Goal: Task Accomplishment & Management: Use online tool/utility

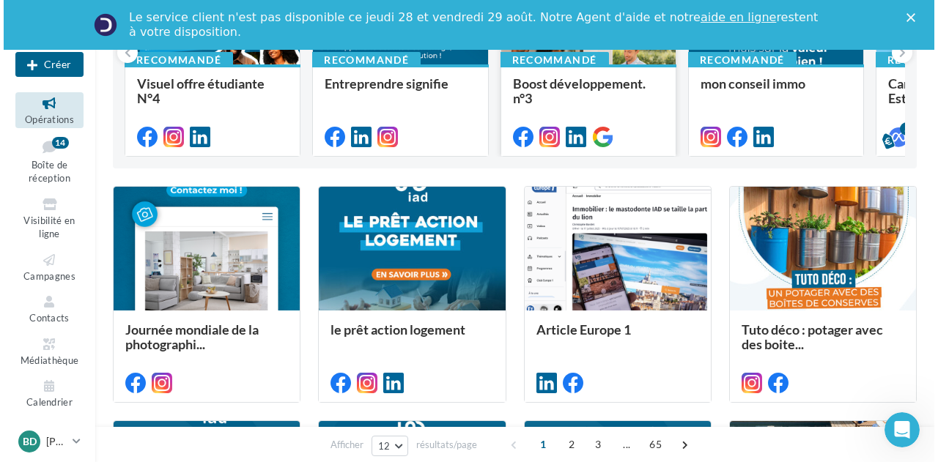
scroll to position [293, 0]
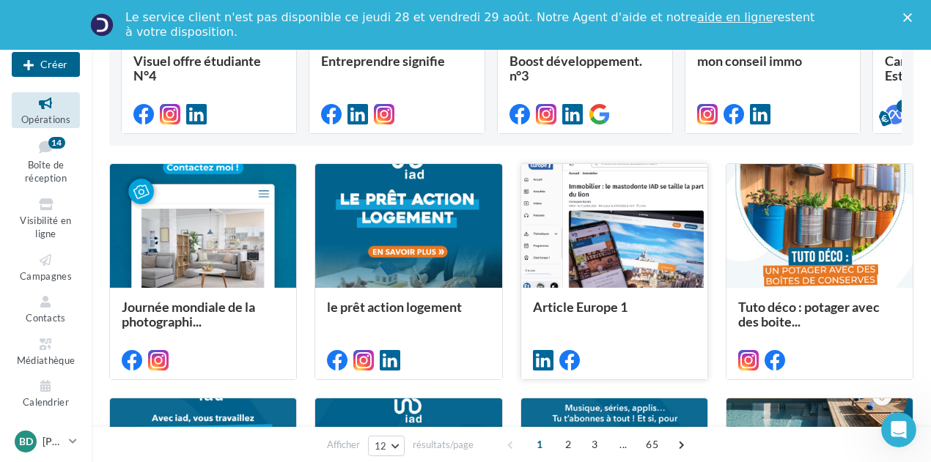
click at [658, 263] on div at bounding box center [614, 226] width 186 height 125
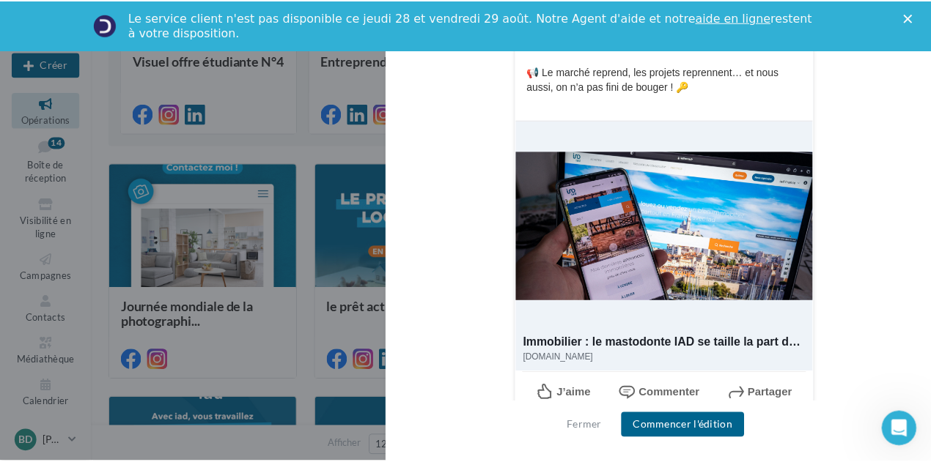
scroll to position [413, 0]
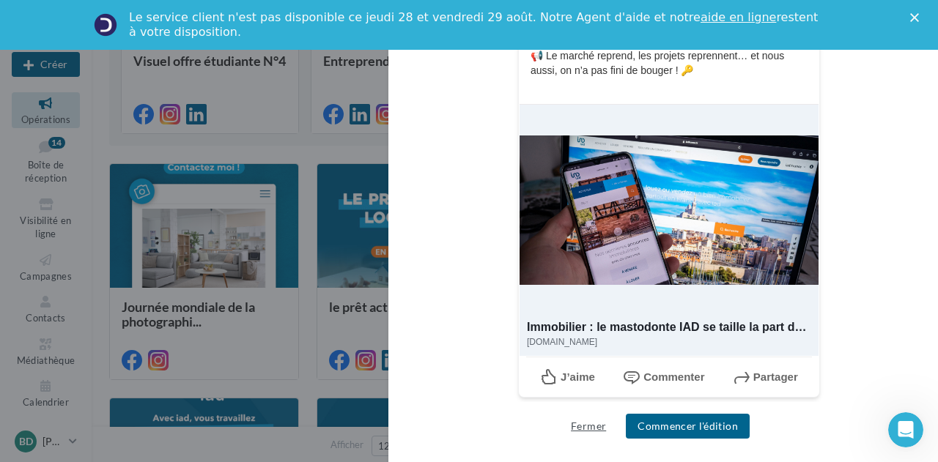
click at [589, 424] on button "Fermer" at bounding box center [588, 427] width 47 height 18
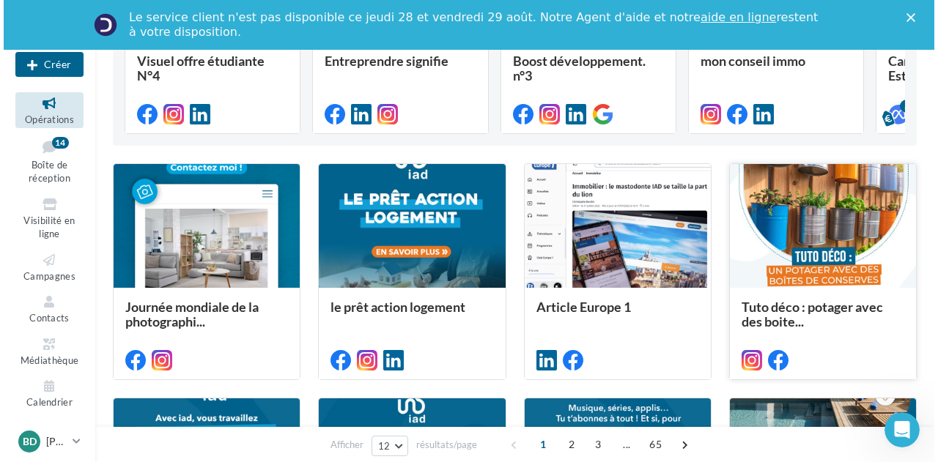
scroll to position [0, 0]
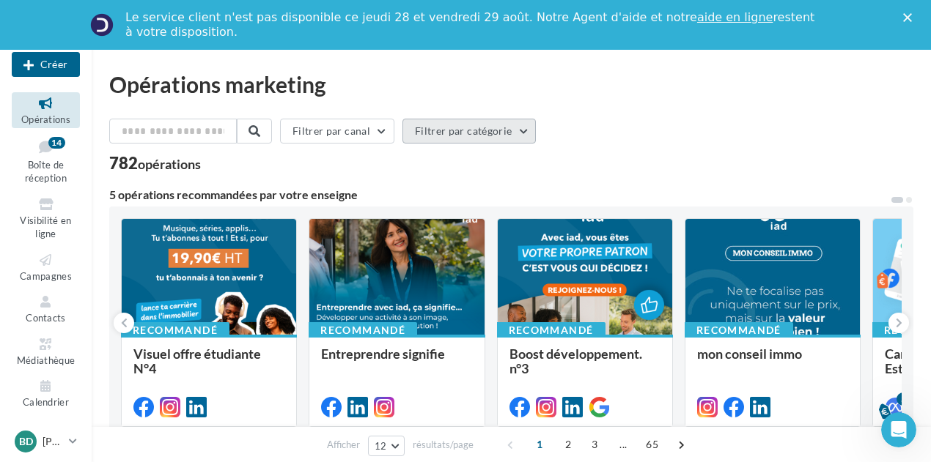
click at [529, 133] on button "Filtrer par catégorie" at bounding box center [468, 131] width 133 height 25
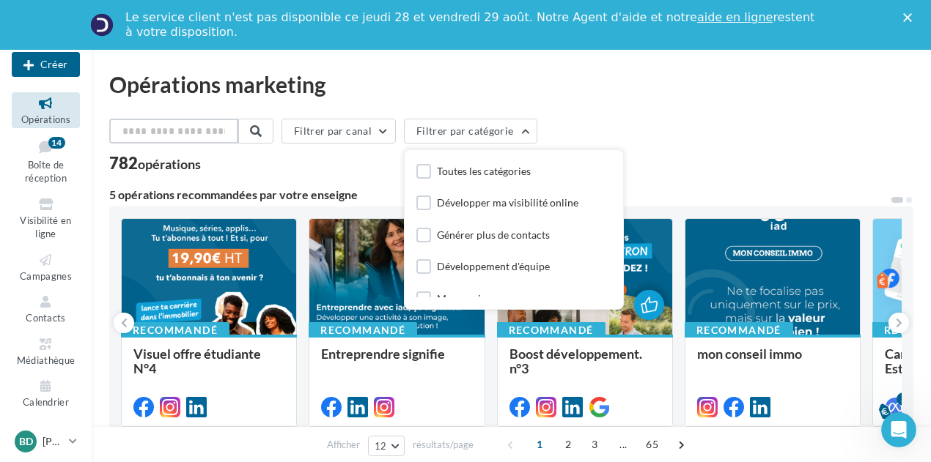
click at [223, 133] on input "text" at bounding box center [173, 131] width 129 height 25
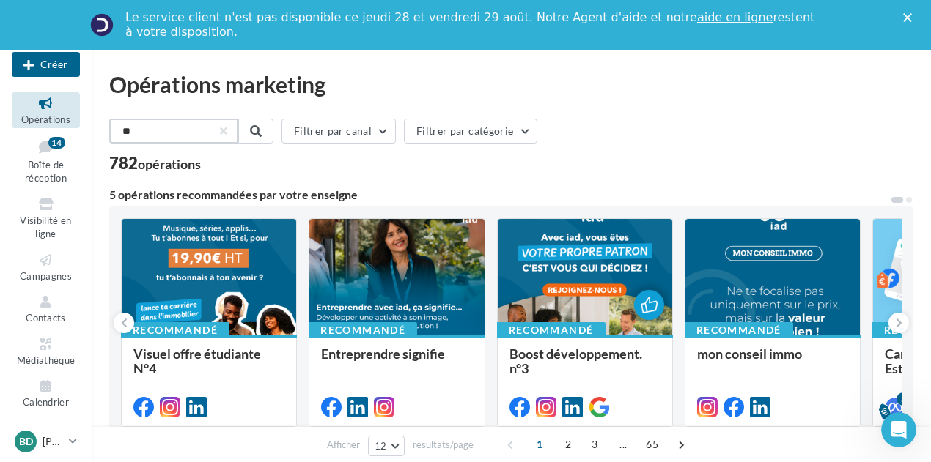
type input "*"
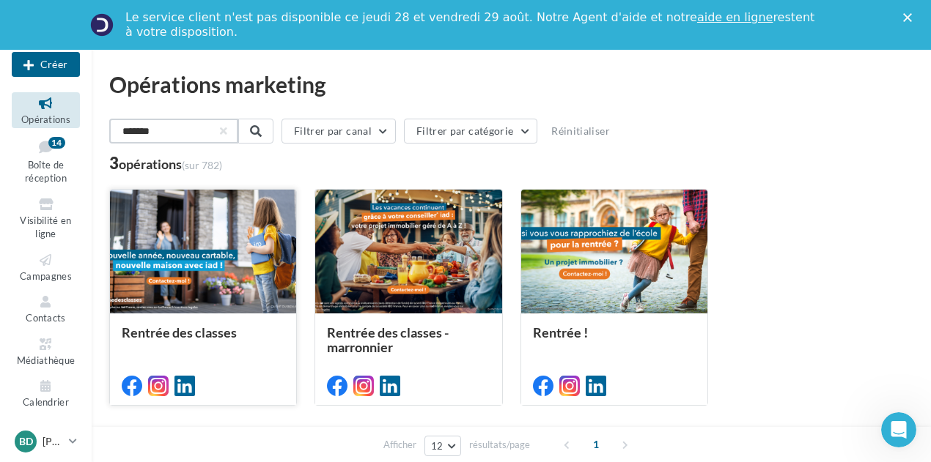
type input "*******"
click at [254, 236] on div at bounding box center [203, 252] width 186 height 125
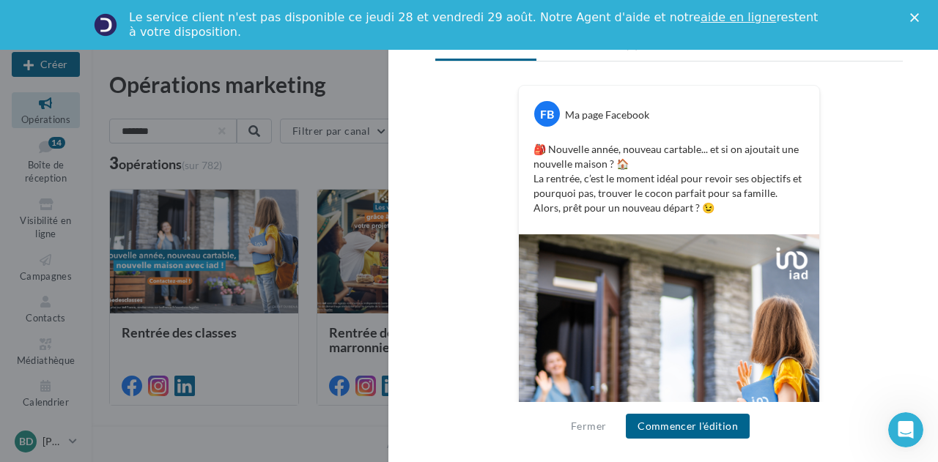
scroll to position [435, 0]
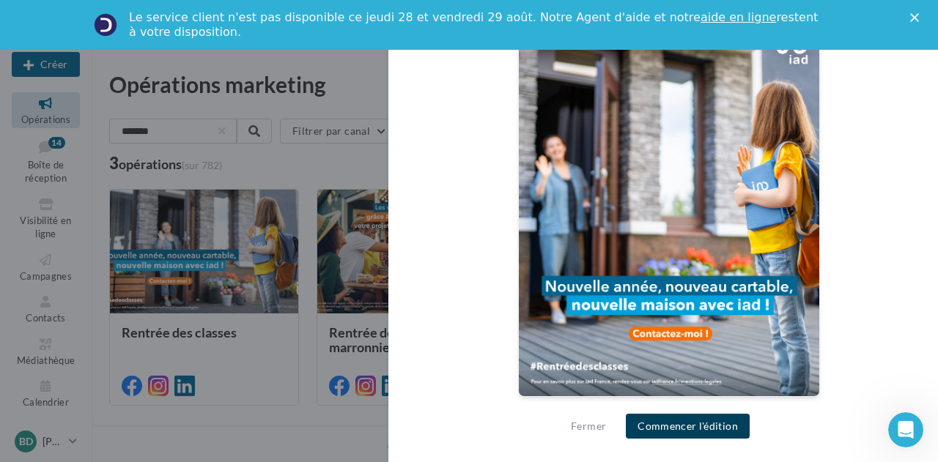
click at [690, 423] on button "Commencer l'édition" at bounding box center [688, 426] width 124 height 25
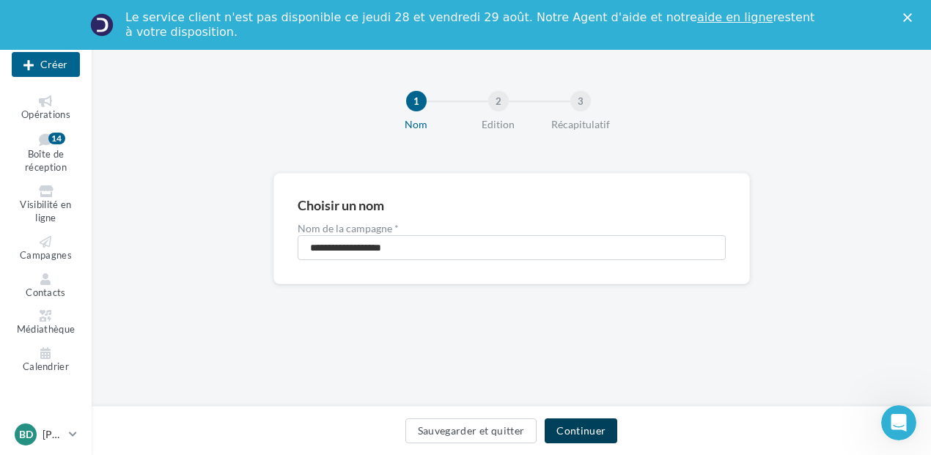
click at [579, 423] on button "Continuer" at bounding box center [581, 430] width 73 height 25
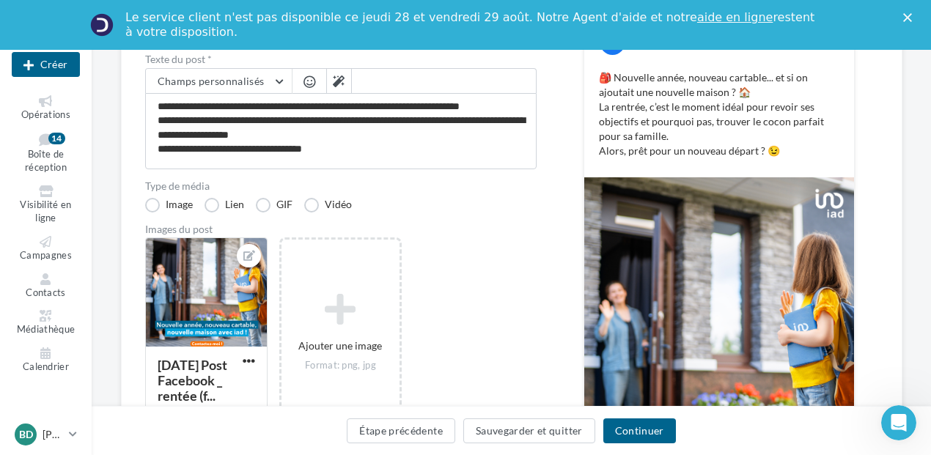
scroll to position [293, 0]
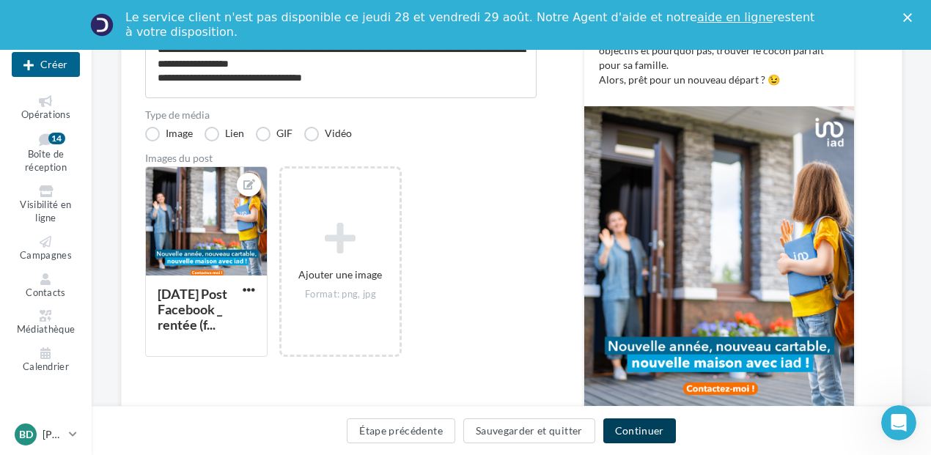
click at [656, 429] on button "Continuer" at bounding box center [639, 430] width 73 height 25
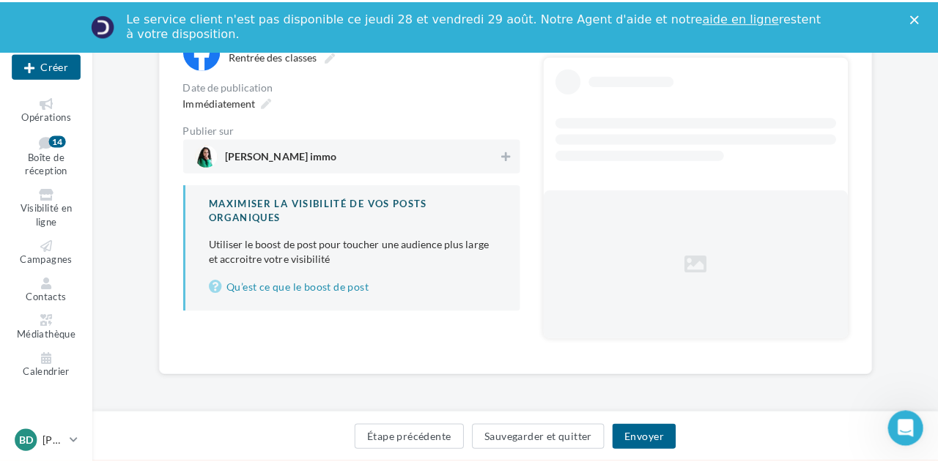
scroll to position [151, 0]
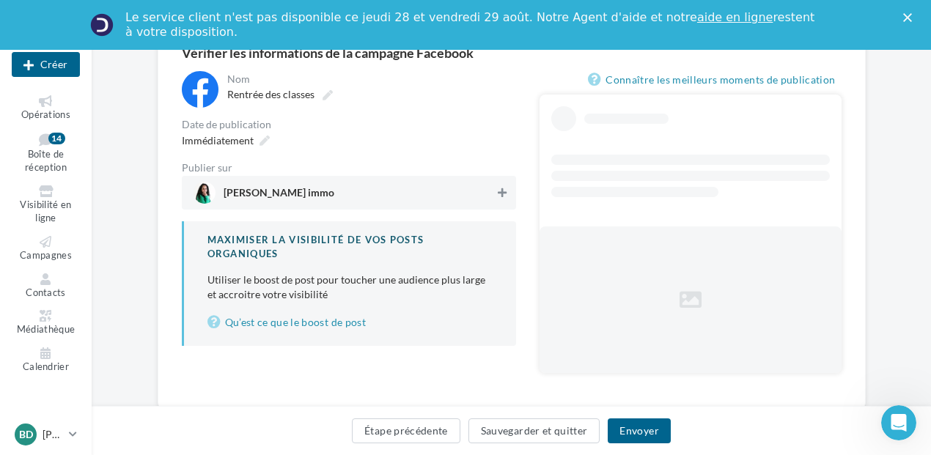
click at [504, 190] on icon at bounding box center [502, 193] width 9 height 10
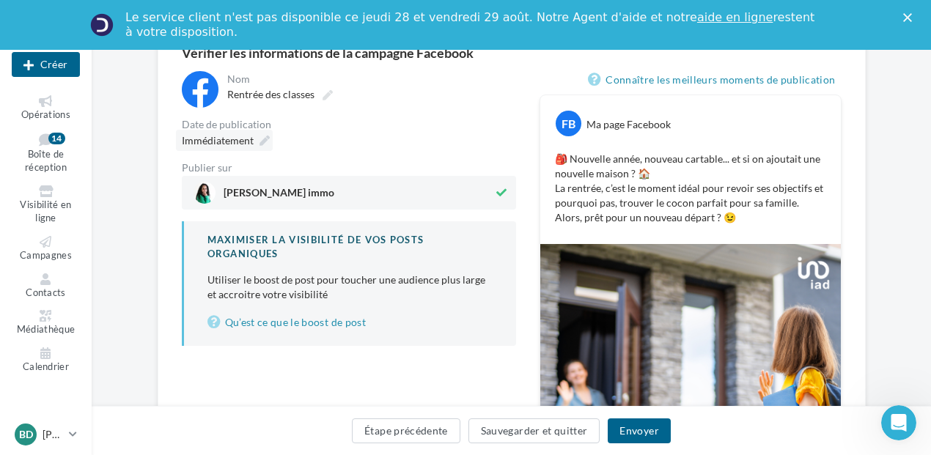
click at [263, 136] on icon at bounding box center [264, 141] width 10 height 10
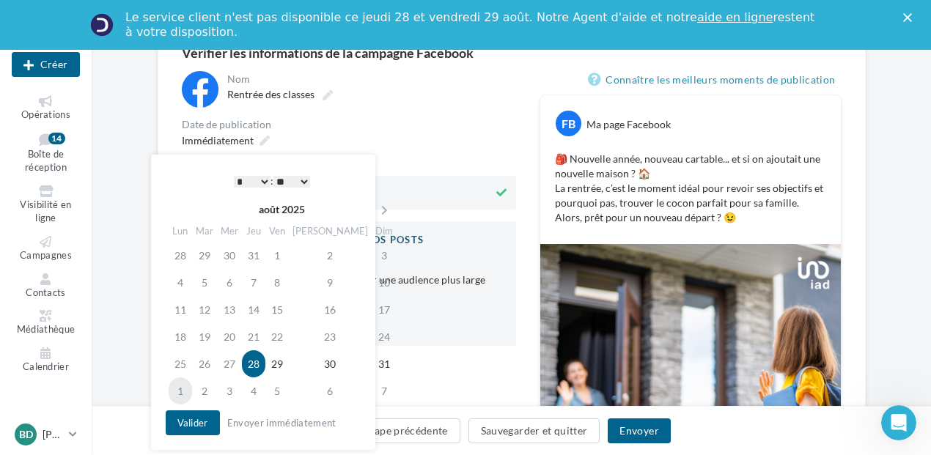
click at [181, 388] on td "1" at bounding box center [180, 390] width 23 height 27
click at [265, 178] on select "* * * * * * * * * * ** ** ** ** ** ** ** ** ** ** ** ** ** **" at bounding box center [252, 182] width 37 height 12
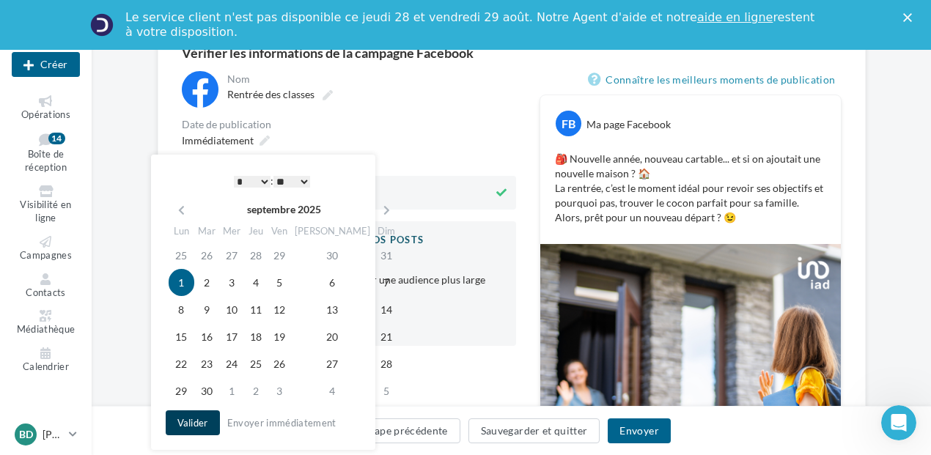
click at [205, 417] on button "Valider" at bounding box center [193, 422] width 54 height 25
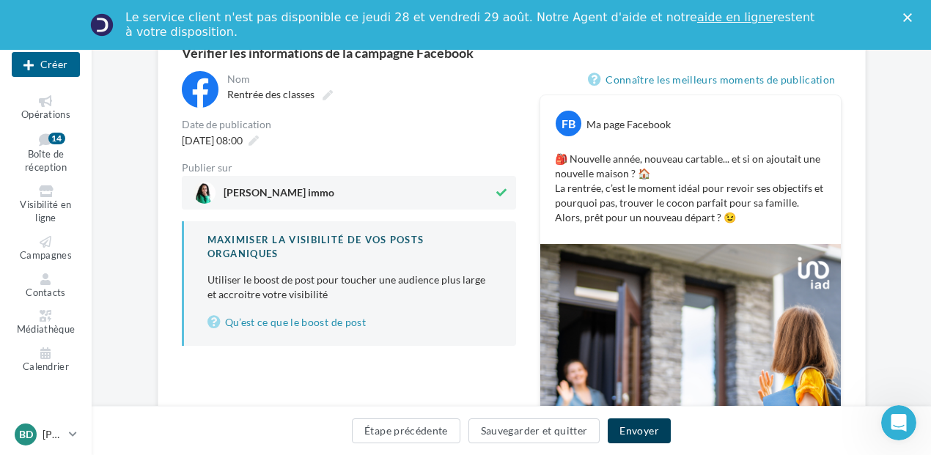
click at [630, 425] on button "Envoyer" at bounding box center [639, 430] width 62 height 25
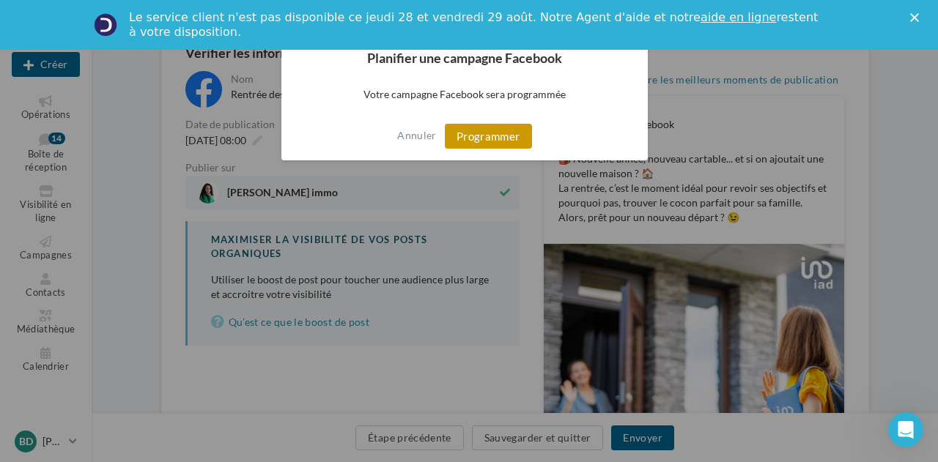
click at [509, 136] on button "Programmer" at bounding box center [488, 136] width 87 height 25
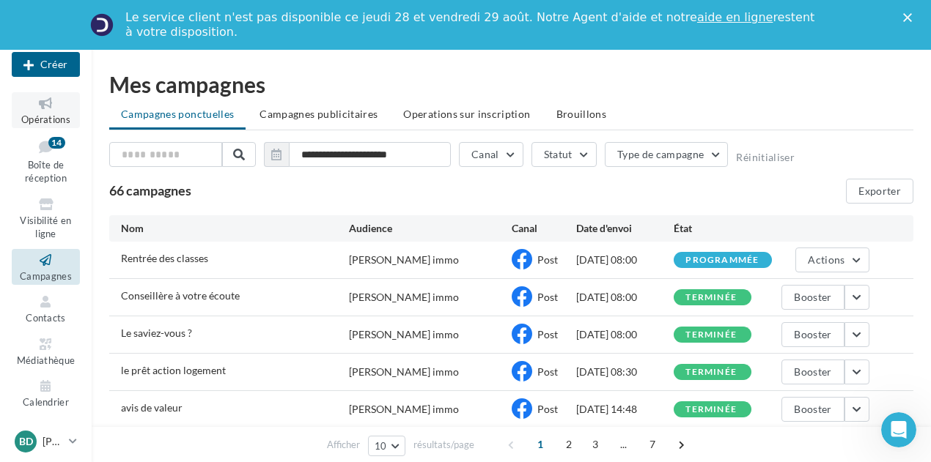
click at [43, 118] on span "Opérations" at bounding box center [45, 120] width 49 height 12
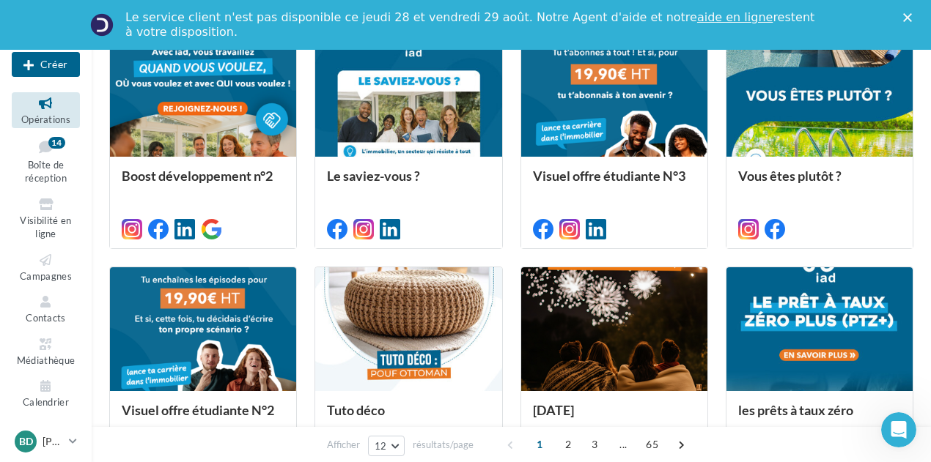
scroll to position [802, 0]
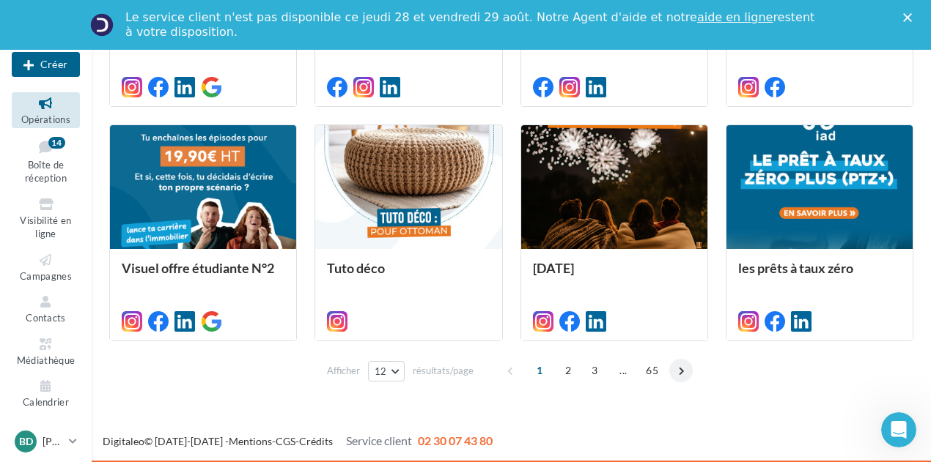
click at [676, 370] on span at bounding box center [680, 370] width 23 height 23
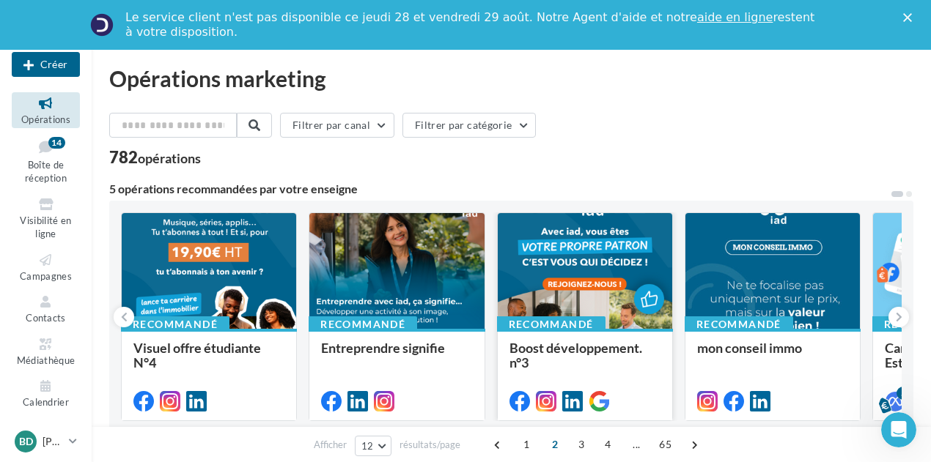
scroll to position [0, 0]
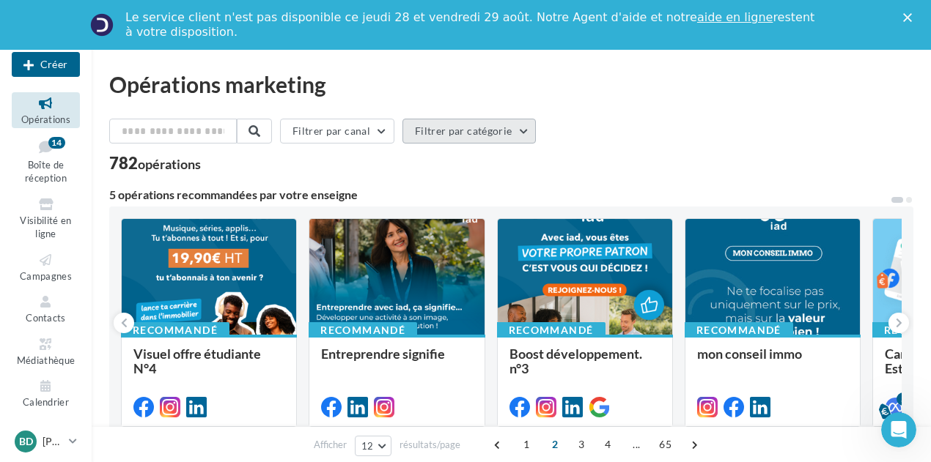
click at [519, 130] on button "Filtrer par catégorie" at bounding box center [468, 131] width 133 height 25
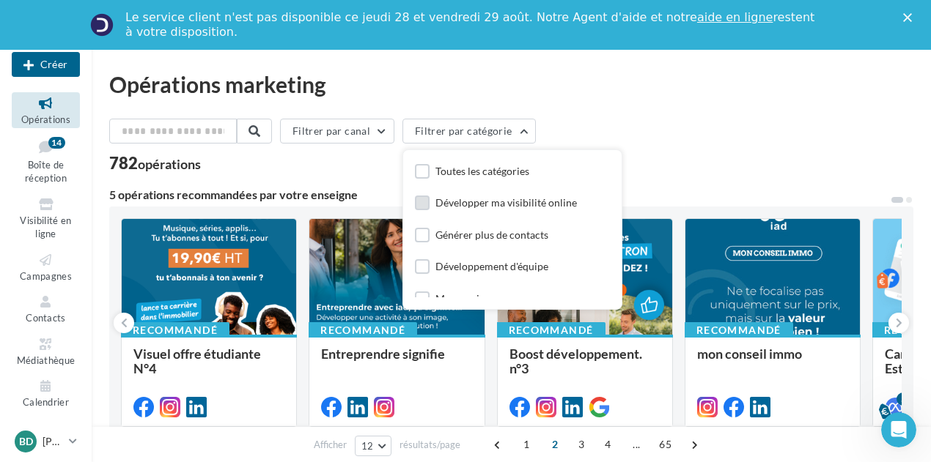
click at [532, 199] on div "Développer ma visibilité online" at bounding box center [505, 203] width 141 height 15
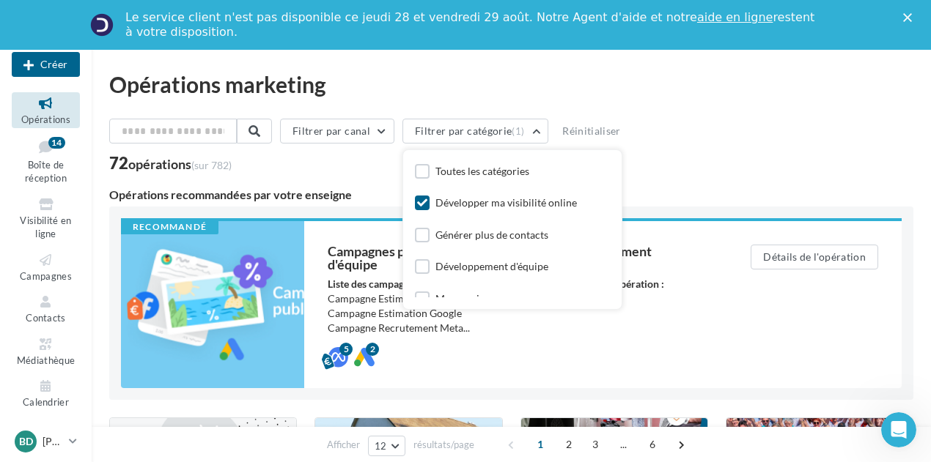
click at [734, 140] on div "Filtrer par canal Filtrer par catégorie (1) Toutes les catégories Développer ma…" at bounding box center [511, 134] width 804 height 31
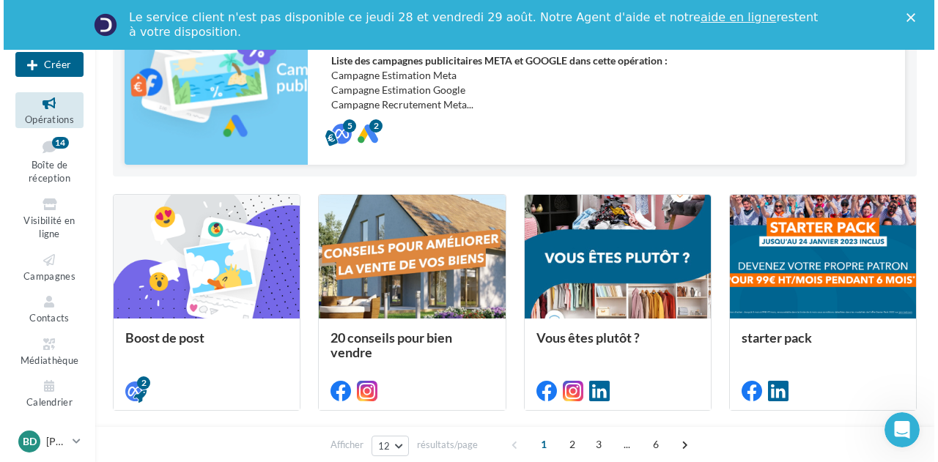
scroll to position [220, 0]
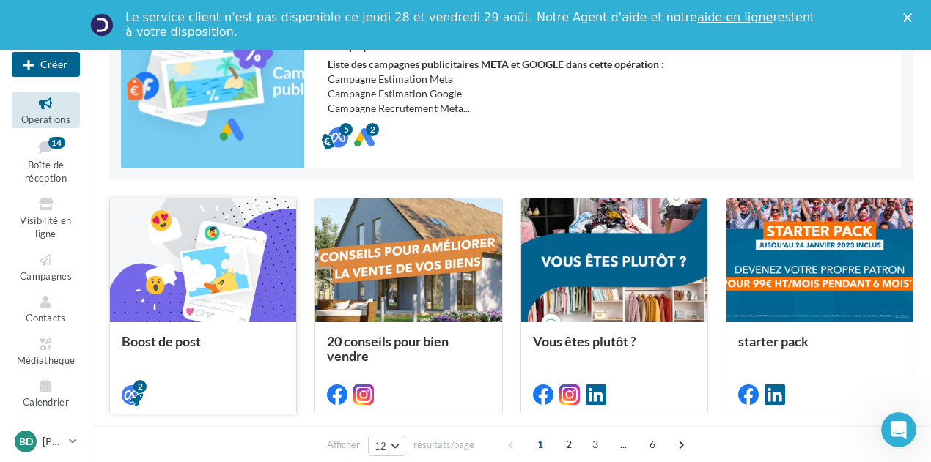
click at [220, 256] on div at bounding box center [203, 261] width 186 height 125
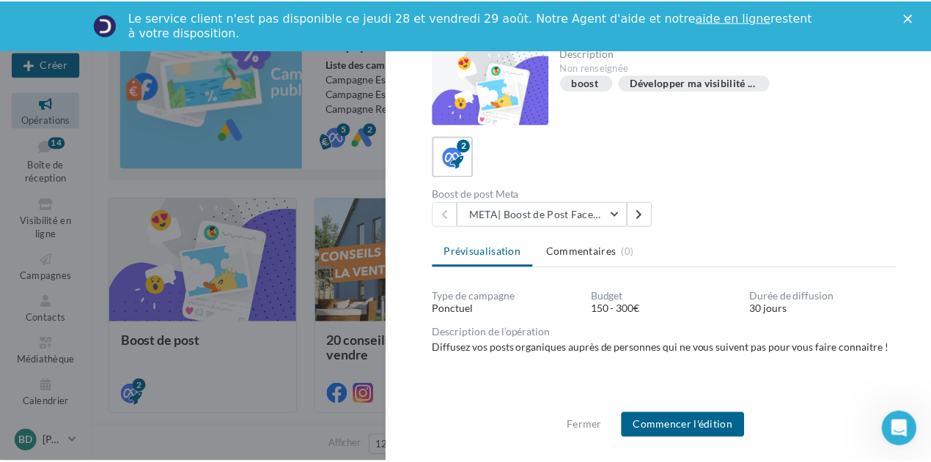
scroll to position [1, 0]
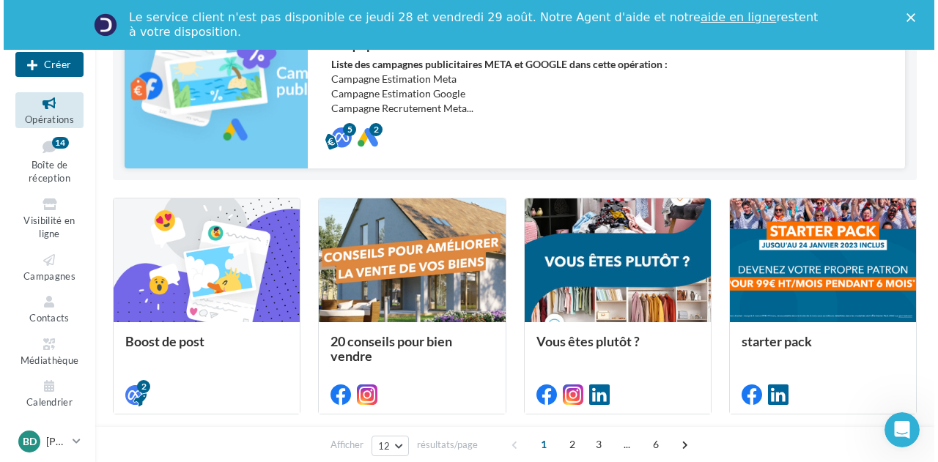
scroll to position [293, 0]
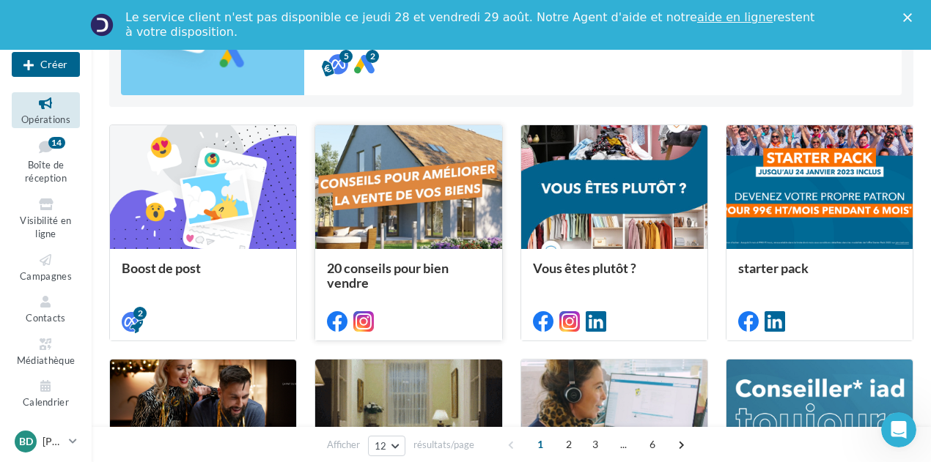
click at [454, 224] on div at bounding box center [408, 187] width 186 height 125
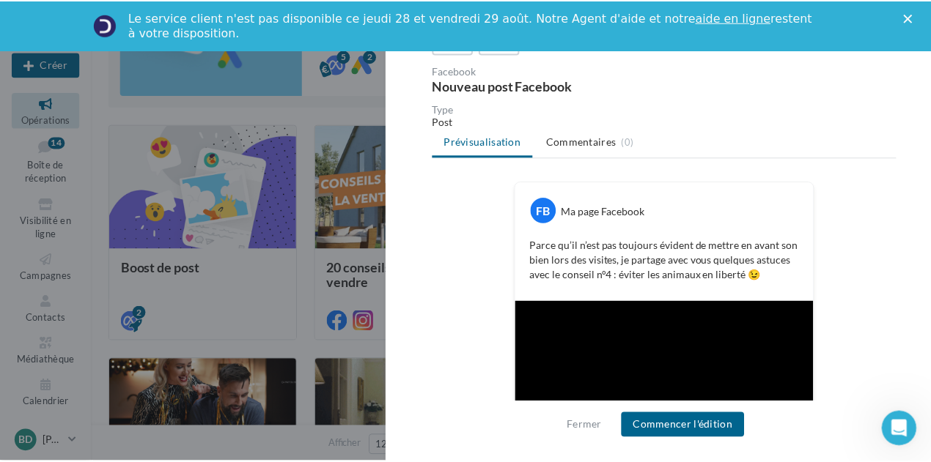
scroll to position [147, 0]
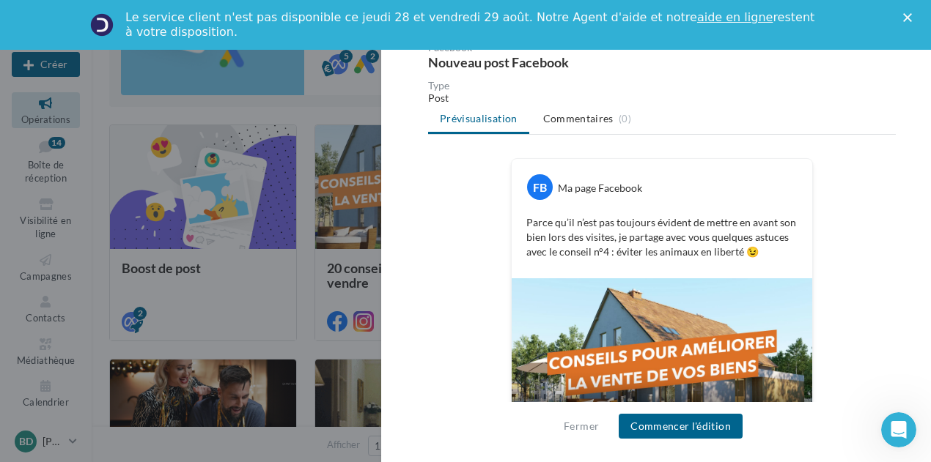
click at [309, 259] on div at bounding box center [465, 231] width 931 height 462
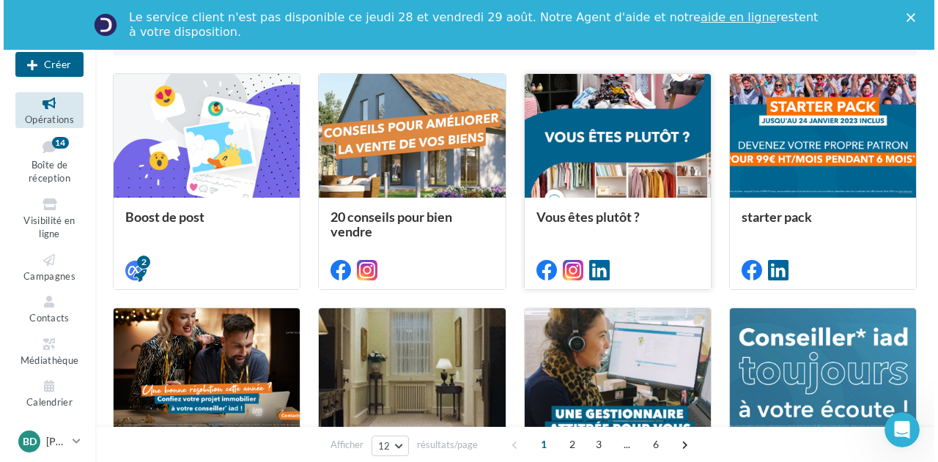
scroll to position [366, 0]
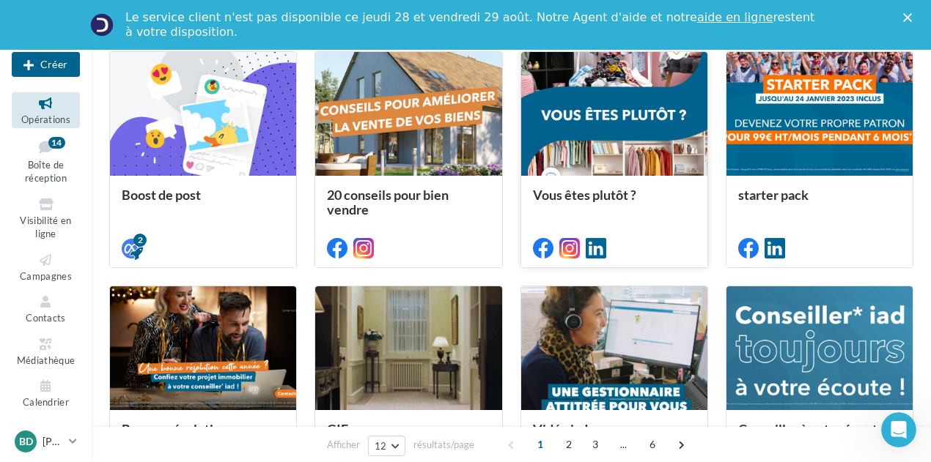
click at [647, 128] on div at bounding box center [614, 114] width 186 height 125
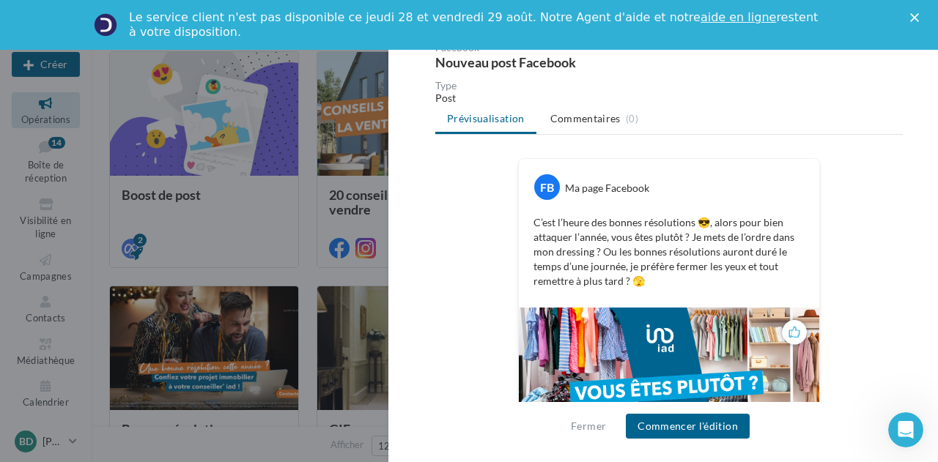
scroll to position [215, 0]
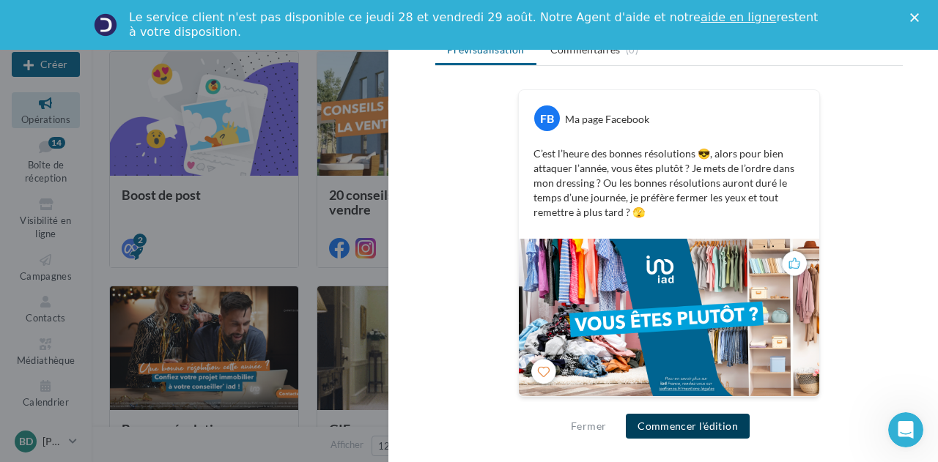
click at [686, 426] on button "Commencer l'édition" at bounding box center [688, 426] width 124 height 25
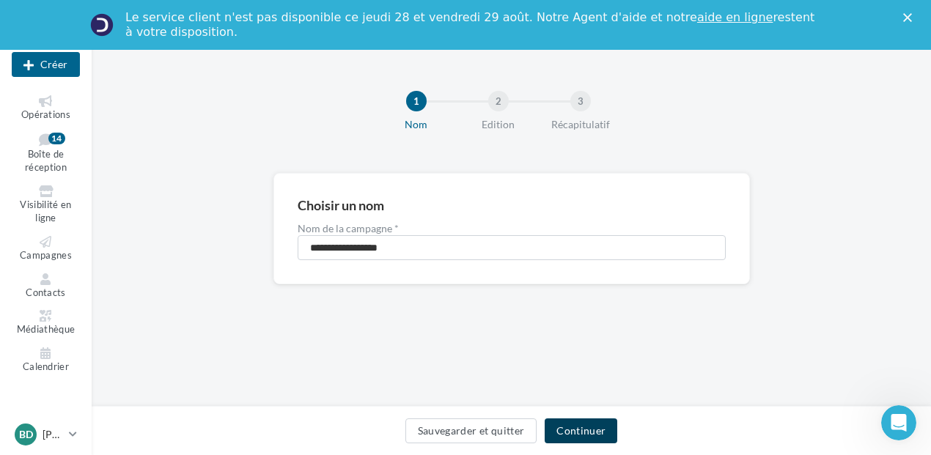
click at [565, 431] on button "Continuer" at bounding box center [581, 430] width 73 height 25
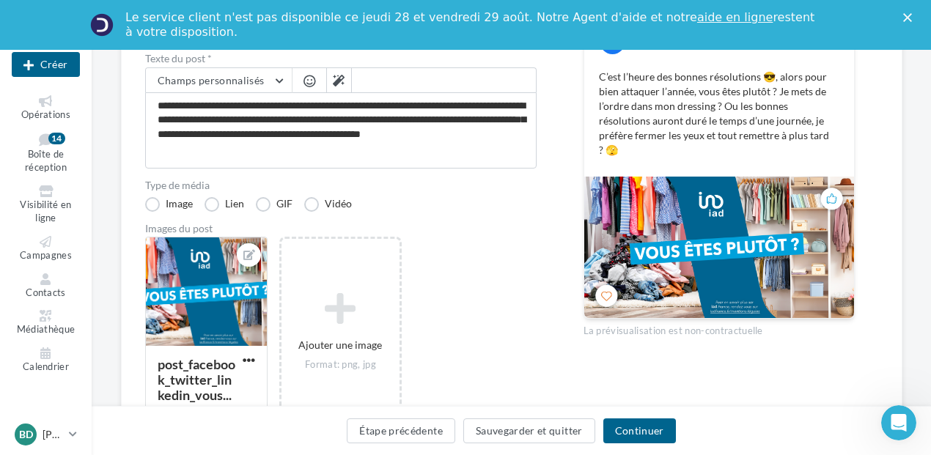
scroll to position [147, 0]
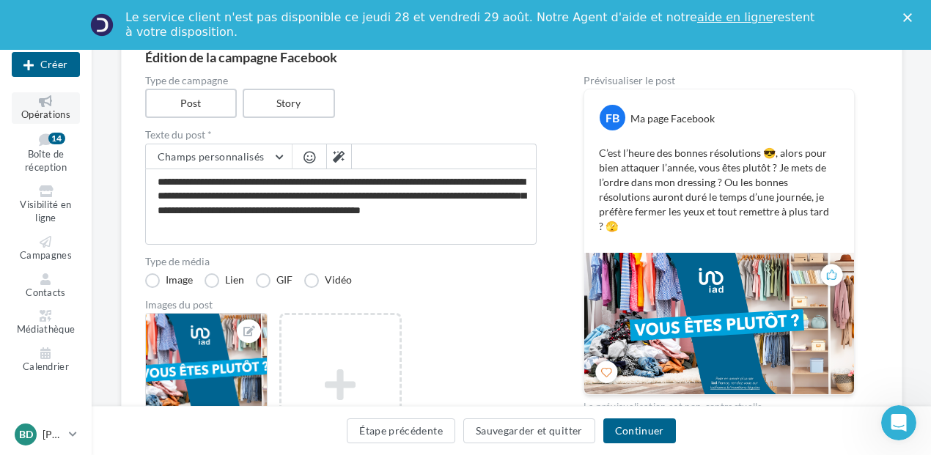
click at [62, 110] on span "Opérations" at bounding box center [45, 114] width 49 height 12
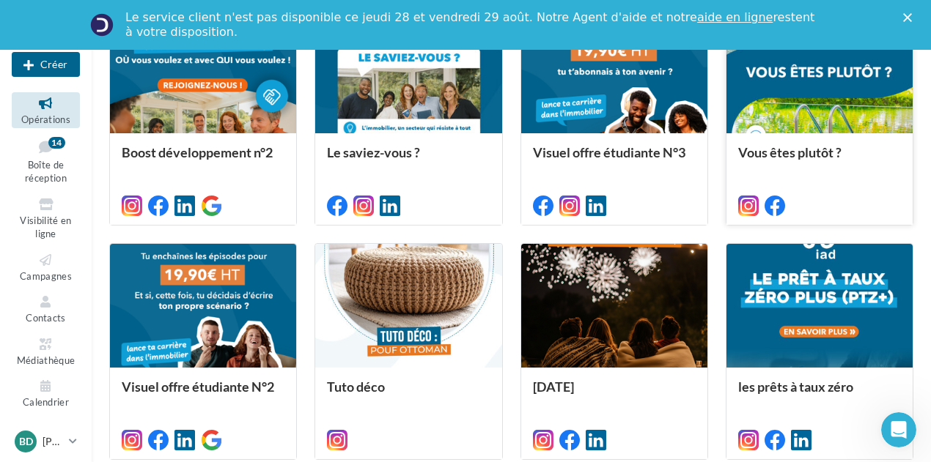
scroll to position [802, 0]
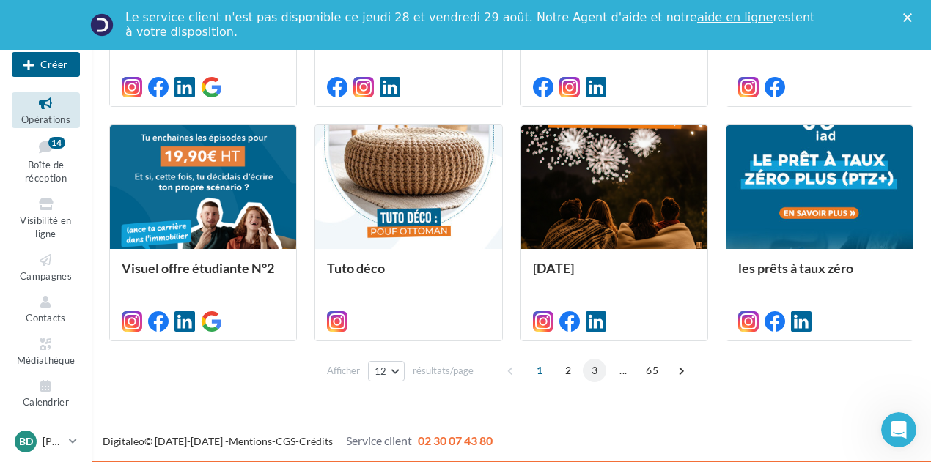
click at [595, 372] on span "3" at bounding box center [594, 370] width 23 height 23
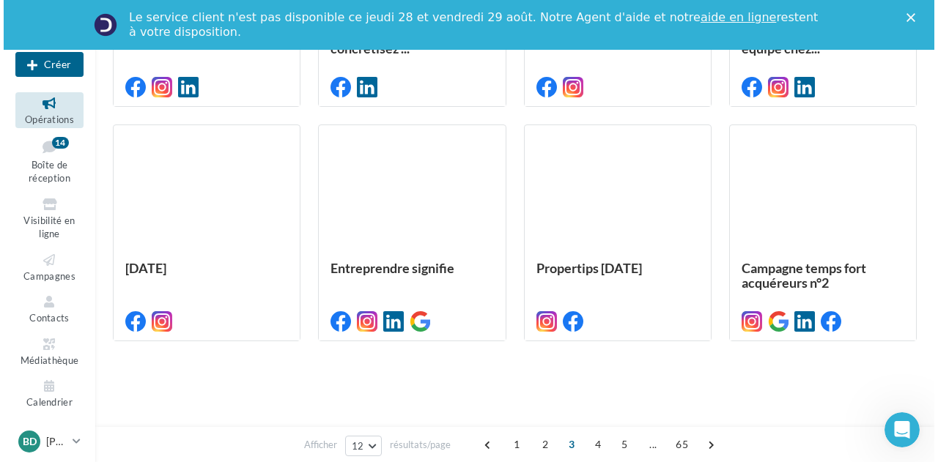
scroll to position [398, 0]
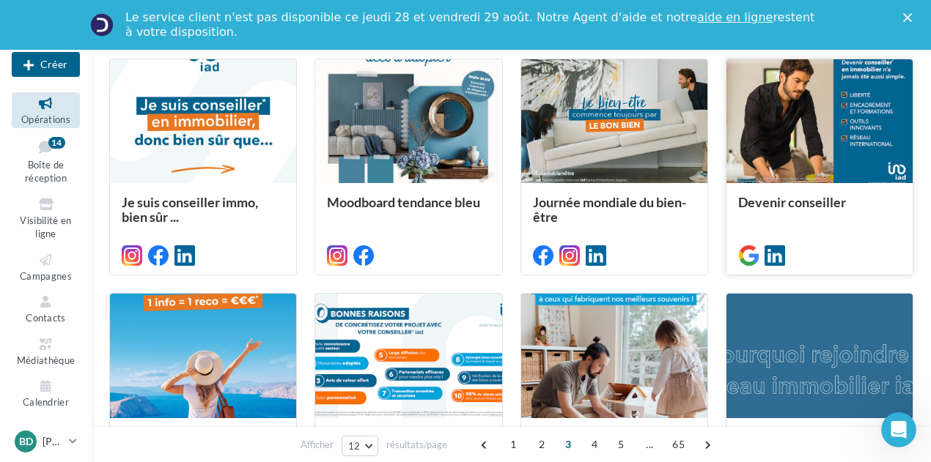
click at [833, 216] on div "Devenir conseiller" at bounding box center [819, 209] width 163 height 29
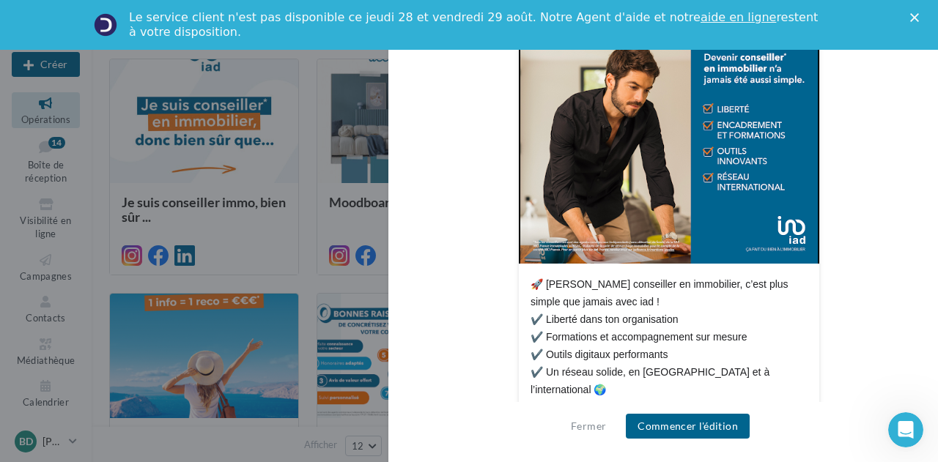
scroll to position [356, 0]
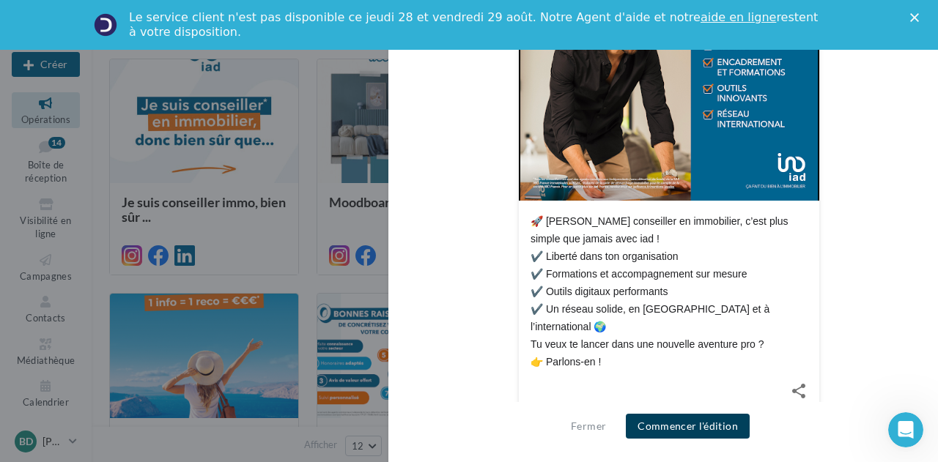
click at [690, 423] on button "Commencer l'édition" at bounding box center [688, 426] width 124 height 25
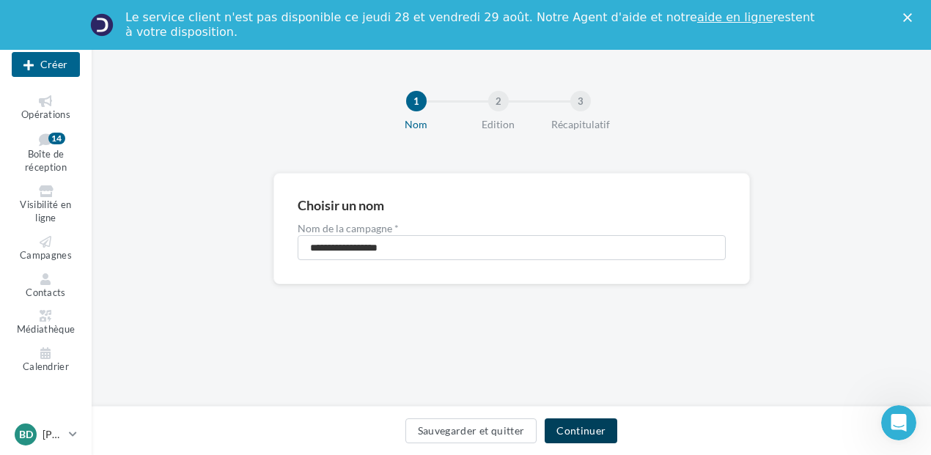
click at [589, 426] on button "Continuer" at bounding box center [581, 430] width 73 height 25
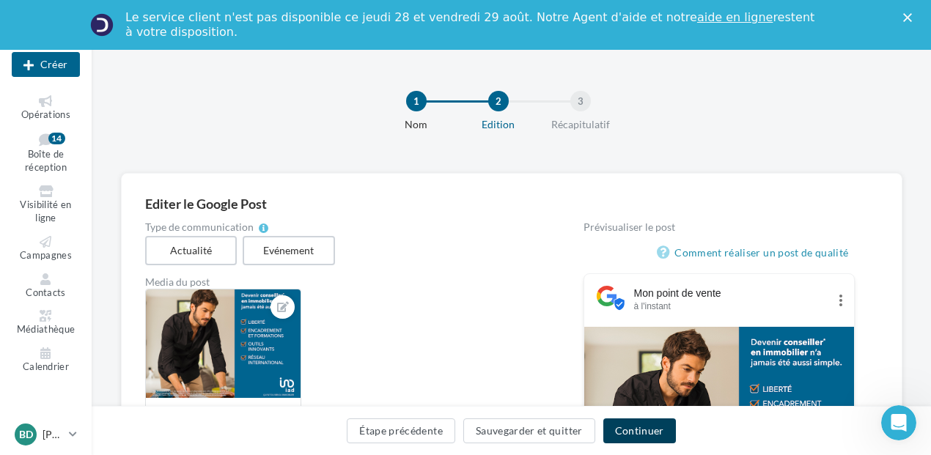
click at [644, 429] on button "Continuer" at bounding box center [639, 430] width 73 height 25
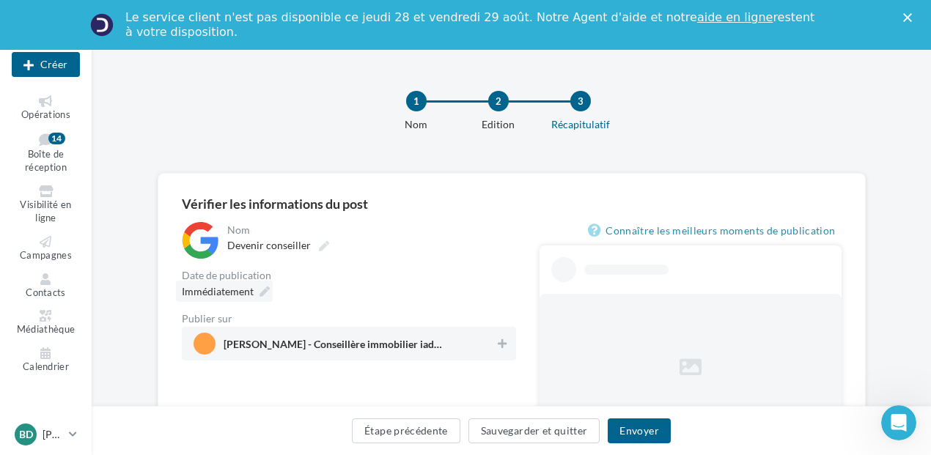
click at [265, 287] on icon at bounding box center [264, 292] width 10 height 10
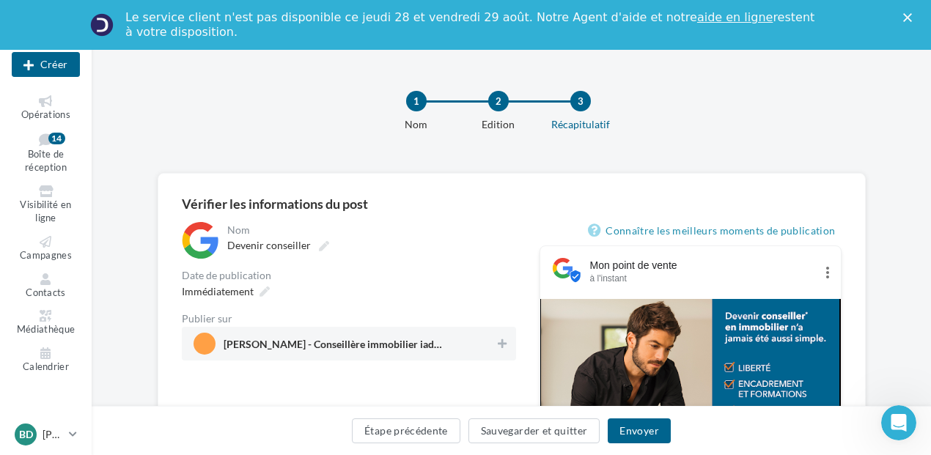
click at [435, 291] on div "Immédiatement" at bounding box center [349, 291] width 334 height 21
click at [508, 342] on button at bounding box center [502, 344] width 15 height 18
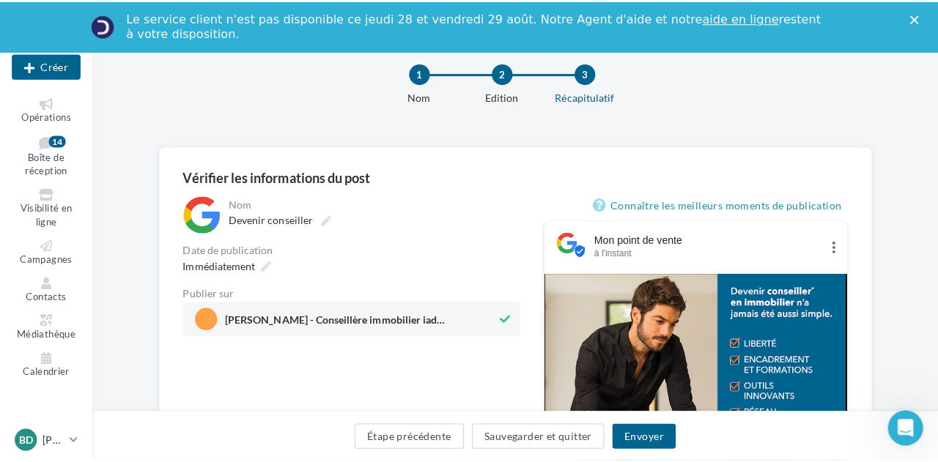
scroll to position [73, 0]
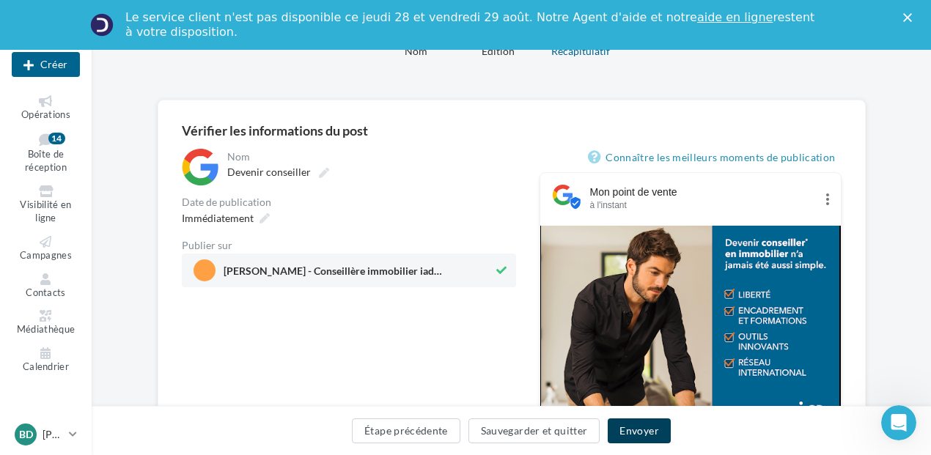
click at [640, 427] on button "Envoyer" at bounding box center [639, 430] width 62 height 25
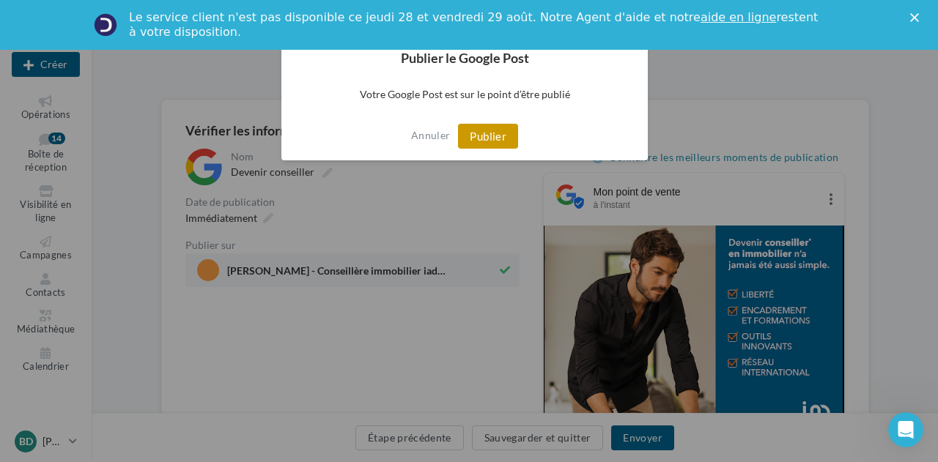
click at [501, 132] on button "Publier" at bounding box center [488, 136] width 60 height 25
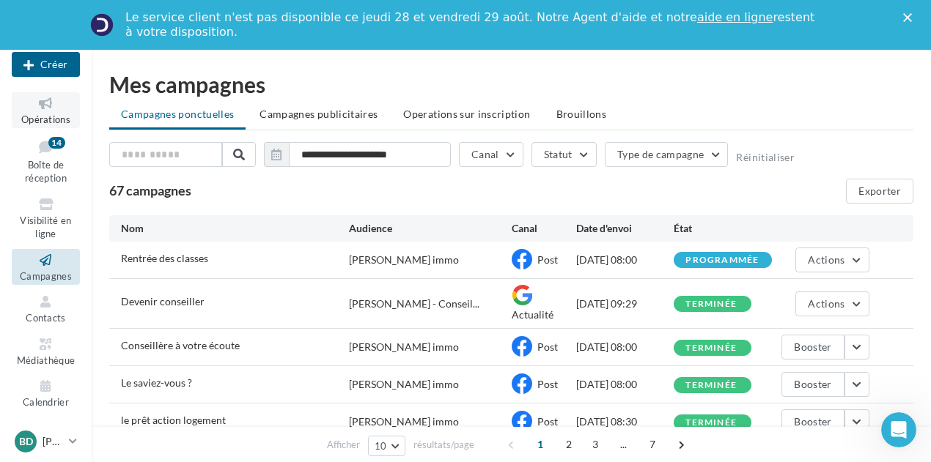
click at [56, 117] on span "Opérations" at bounding box center [45, 120] width 49 height 12
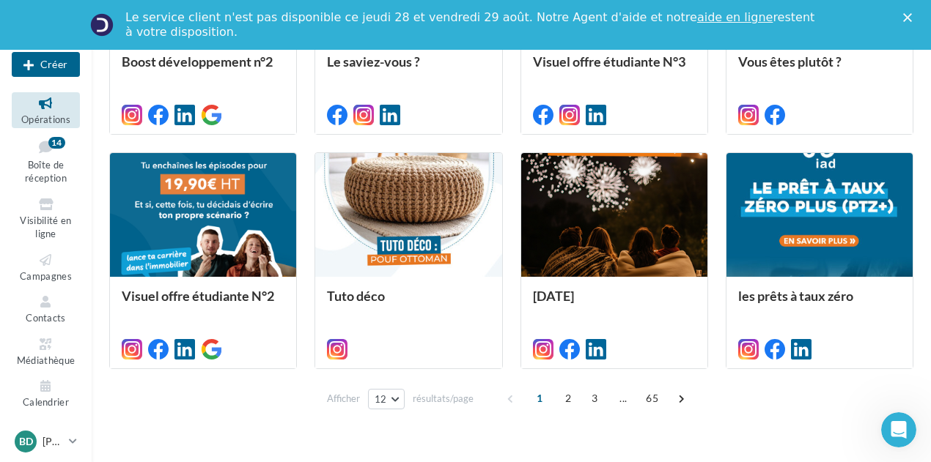
scroll to position [802, 0]
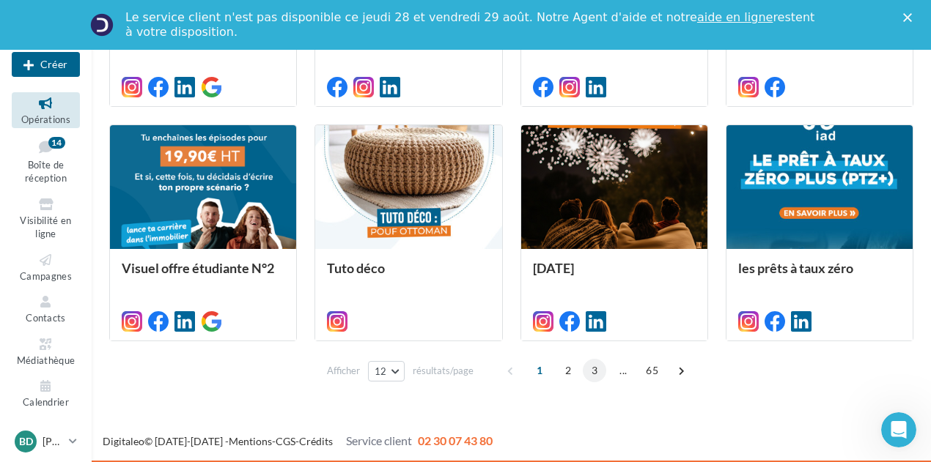
click at [591, 375] on span "3" at bounding box center [594, 370] width 23 height 23
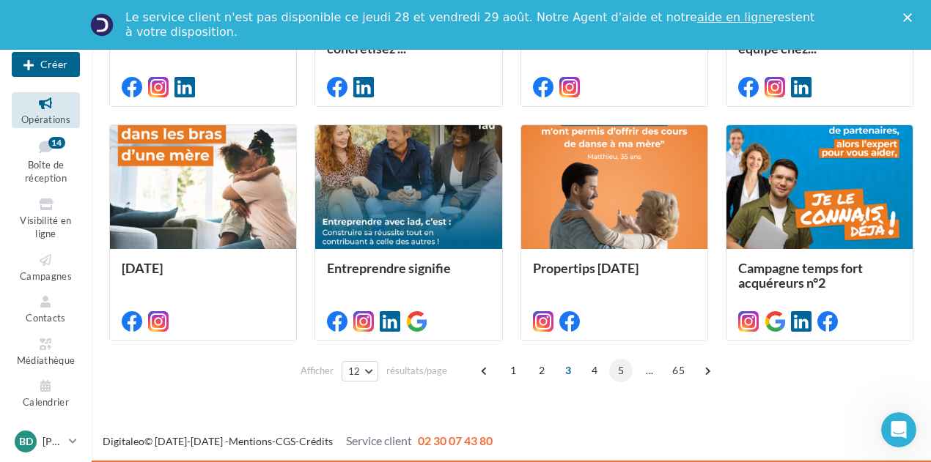
click at [616, 374] on span "5" at bounding box center [620, 370] width 23 height 23
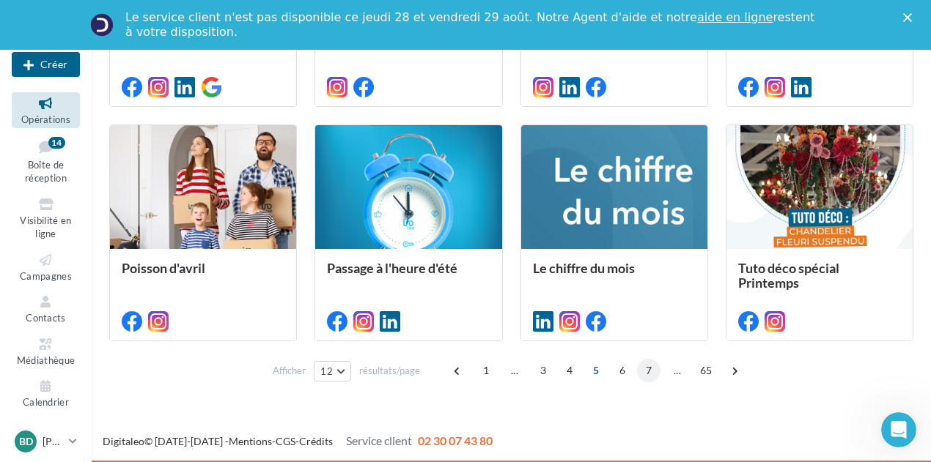
click at [648, 368] on span "7" at bounding box center [648, 370] width 23 height 23
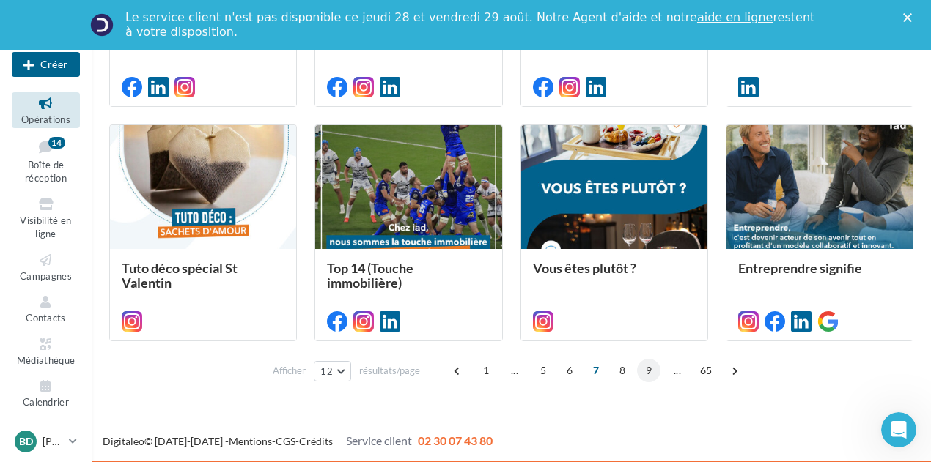
click at [643, 369] on span "9" at bounding box center [648, 370] width 23 height 23
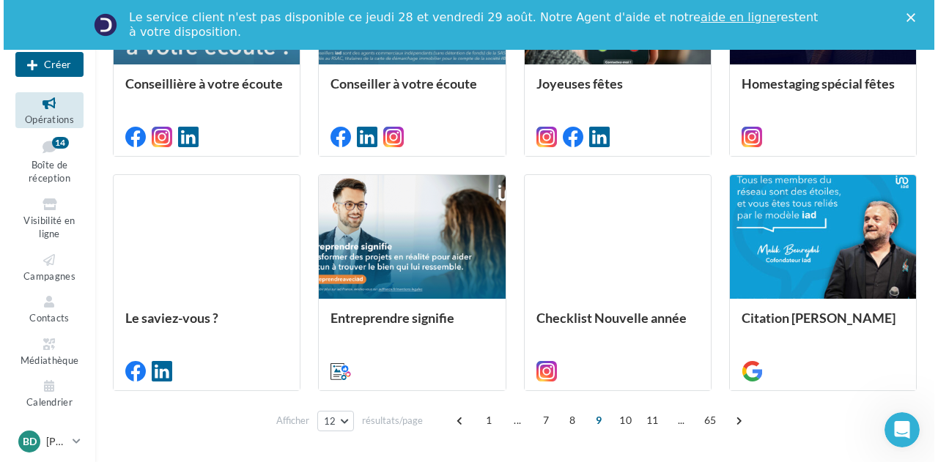
scroll to position [764, 0]
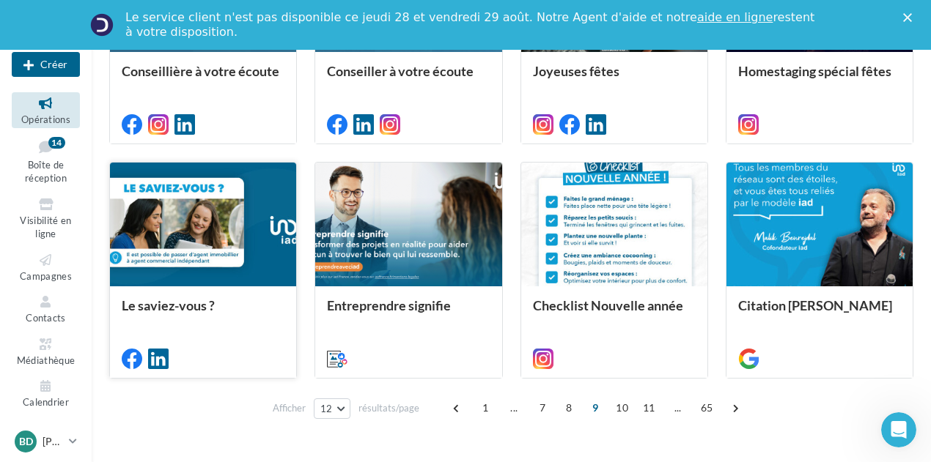
click at [221, 228] on div at bounding box center [203, 225] width 186 height 125
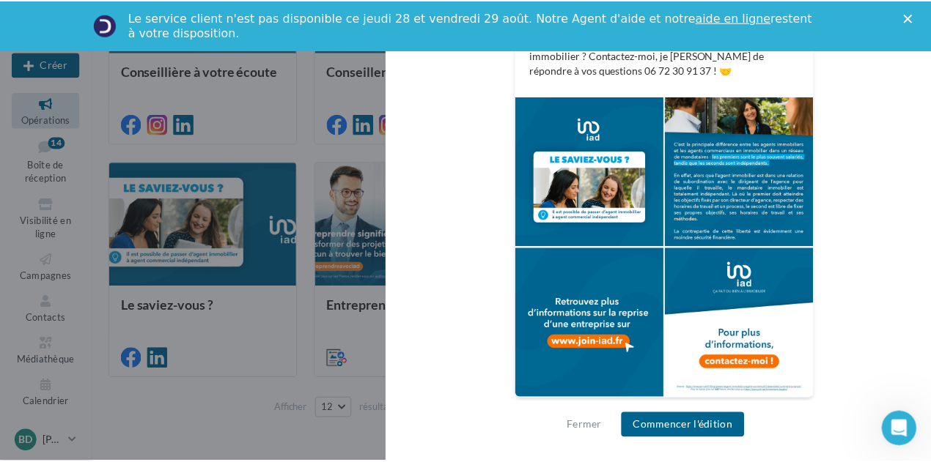
scroll to position [374, 0]
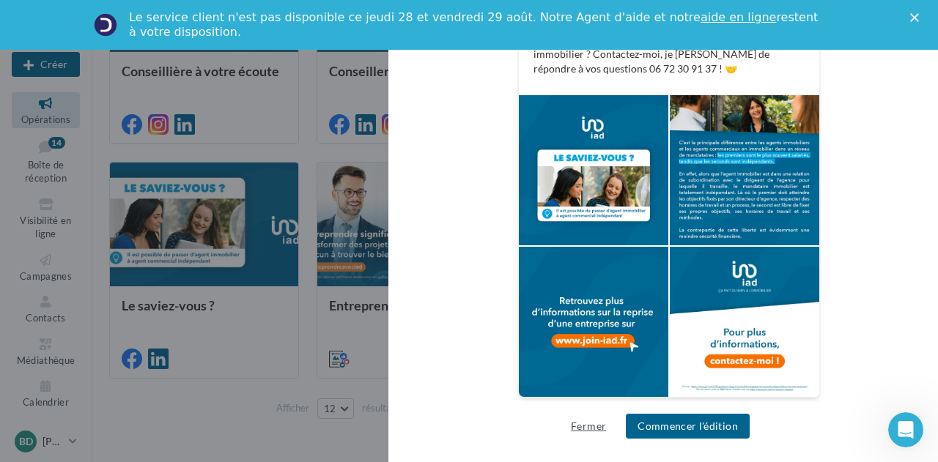
click at [591, 424] on button "Fermer" at bounding box center [588, 427] width 47 height 18
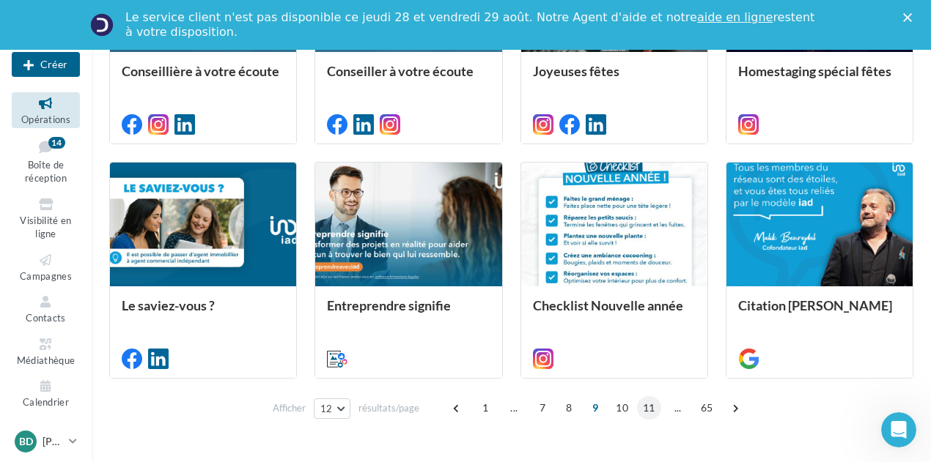
click at [653, 407] on span "11" at bounding box center [649, 407] width 24 height 23
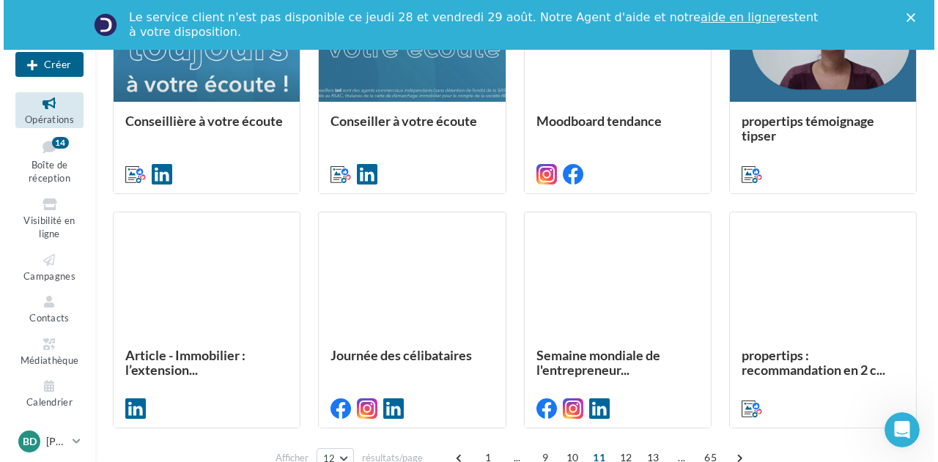
scroll to position [802, 0]
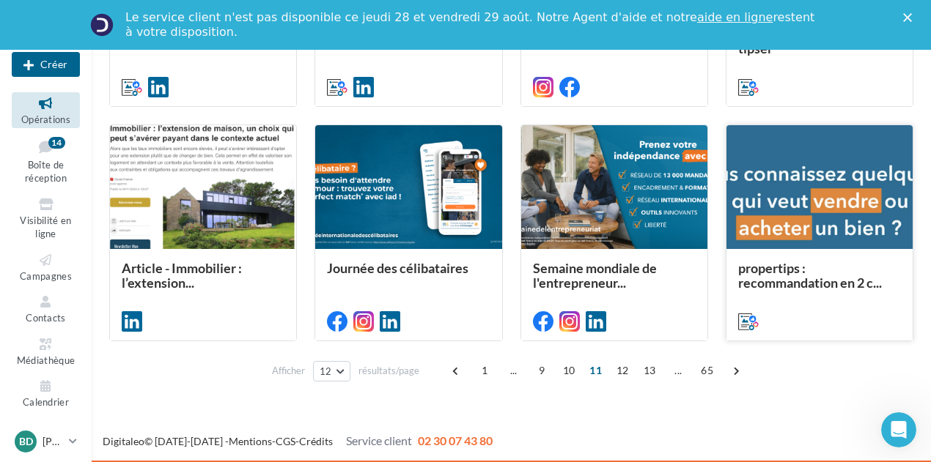
click at [813, 192] on div at bounding box center [819, 187] width 186 height 125
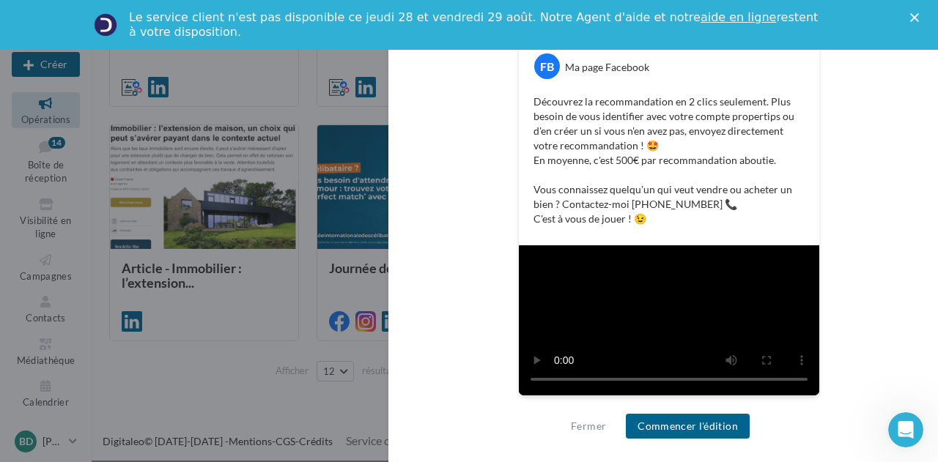
scroll to position [302, 0]
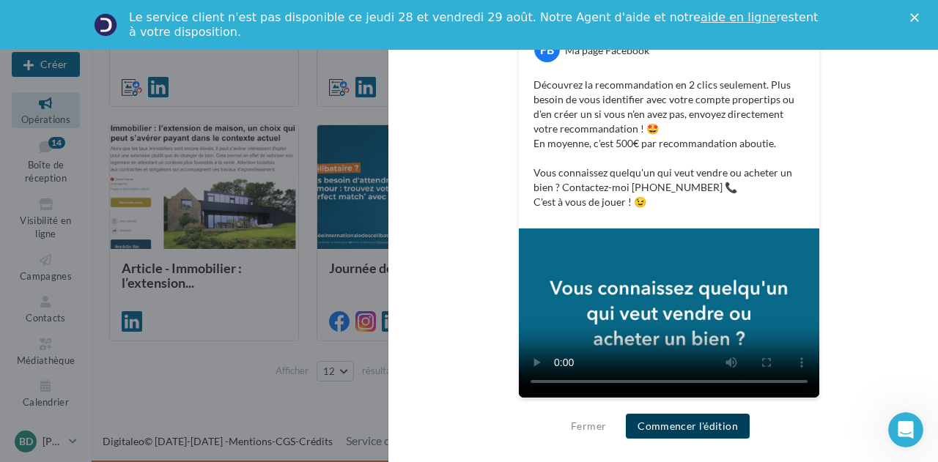
click at [696, 427] on button "Commencer l'édition" at bounding box center [688, 426] width 124 height 25
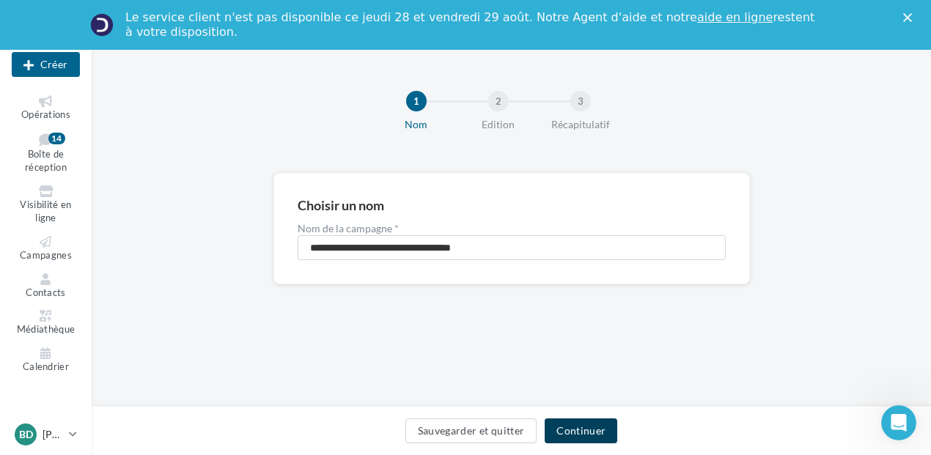
click at [572, 434] on button "Continuer" at bounding box center [581, 430] width 73 height 25
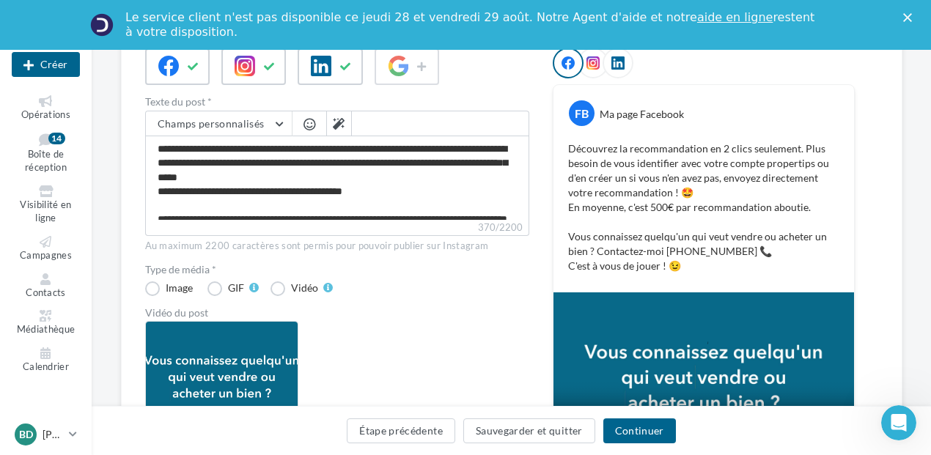
scroll to position [366, 0]
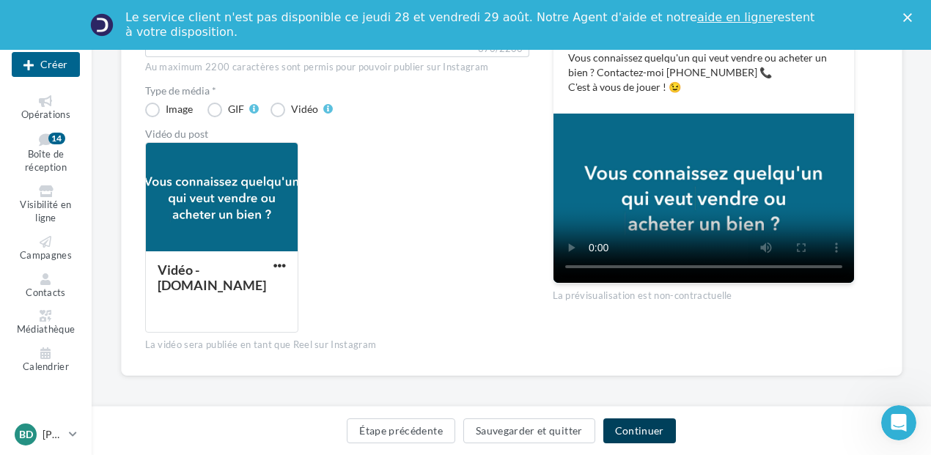
click at [635, 424] on button "Continuer" at bounding box center [639, 430] width 73 height 25
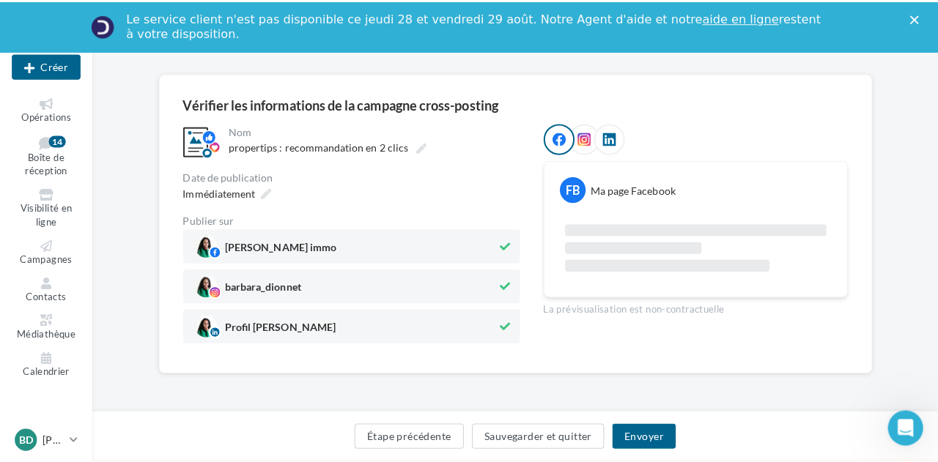
scroll to position [202, 0]
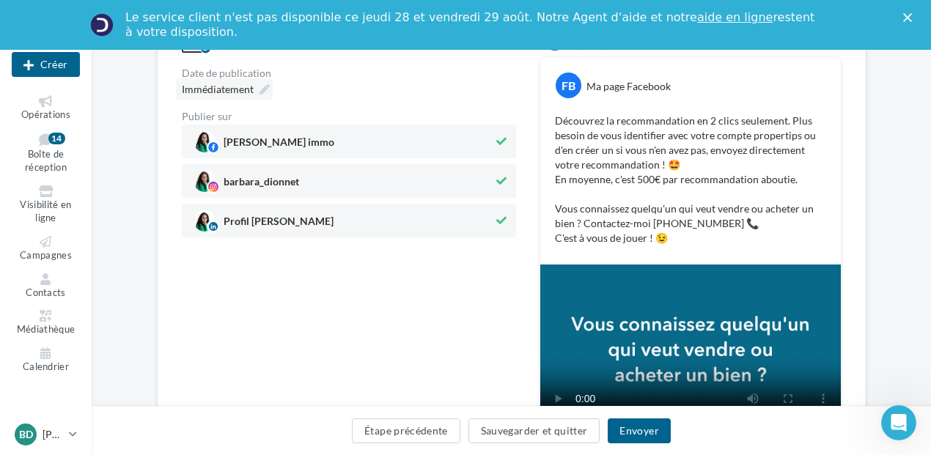
click at [265, 87] on icon at bounding box center [264, 89] width 10 height 10
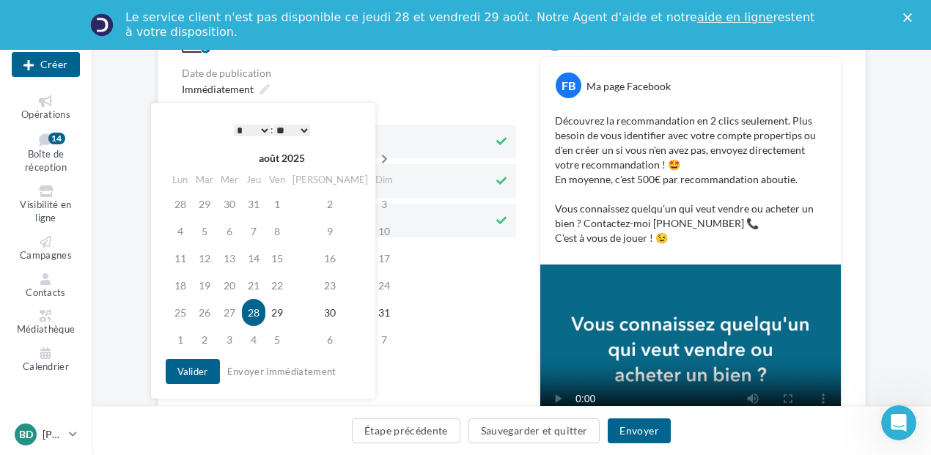
click at [375, 154] on icon at bounding box center [384, 159] width 18 height 10
click at [180, 259] on td "8" at bounding box center [182, 258] width 26 height 27
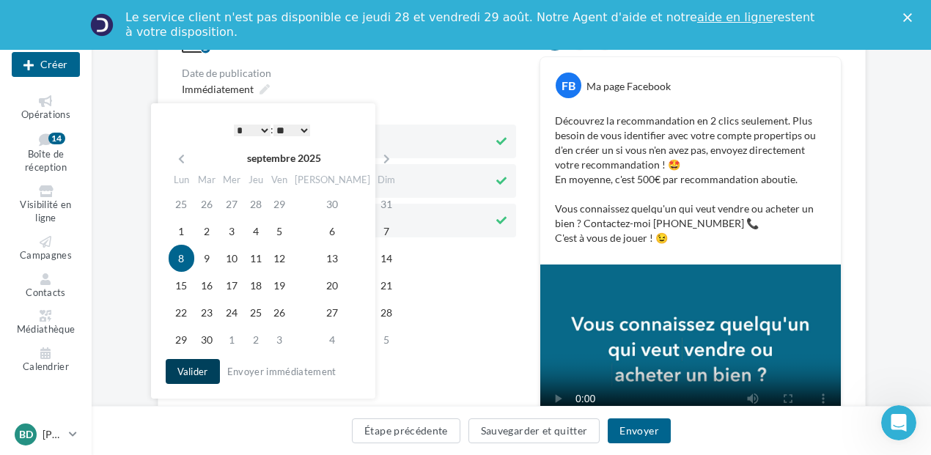
click at [195, 372] on button "Valider" at bounding box center [193, 371] width 54 height 25
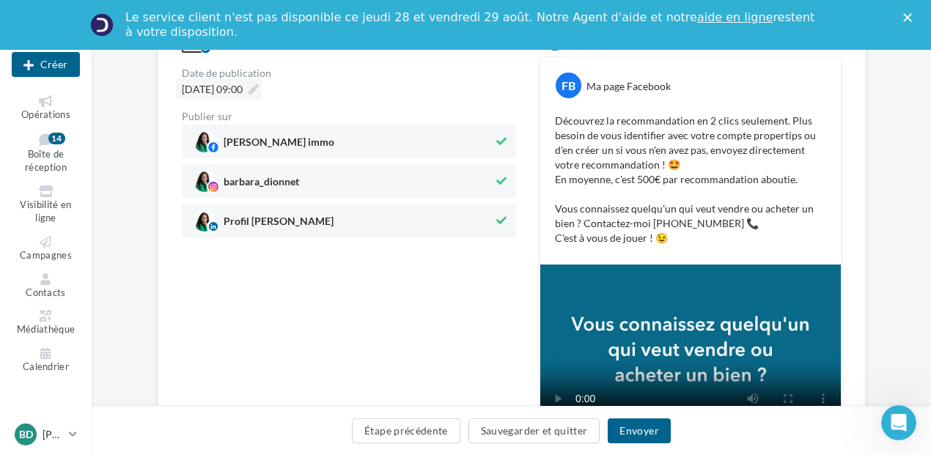
click at [262, 82] on div "08/09/2025 à 09:00" at bounding box center [219, 88] width 86 height 21
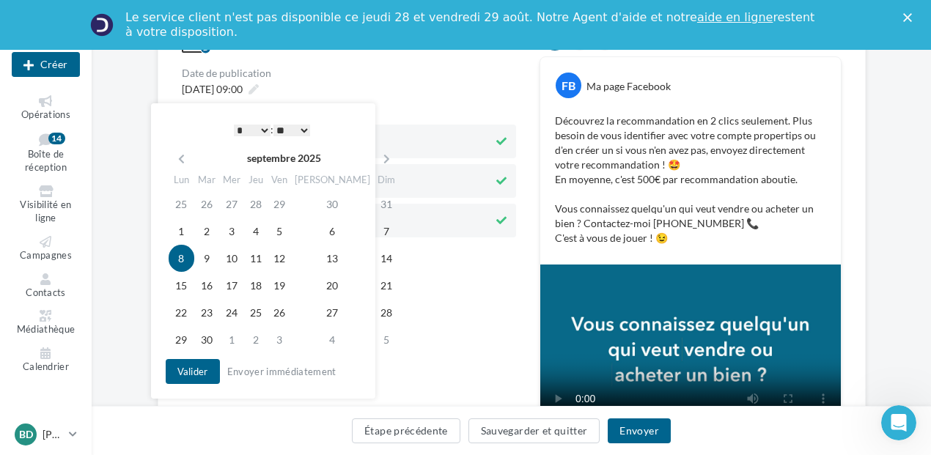
click at [260, 130] on select "* * * * * * * * * * ** ** ** ** ** ** ** ** ** ** ** ** ** **" at bounding box center [252, 131] width 37 height 12
click at [651, 429] on button "Envoyer" at bounding box center [639, 430] width 62 height 25
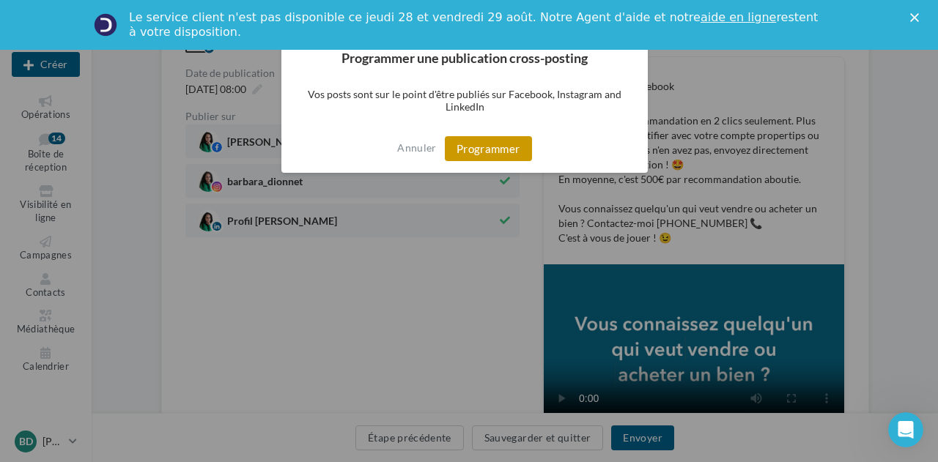
click at [472, 147] on button "Programmer" at bounding box center [488, 148] width 87 height 25
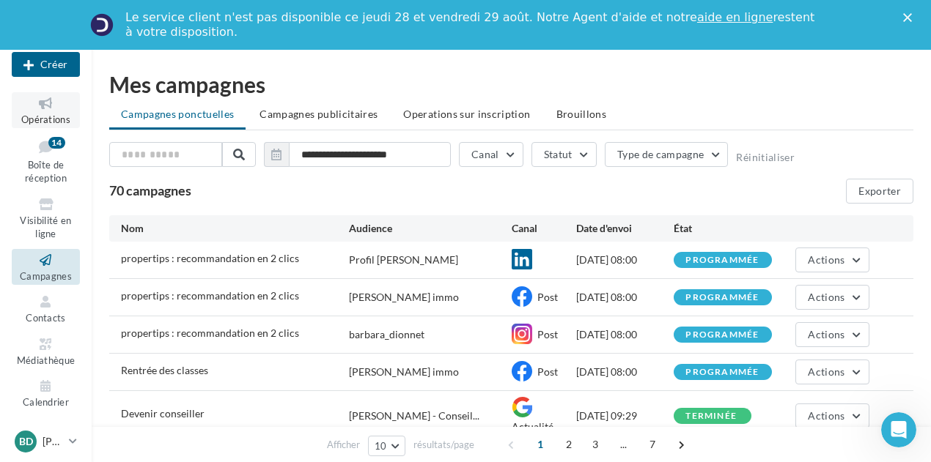
click at [38, 103] on icon at bounding box center [45, 103] width 59 height 17
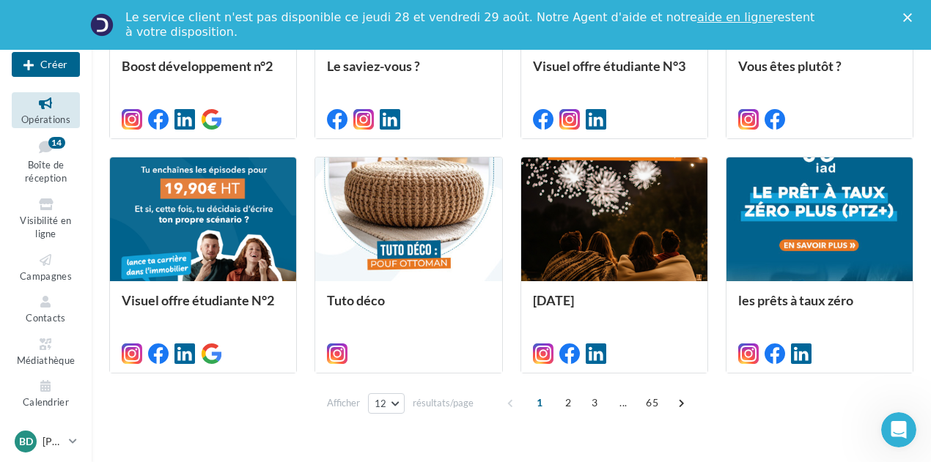
scroll to position [802, 0]
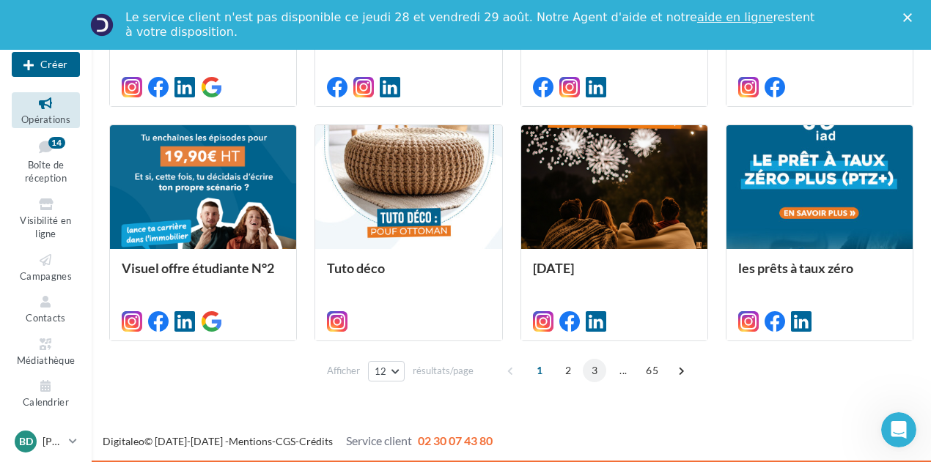
click at [591, 379] on span "3" at bounding box center [594, 370] width 23 height 23
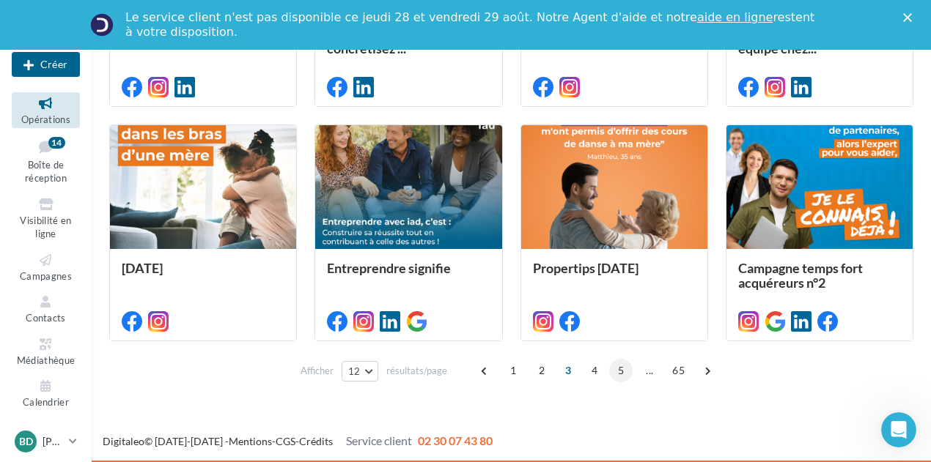
click at [613, 372] on span "5" at bounding box center [620, 370] width 23 height 23
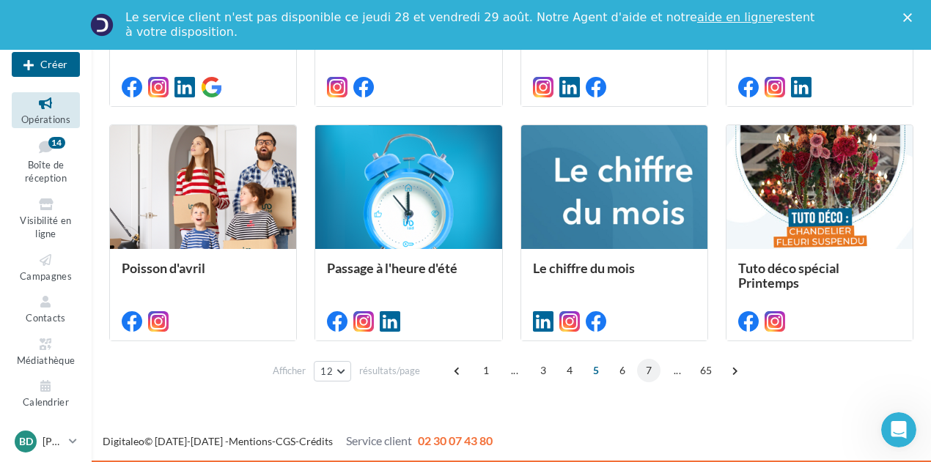
click at [651, 371] on span "7" at bounding box center [648, 370] width 23 height 23
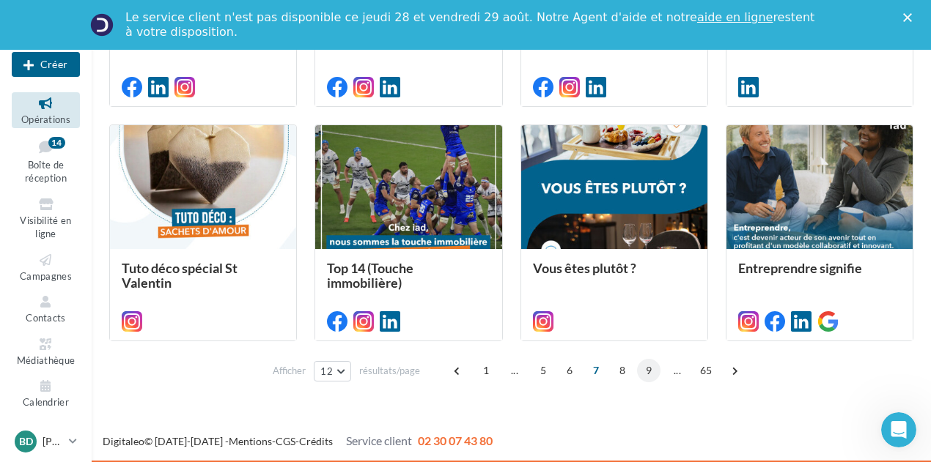
click at [642, 369] on span "9" at bounding box center [648, 370] width 23 height 23
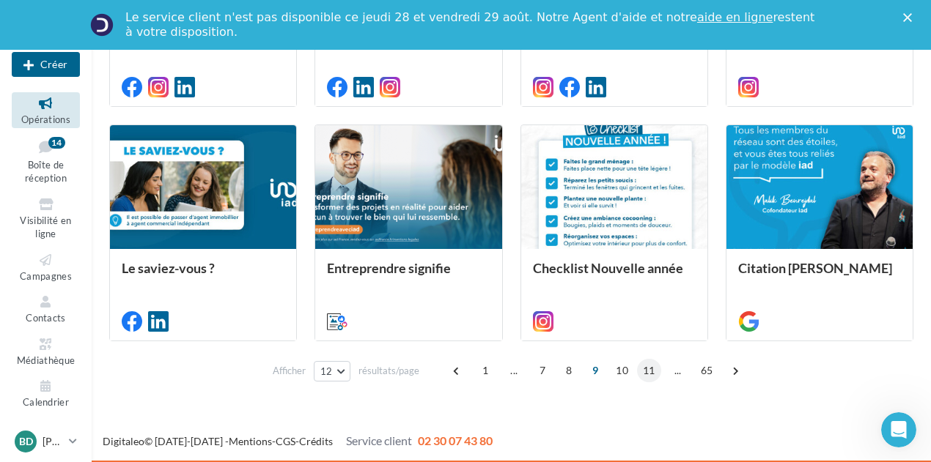
click at [643, 372] on span "11" at bounding box center [649, 370] width 24 height 23
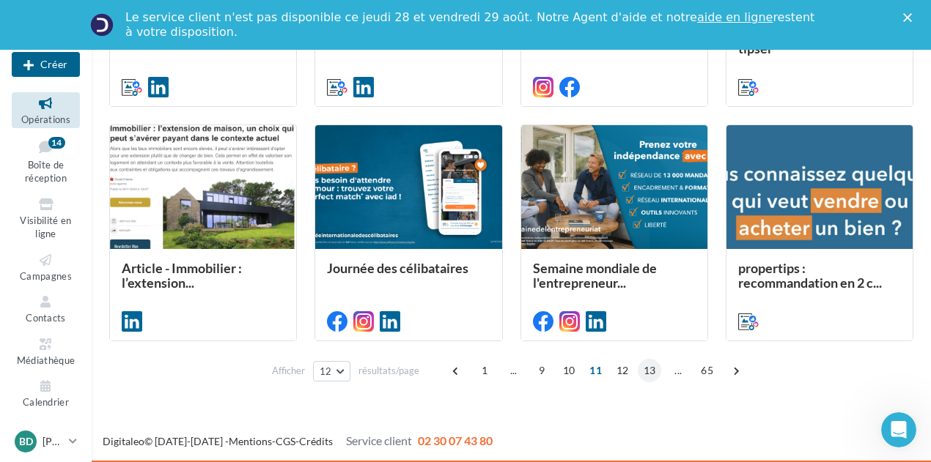
click at [642, 373] on span "13" at bounding box center [650, 370] width 24 height 23
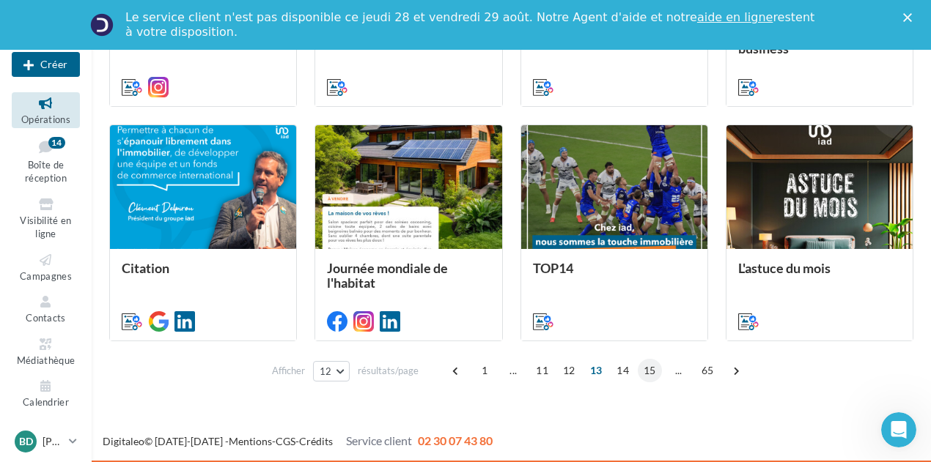
click at [654, 367] on span "15" at bounding box center [650, 370] width 24 height 23
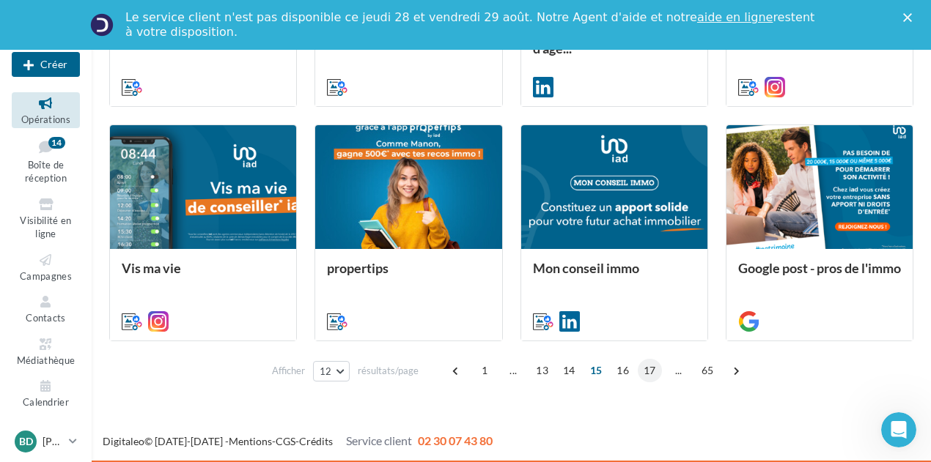
click at [649, 371] on span "17" at bounding box center [650, 370] width 24 height 23
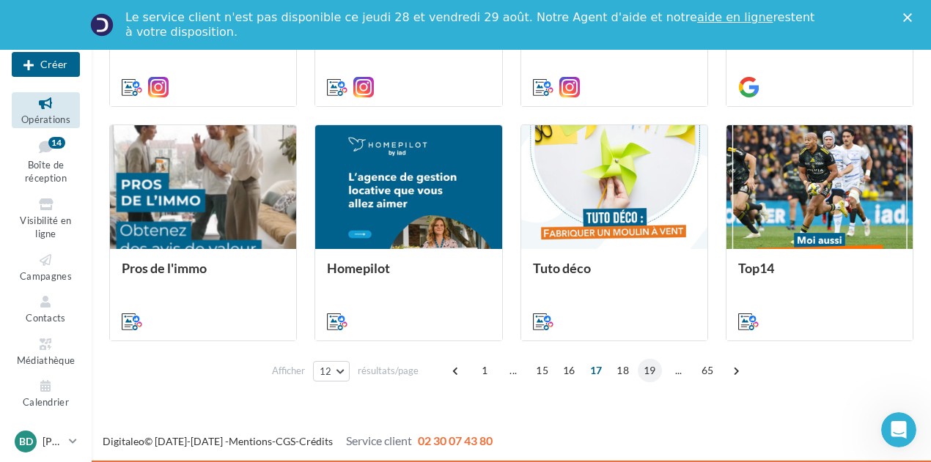
click at [642, 374] on span "19" at bounding box center [650, 370] width 24 height 23
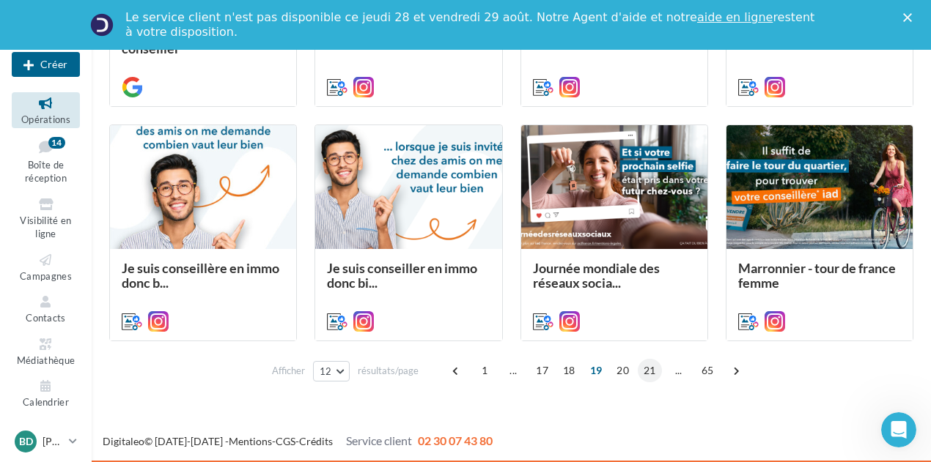
click at [651, 369] on span "21" at bounding box center [650, 370] width 24 height 23
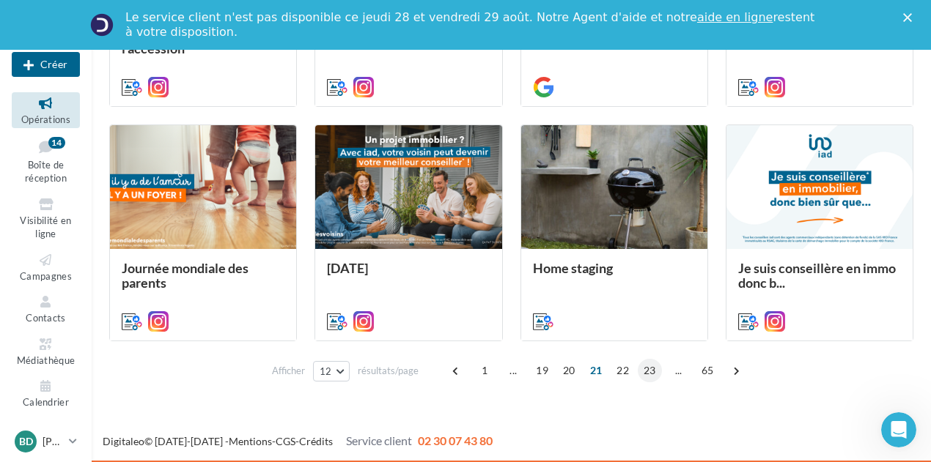
click at [649, 377] on span "23" at bounding box center [650, 370] width 24 height 23
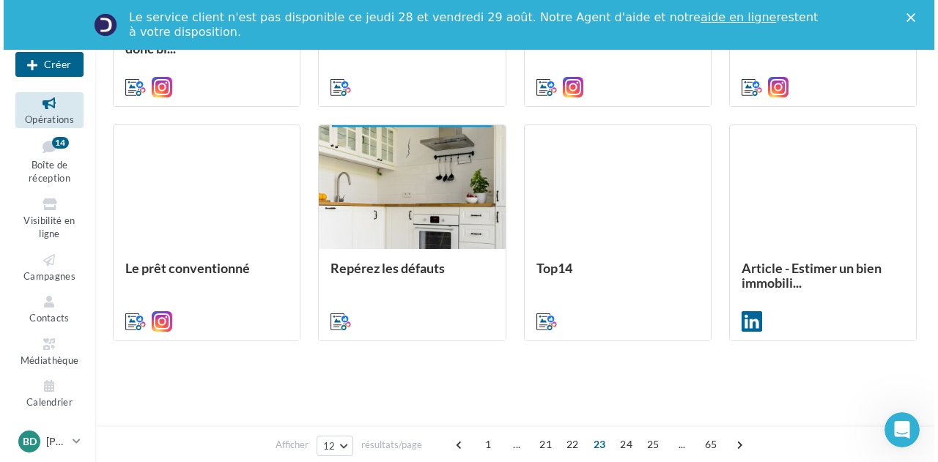
scroll to position [398, 0]
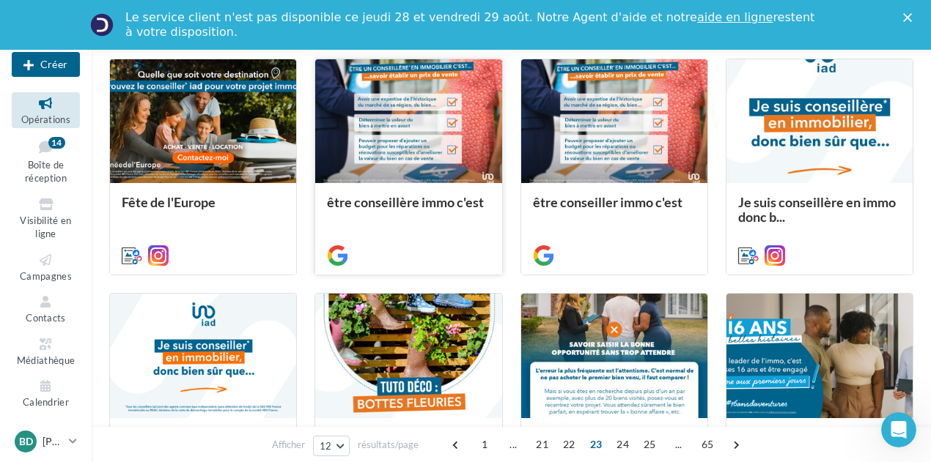
click at [428, 115] on div at bounding box center [408, 121] width 186 height 125
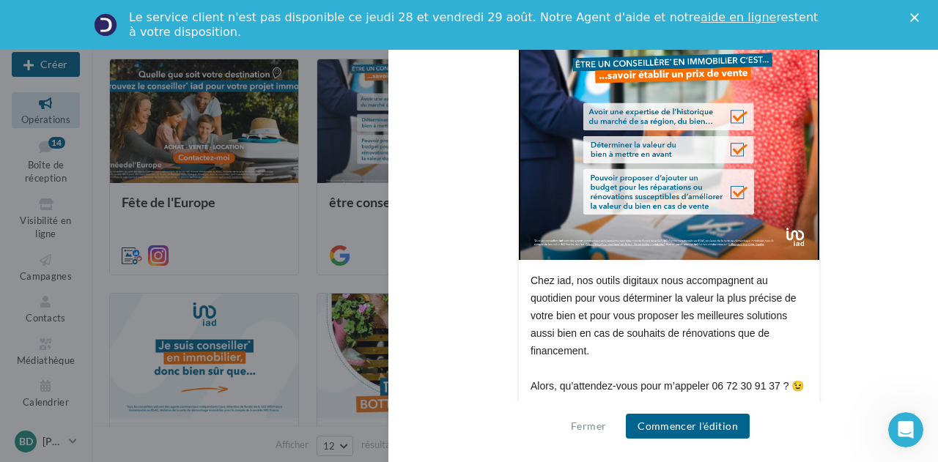
scroll to position [339, 0]
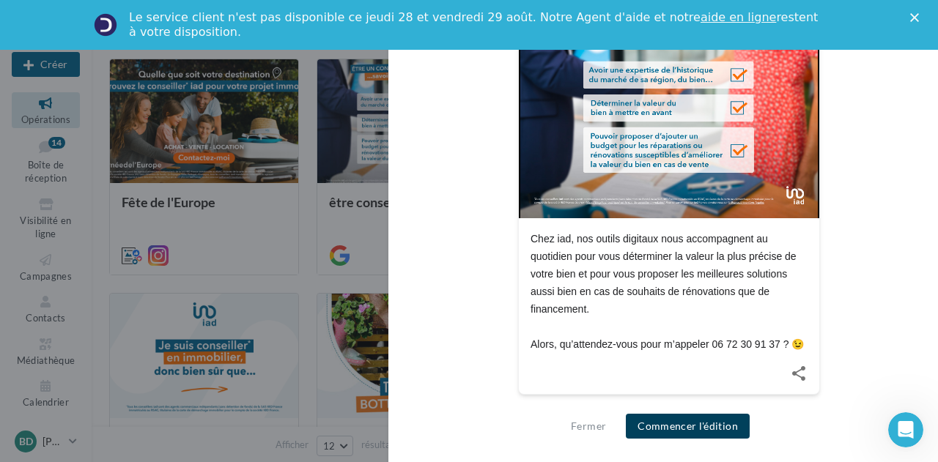
click at [687, 417] on button "Commencer l'édition" at bounding box center [688, 426] width 124 height 25
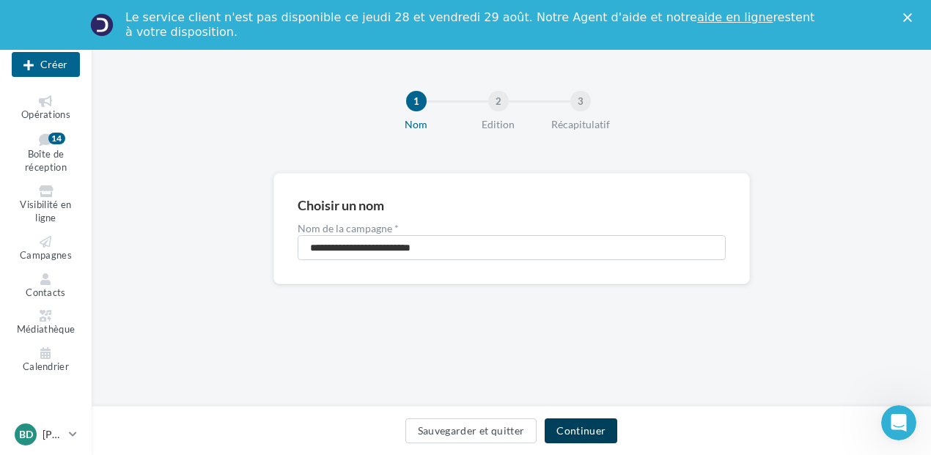
click at [580, 428] on button "Continuer" at bounding box center [581, 430] width 73 height 25
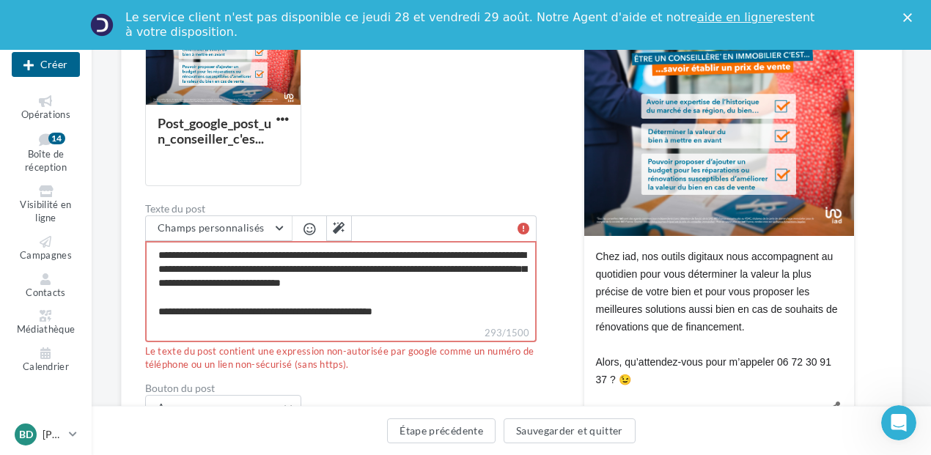
scroll to position [13, 0]
click at [410, 307] on textarea "**********" at bounding box center [340, 283] width 391 height 84
drag, startPoint x: 158, startPoint y: 311, endPoint x: 427, endPoint y: 325, distance: 268.6
click at [427, 325] on div "**********" at bounding box center [340, 278] width 391 height 127
type textarea "**********"
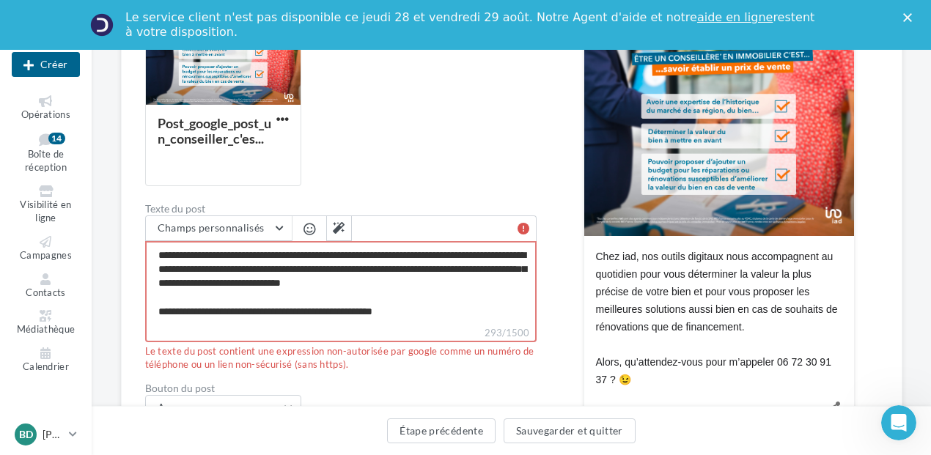
type textarea "**********"
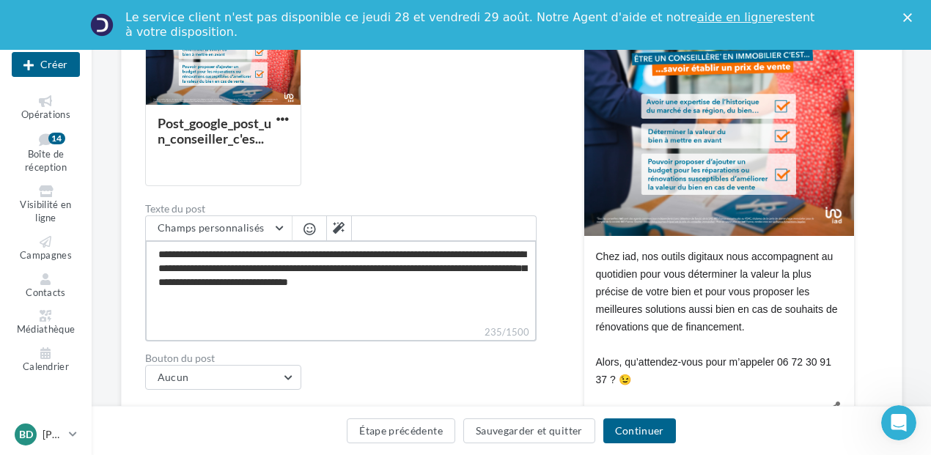
type textarea "**********"
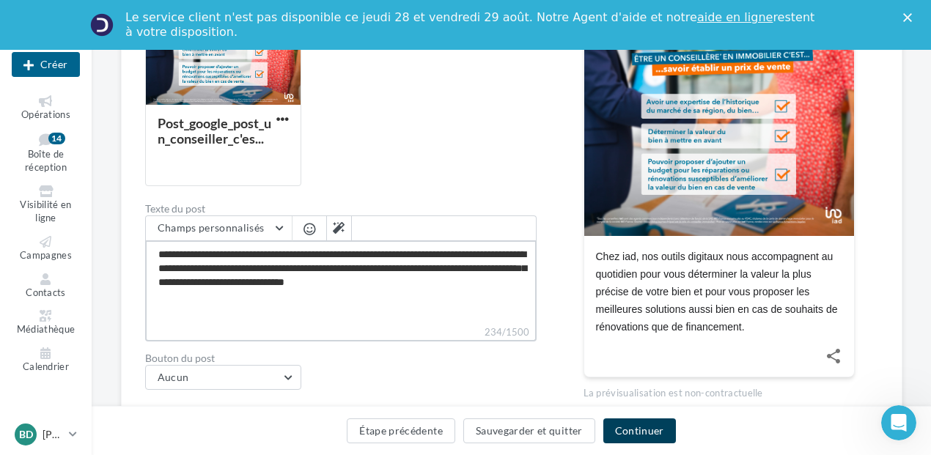
type textarea "**********"
click at [619, 423] on button "Continuer" at bounding box center [639, 430] width 73 height 25
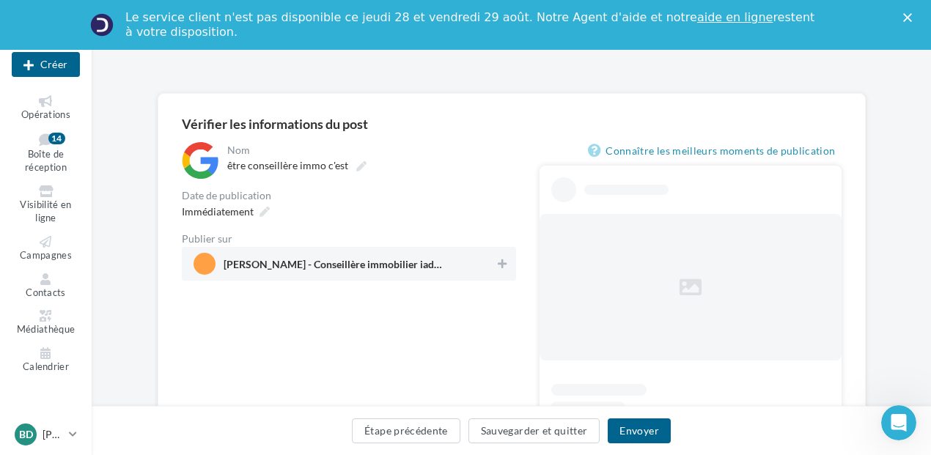
scroll to position [57, 0]
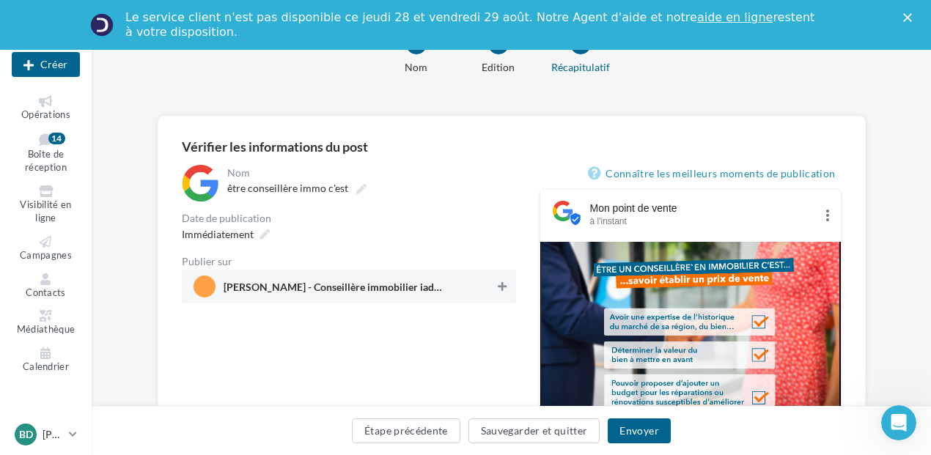
click at [501, 291] on icon at bounding box center [502, 286] width 9 height 10
click at [243, 236] on span "Immédiatement" at bounding box center [218, 234] width 72 height 12
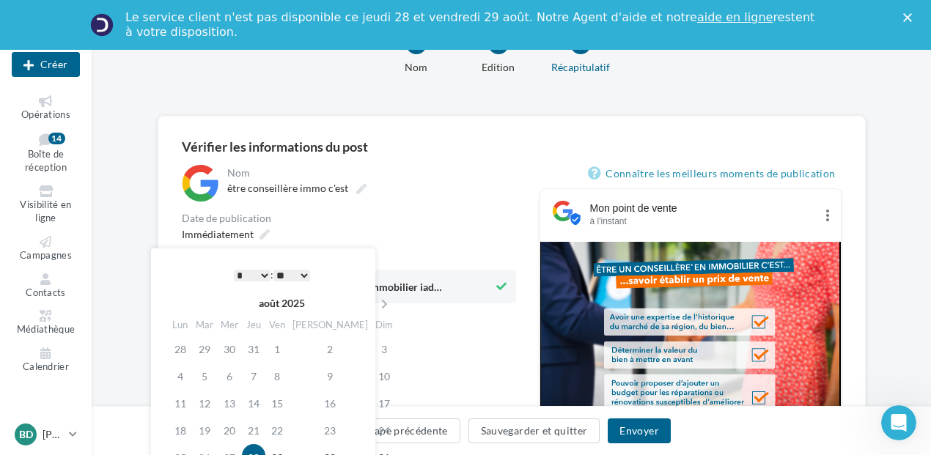
click at [279, 303] on th "août 2025" at bounding box center [282, 303] width 180 height 22
click at [375, 300] on icon at bounding box center [384, 304] width 18 height 10
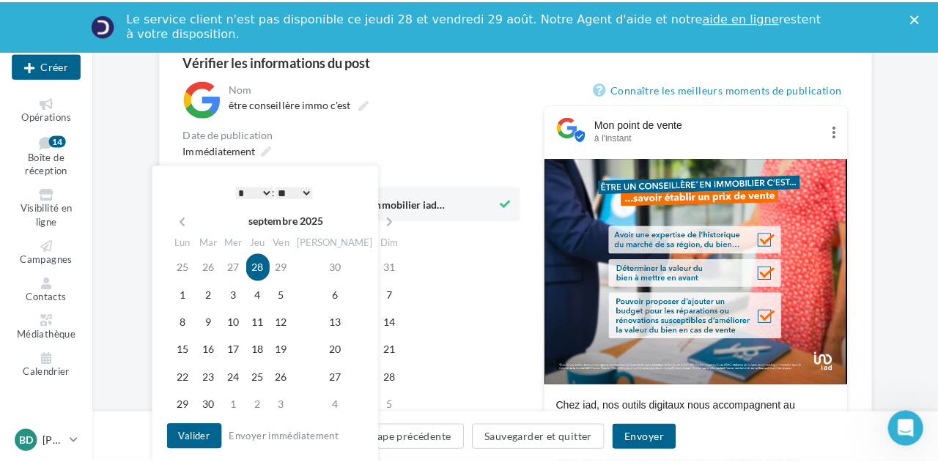
scroll to position [204, 0]
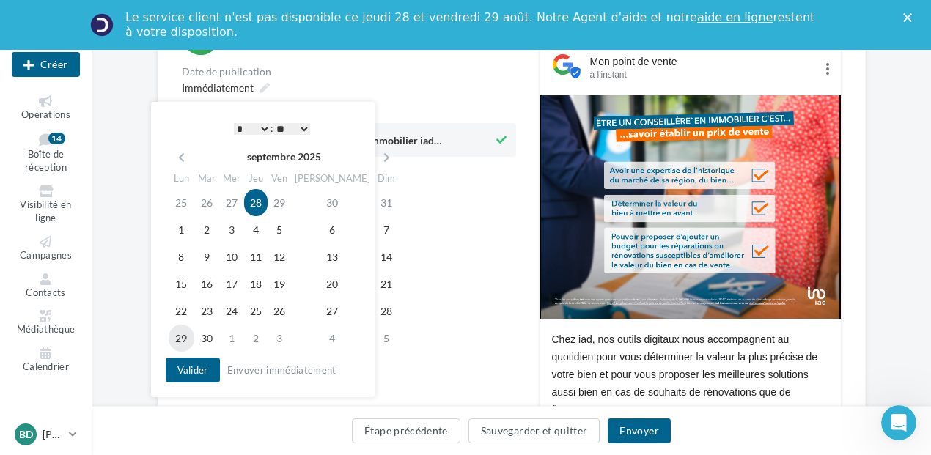
click at [186, 333] on td "29" at bounding box center [182, 338] width 26 height 27
click at [259, 125] on select "* * * * * * * * * * ** ** ** ** ** ** ** ** ** ** ** ** ** **" at bounding box center [252, 129] width 37 height 12
click at [199, 369] on button "Valider" at bounding box center [193, 370] width 54 height 25
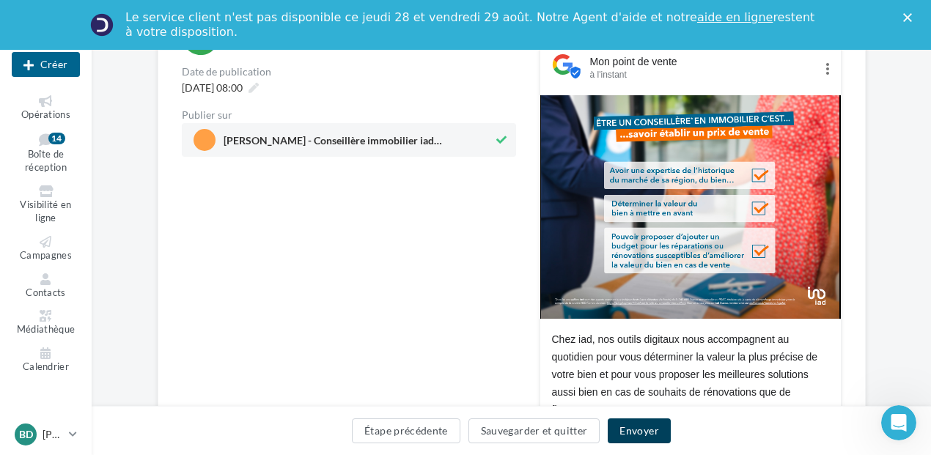
click at [640, 435] on button "Envoyer" at bounding box center [639, 430] width 62 height 25
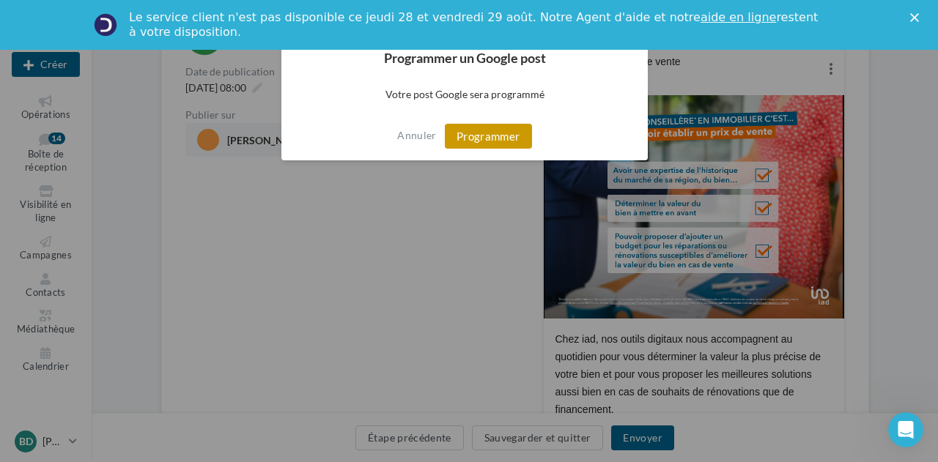
click at [494, 137] on button "Programmer" at bounding box center [488, 136] width 87 height 25
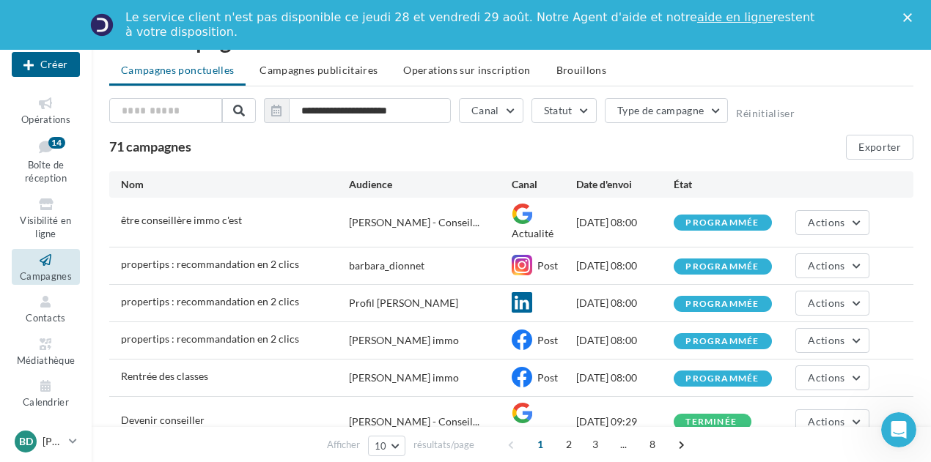
scroll to position [73, 0]
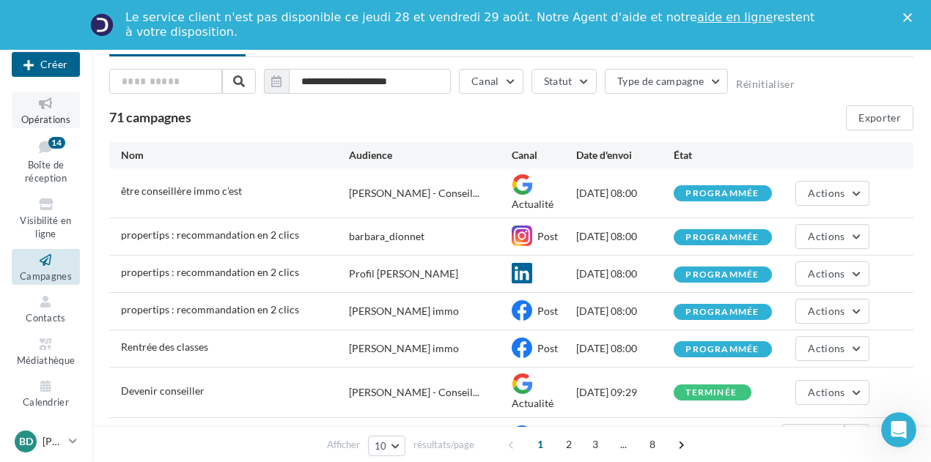
click at [43, 106] on icon at bounding box center [45, 103] width 59 height 17
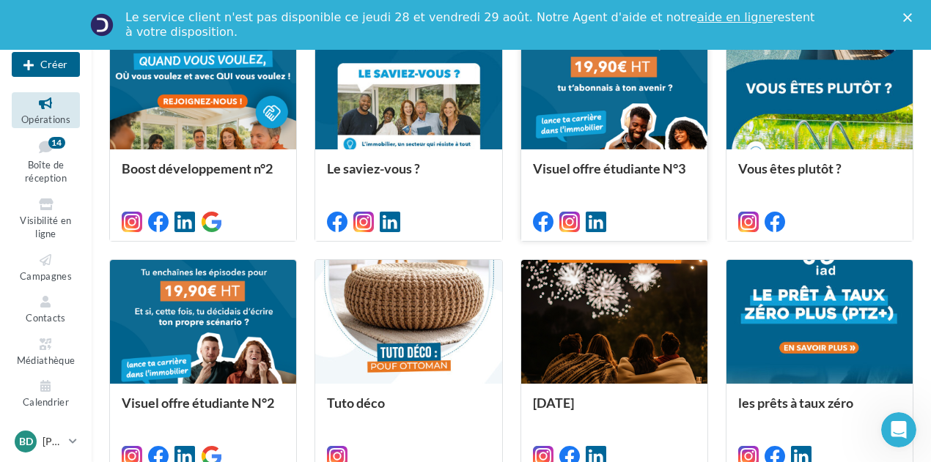
scroll to position [802, 0]
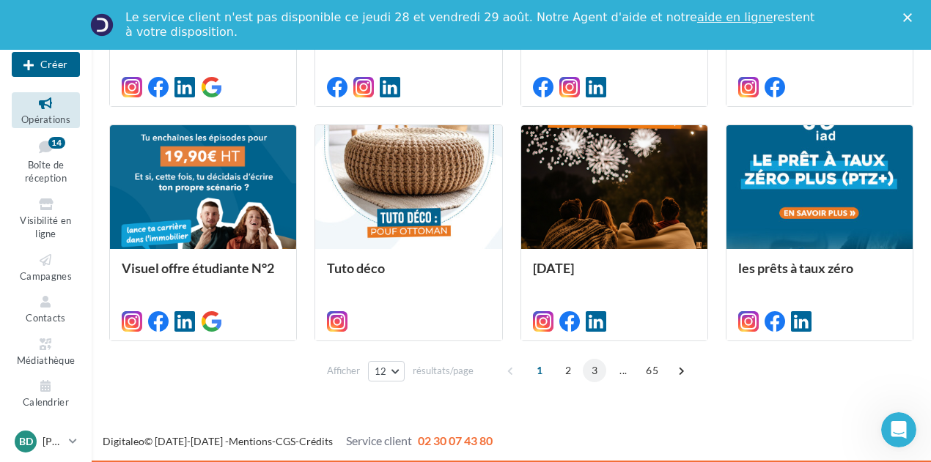
click at [597, 372] on span "3" at bounding box center [594, 370] width 23 height 23
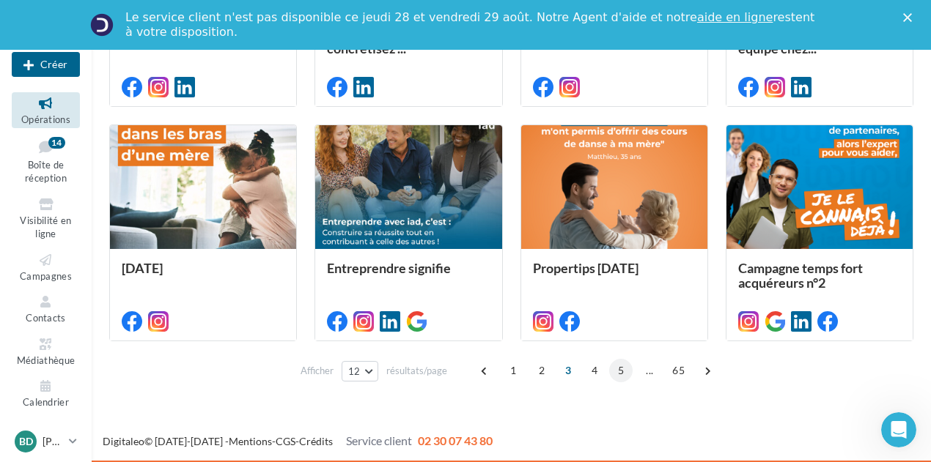
click at [619, 370] on span "5" at bounding box center [620, 370] width 23 height 23
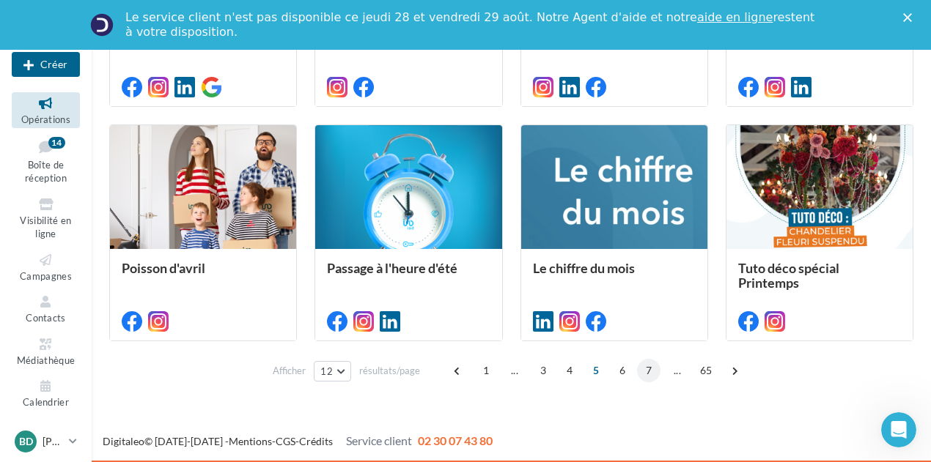
click at [648, 374] on span "7" at bounding box center [648, 370] width 23 height 23
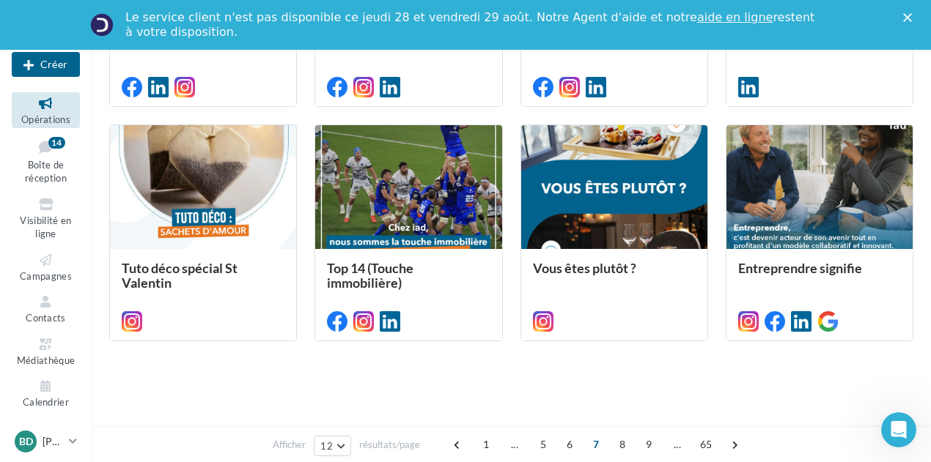
scroll to position [398, 0]
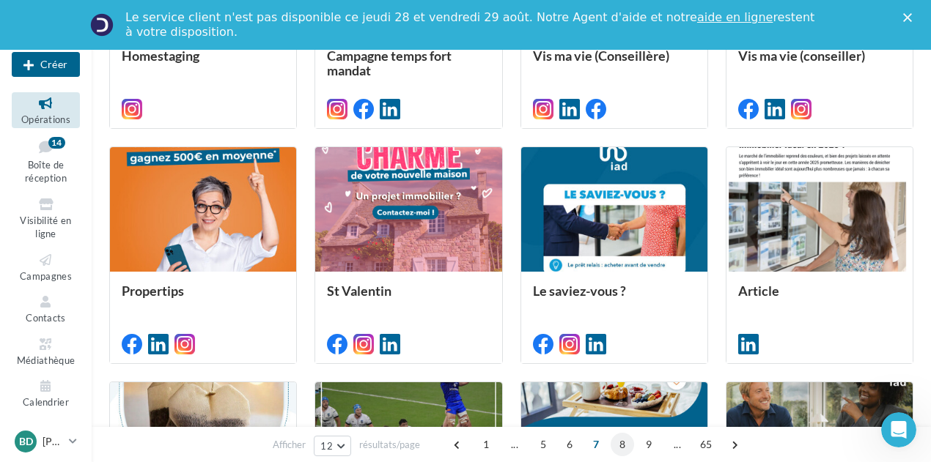
click at [624, 443] on span "8" at bounding box center [621, 444] width 23 height 23
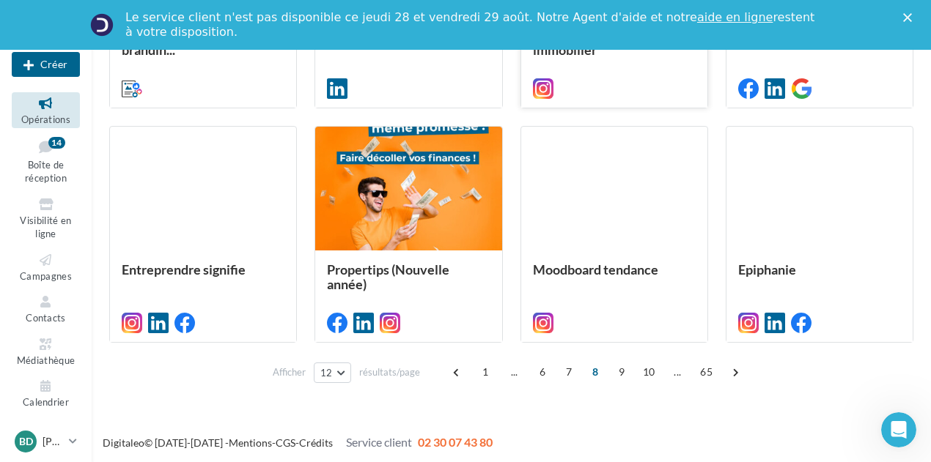
scroll to position [802, 0]
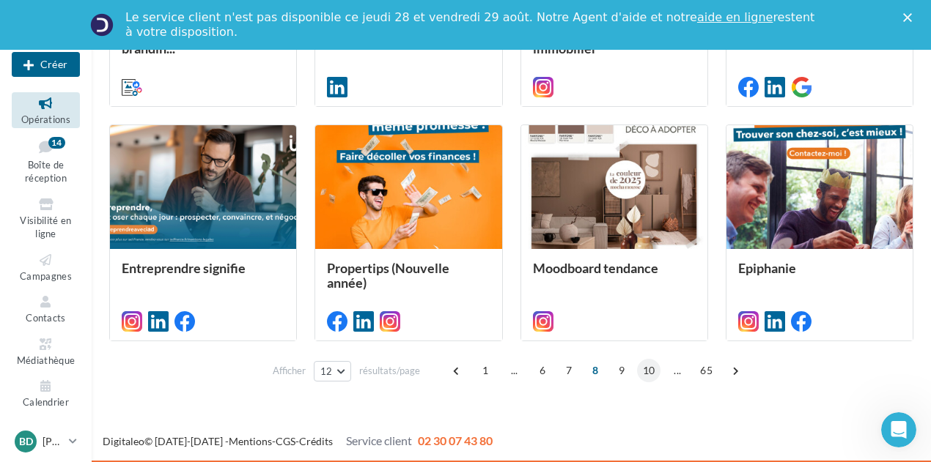
click at [648, 375] on span "10" at bounding box center [649, 370] width 24 height 23
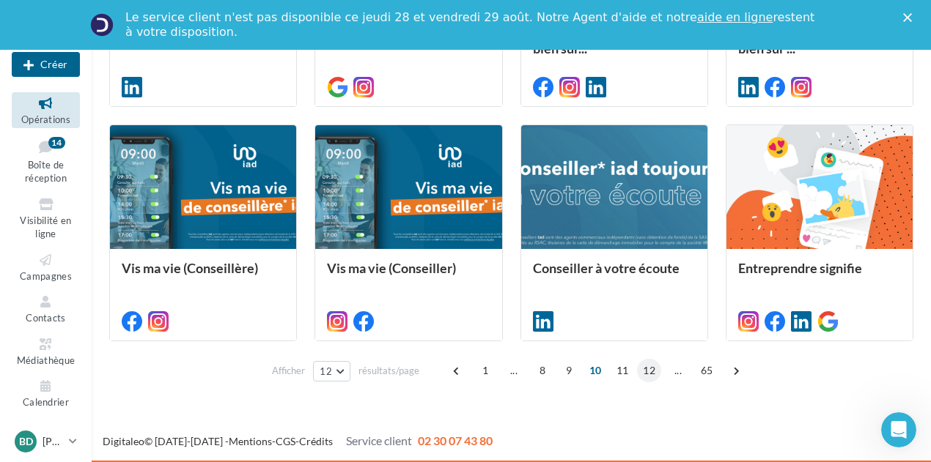
click at [652, 367] on span "12" at bounding box center [649, 370] width 24 height 23
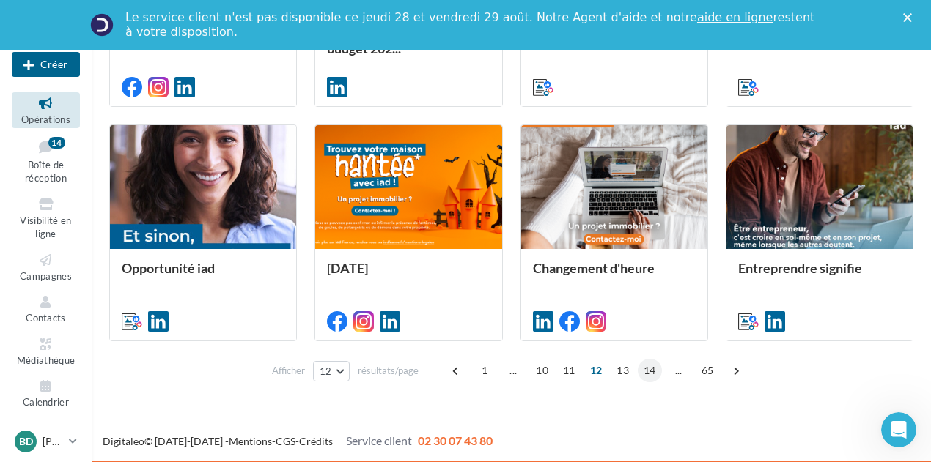
click at [650, 372] on span "14" at bounding box center [650, 370] width 24 height 23
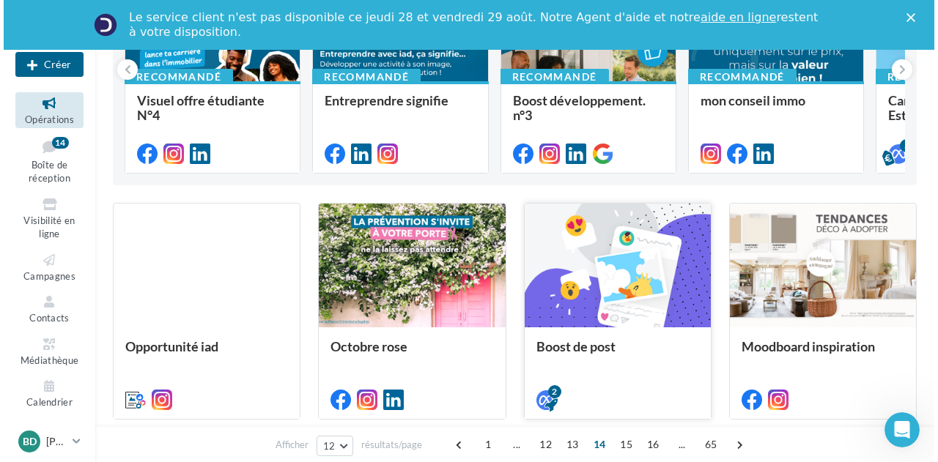
scroll to position [251, 0]
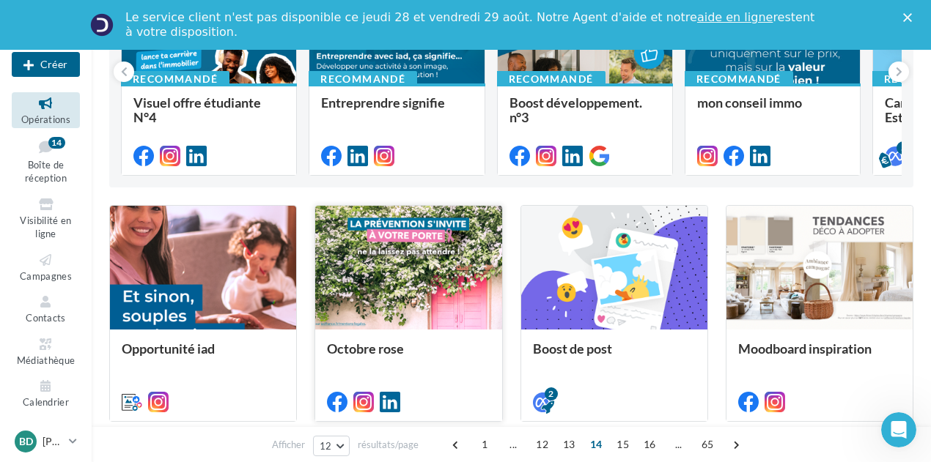
click at [432, 288] on div at bounding box center [408, 268] width 186 height 125
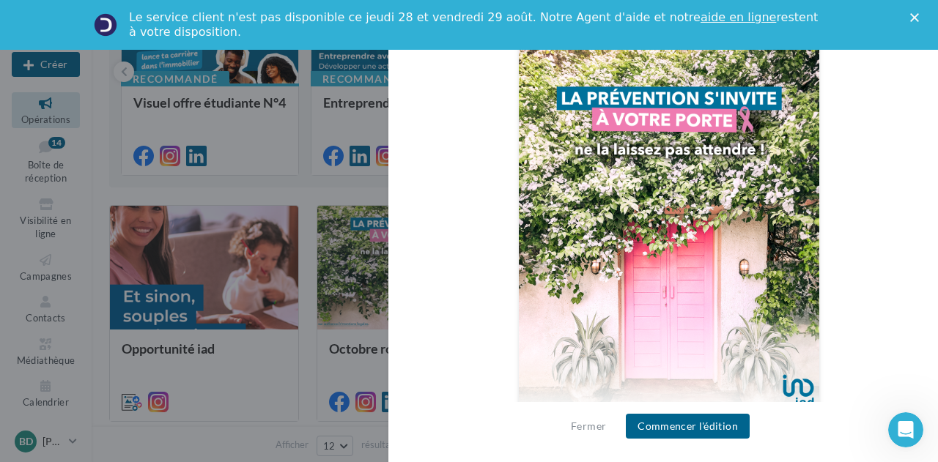
scroll to position [462, 0]
click at [683, 420] on button "Commencer l'édition" at bounding box center [688, 426] width 124 height 25
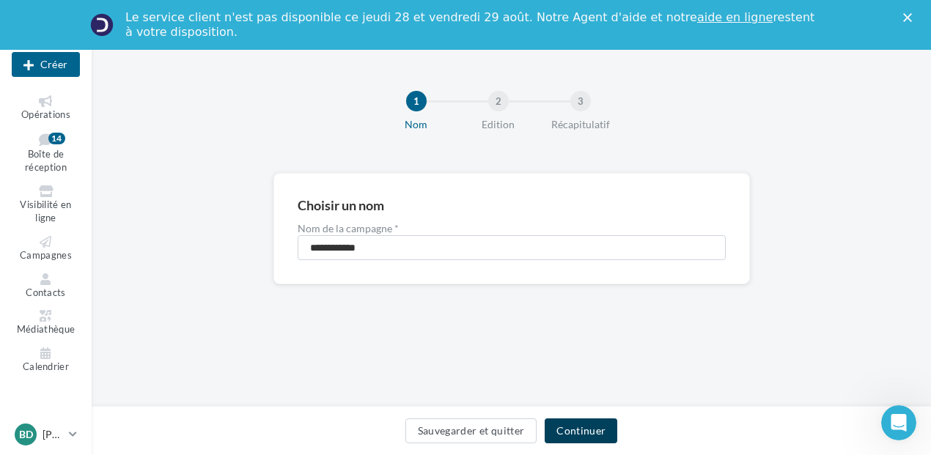
click at [576, 432] on button "Continuer" at bounding box center [581, 430] width 73 height 25
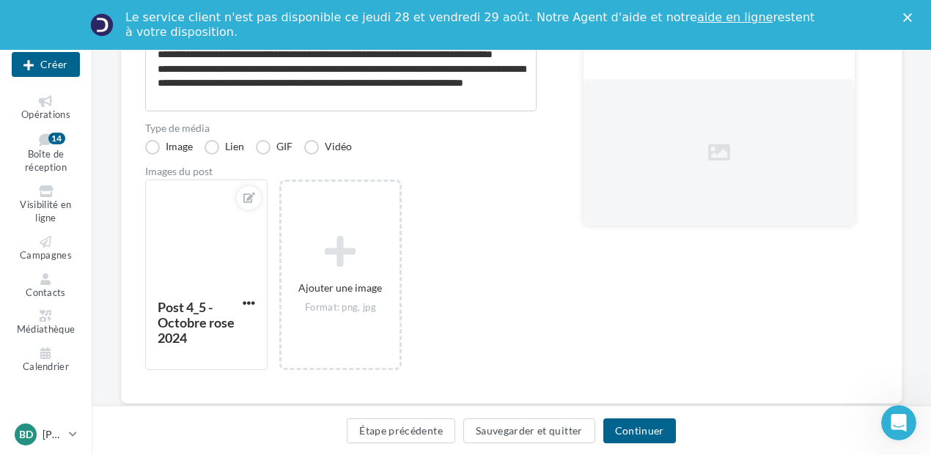
scroll to position [293, 0]
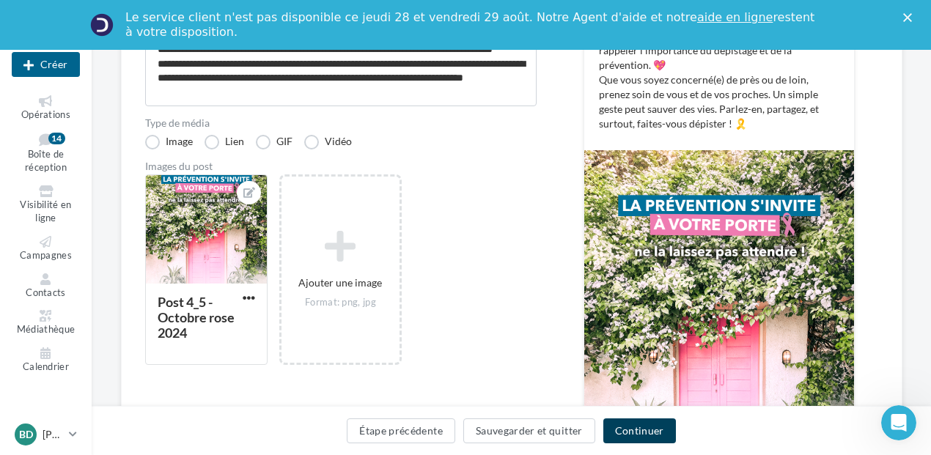
click at [635, 432] on button "Continuer" at bounding box center [639, 430] width 73 height 25
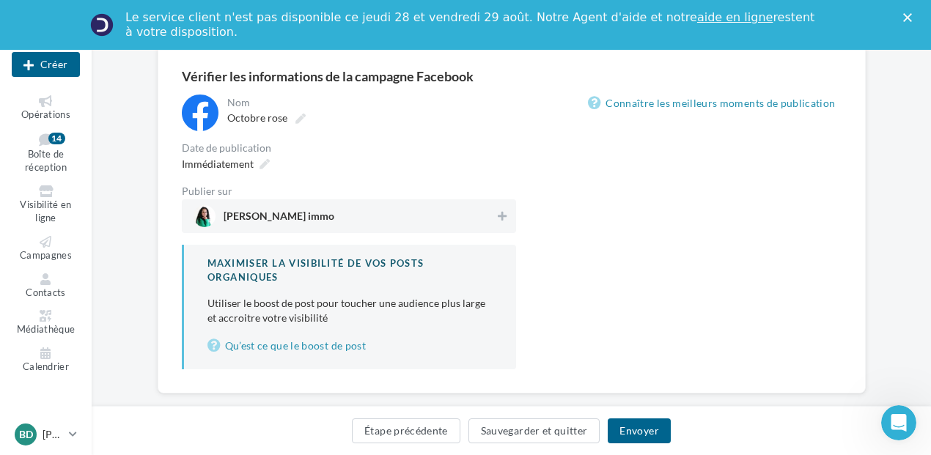
scroll to position [44, 0]
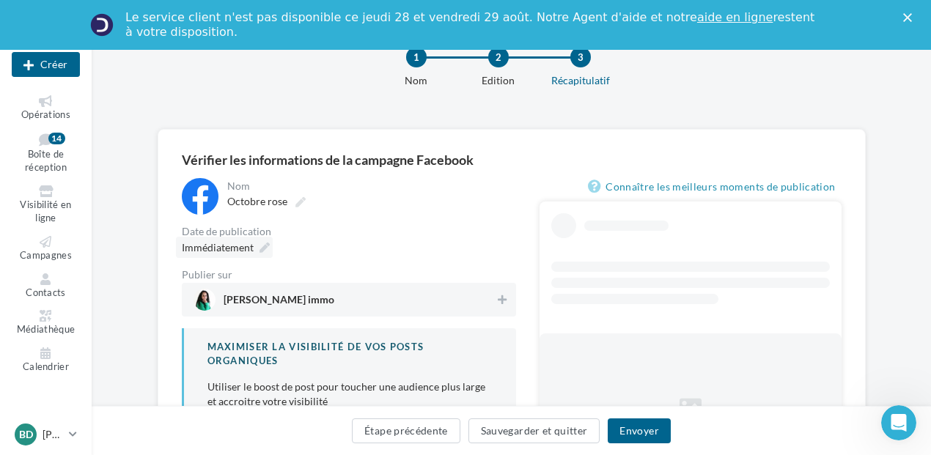
click at [259, 251] on icon at bounding box center [264, 248] width 10 height 10
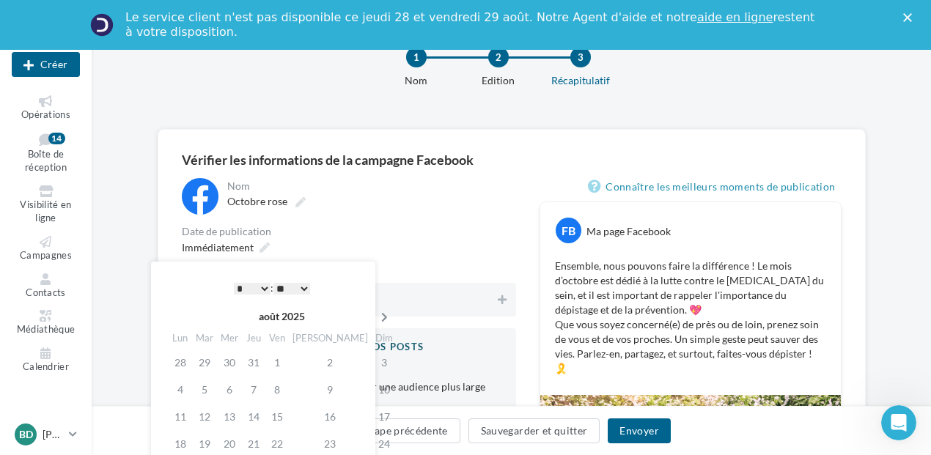
click at [375, 317] on icon at bounding box center [384, 317] width 18 height 10
click at [377, 317] on icon at bounding box center [386, 317] width 18 height 10
click at [240, 361] on td "1" at bounding box center [231, 362] width 25 height 27
click at [257, 286] on select "* * * * * * * * * * ** ** ** ** ** ** ** ** ** ** ** ** ** **" at bounding box center [252, 289] width 37 height 12
click at [416, 220] on div "**********" at bounding box center [349, 315] width 334 height 275
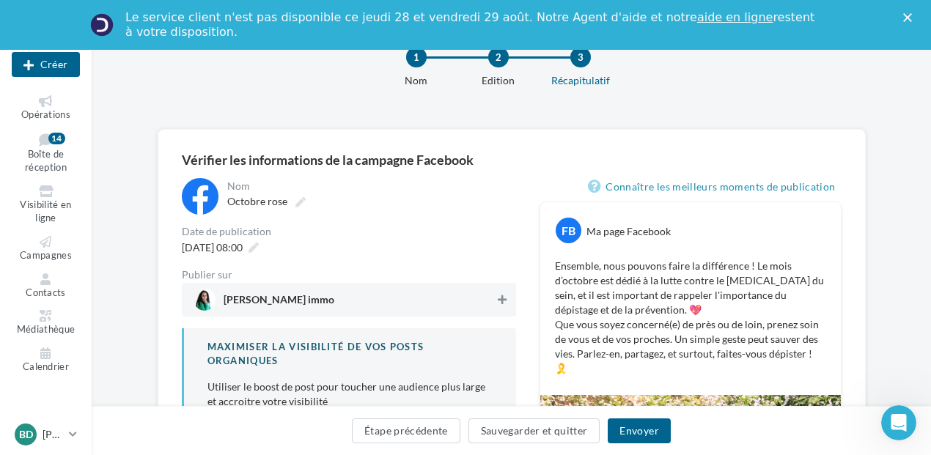
click at [503, 300] on icon at bounding box center [502, 300] width 9 height 10
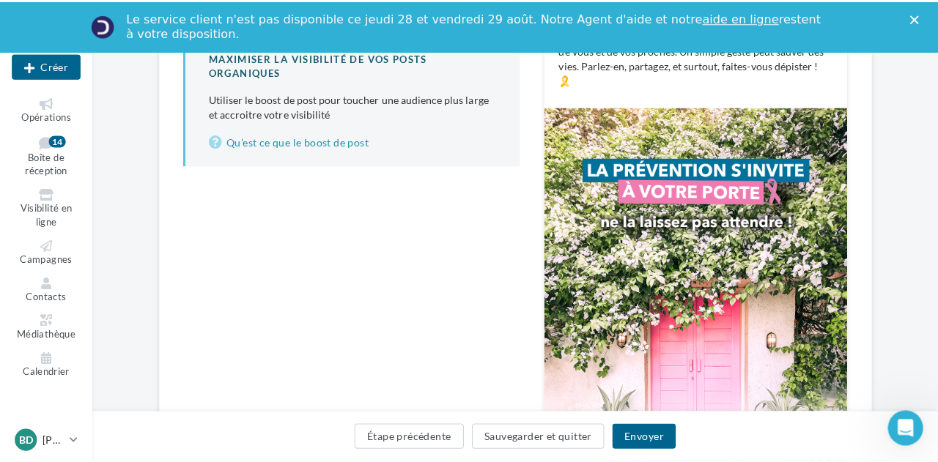
scroll to position [337, 0]
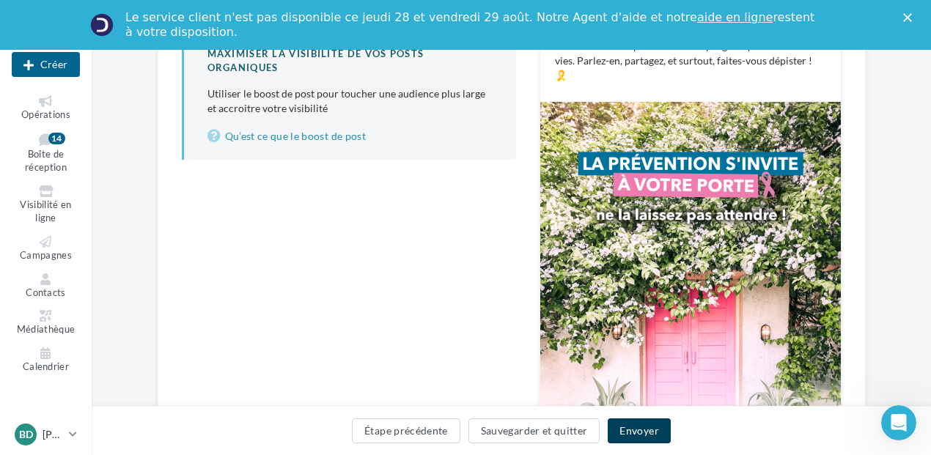
click at [617, 438] on button "Envoyer" at bounding box center [639, 430] width 62 height 25
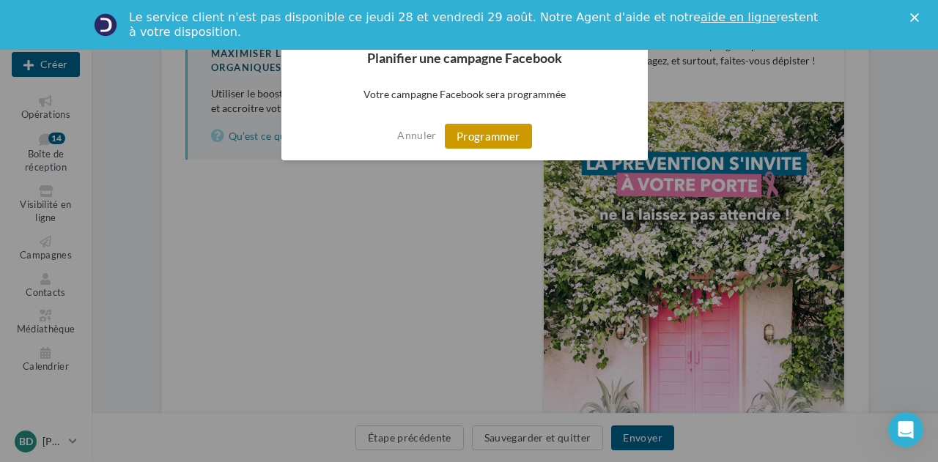
click at [508, 130] on button "Programmer" at bounding box center [488, 136] width 87 height 25
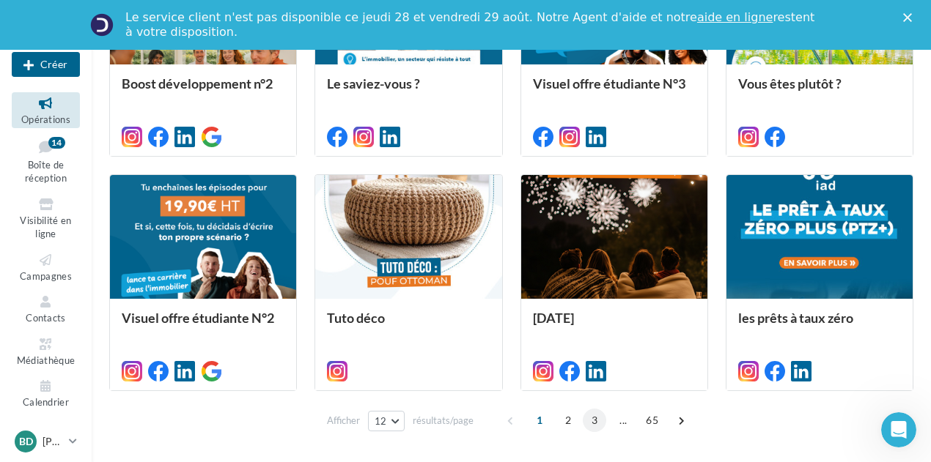
click at [598, 420] on span "3" at bounding box center [594, 420] width 23 height 23
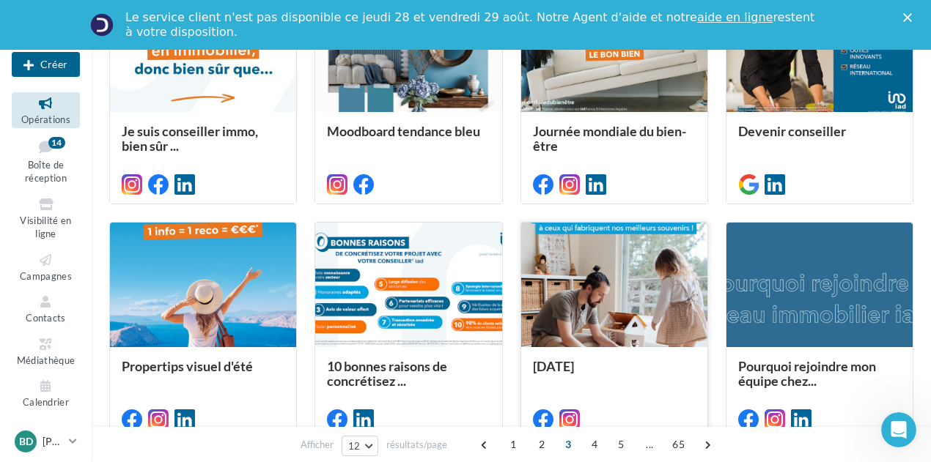
scroll to position [545, 0]
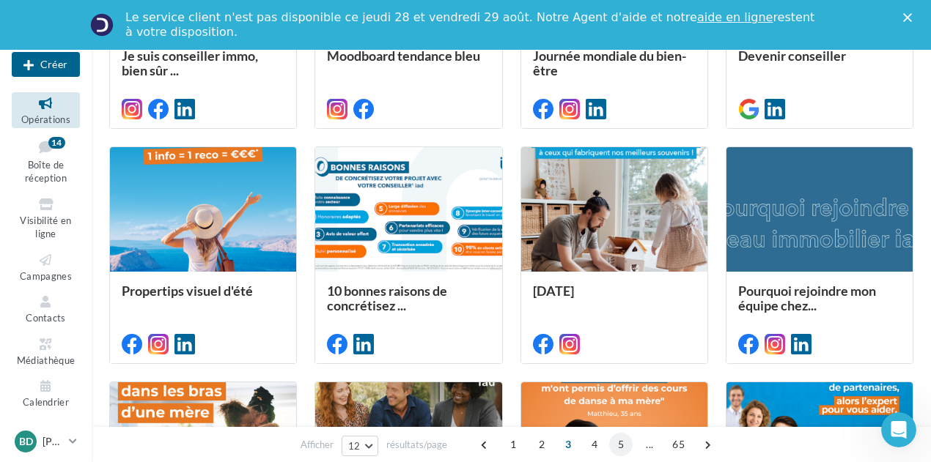
click at [619, 442] on span "5" at bounding box center [620, 444] width 23 height 23
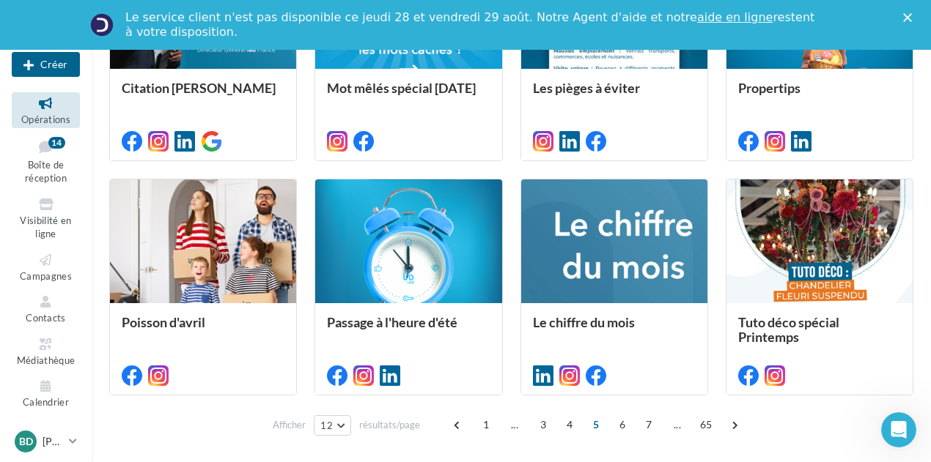
scroll to position [802, 0]
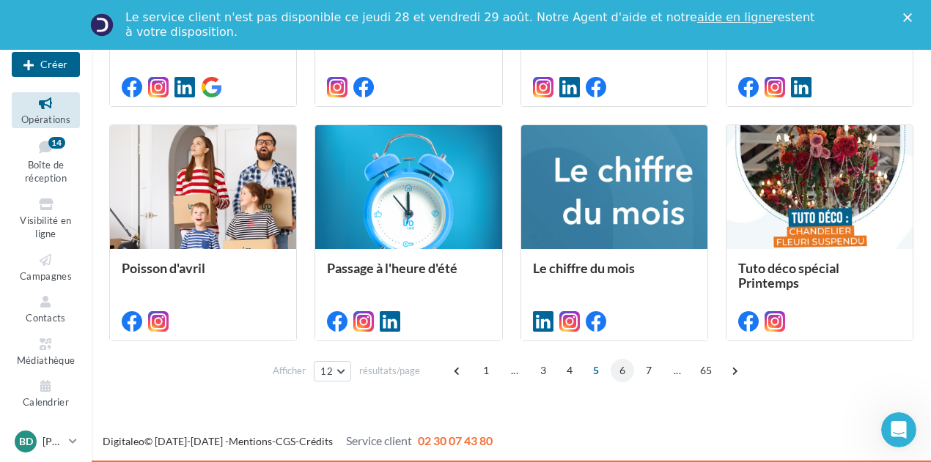
click at [622, 372] on span "6" at bounding box center [621, 370] width 23 height 23
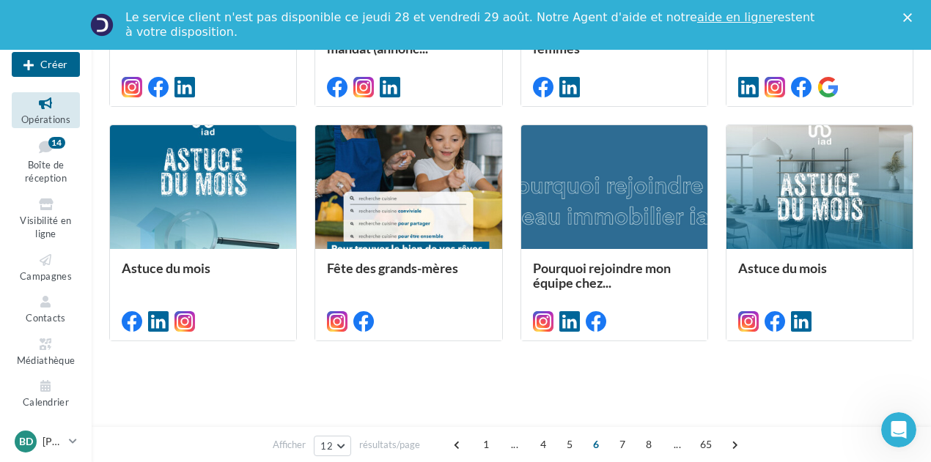
scroll to position [398, 0]
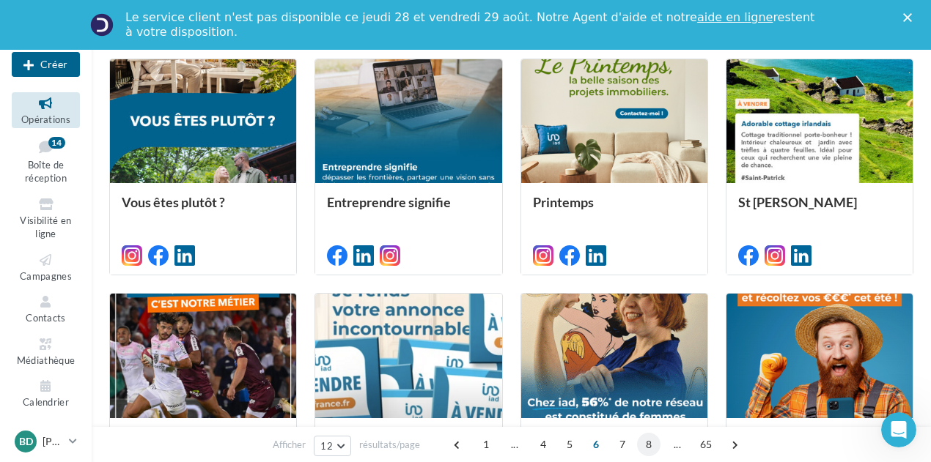
click at [648, 439] on span "8" at bounding box center [648, 444] width 23 height 23
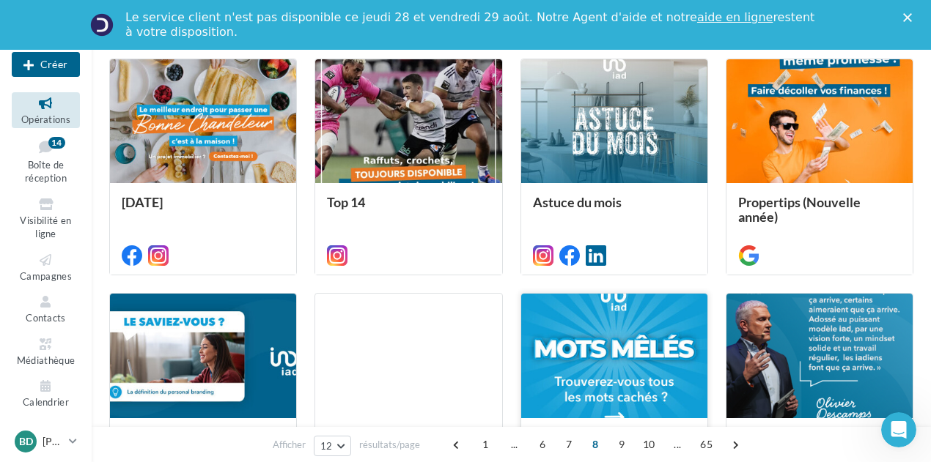
scroll to position [691, 0]
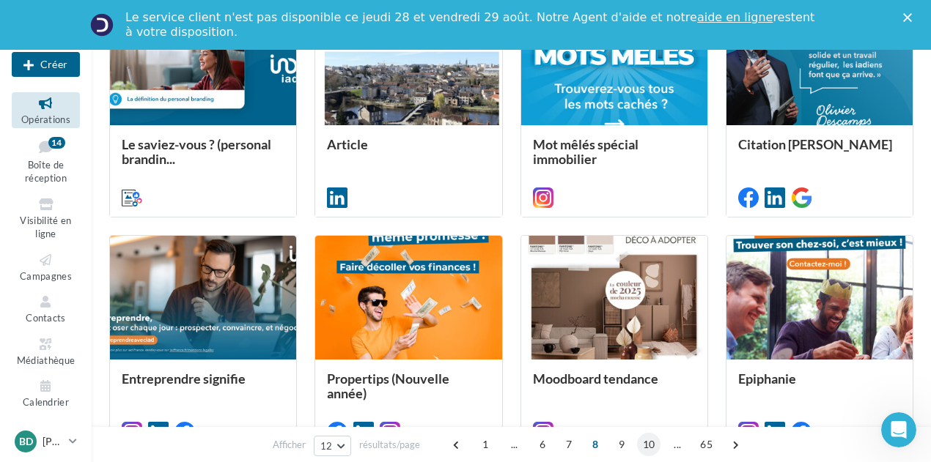
click at [649, 443] on span "10" at bounding box center [649, 444] width 24 height 23
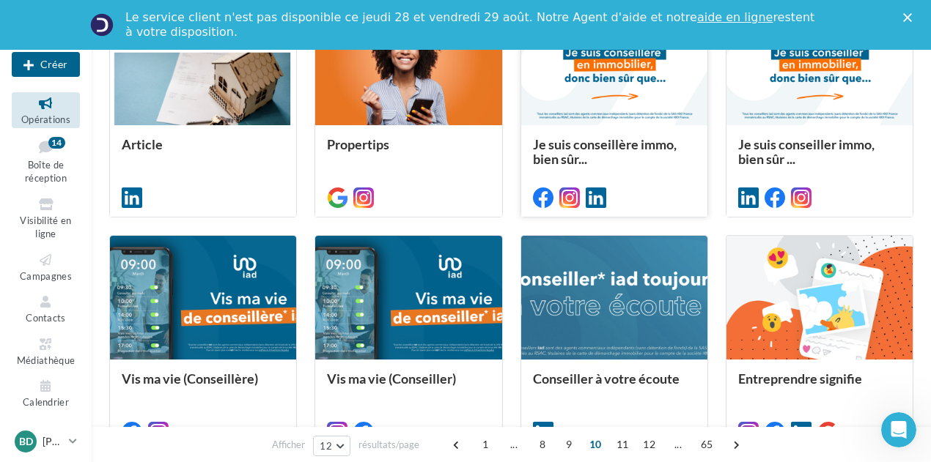
scroll to position [802, 0]
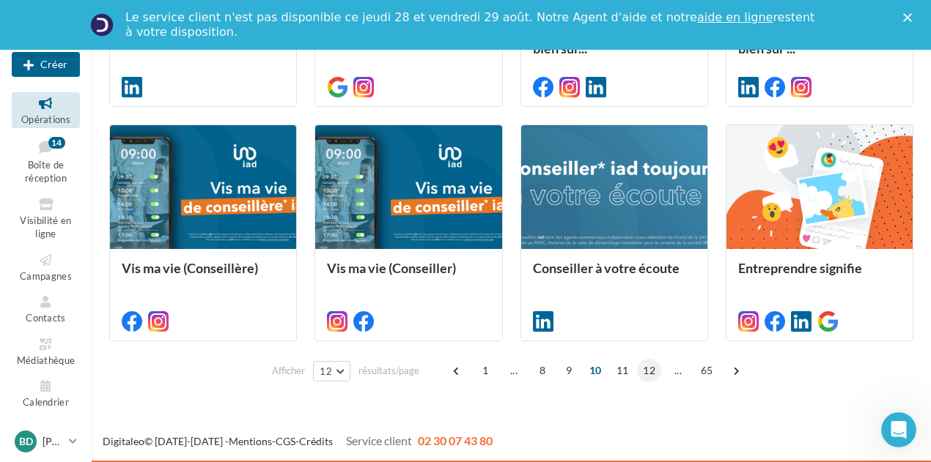
click at [646, 370] on span "12" at bounding box center [649, 370] width 24 height 23
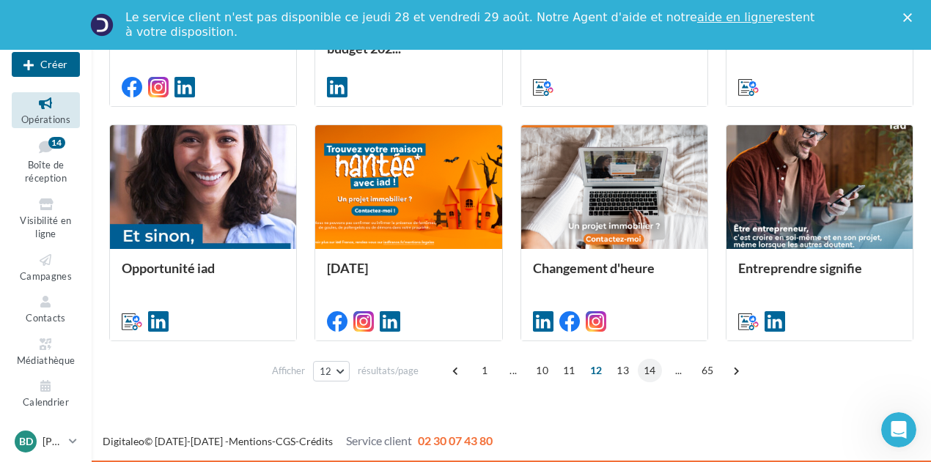
click at [651, 370] on span "14" at bounding box center [650, 370] width 24 height 23
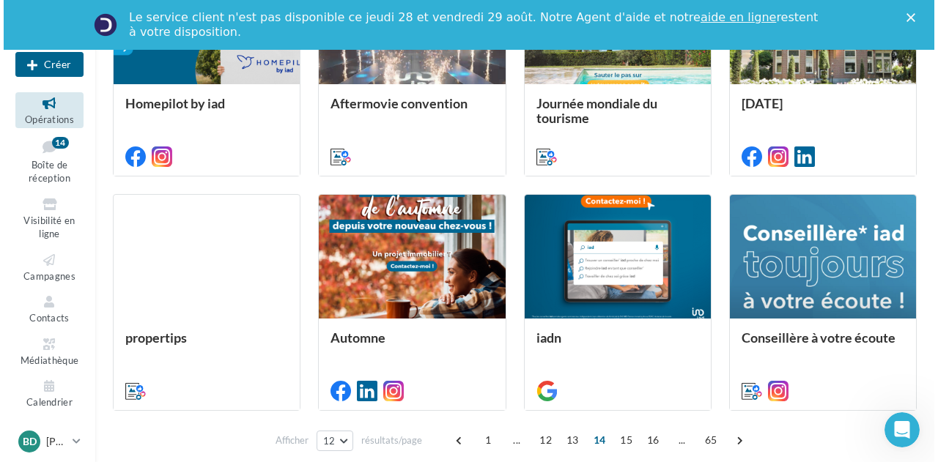
scroll to position [764, 0]
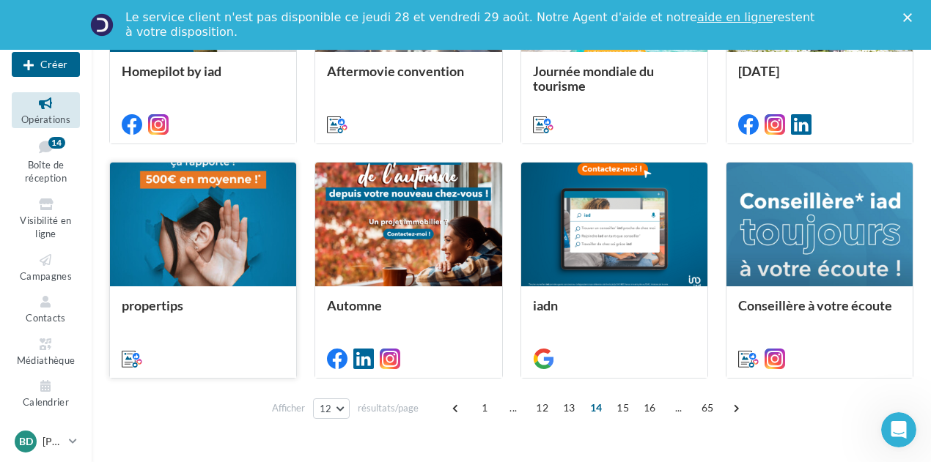
click at [215, 229] on div at bounding box center [203, 225] width 186 height 125
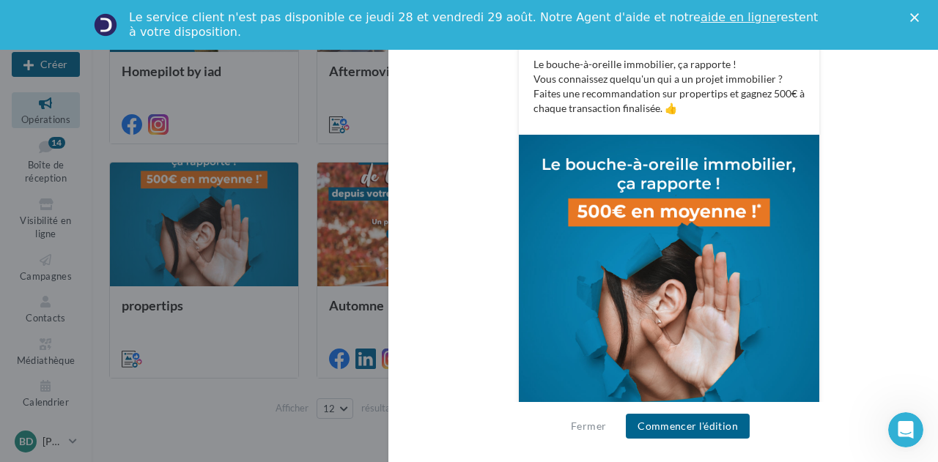
scroll to position [361, 0]
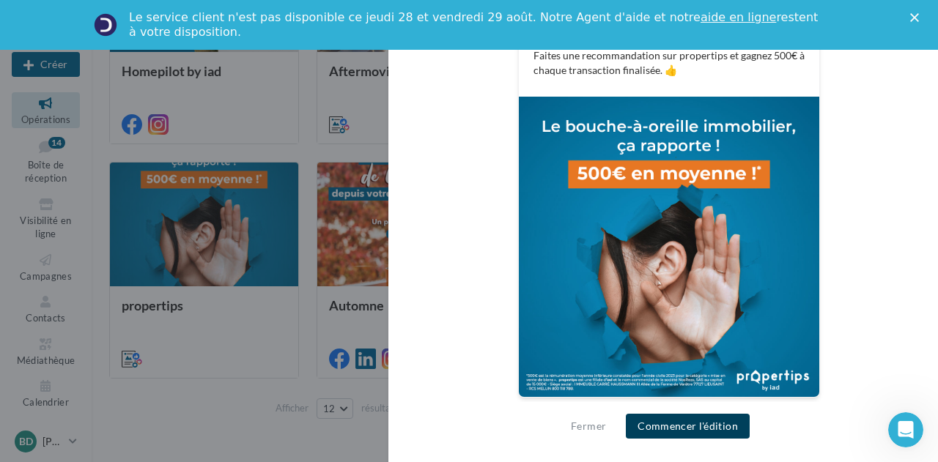
click at [691, 418] on button "Commencer l'édition" at bounding box center [688, 426] width 124 height 25
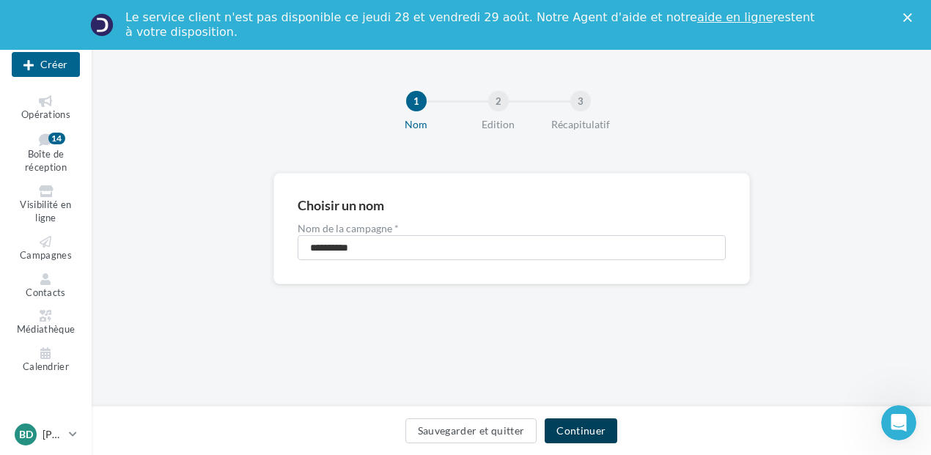
click at [594, 429] on button "Continuer" at bounding box center [581, 430] width 73 height 25
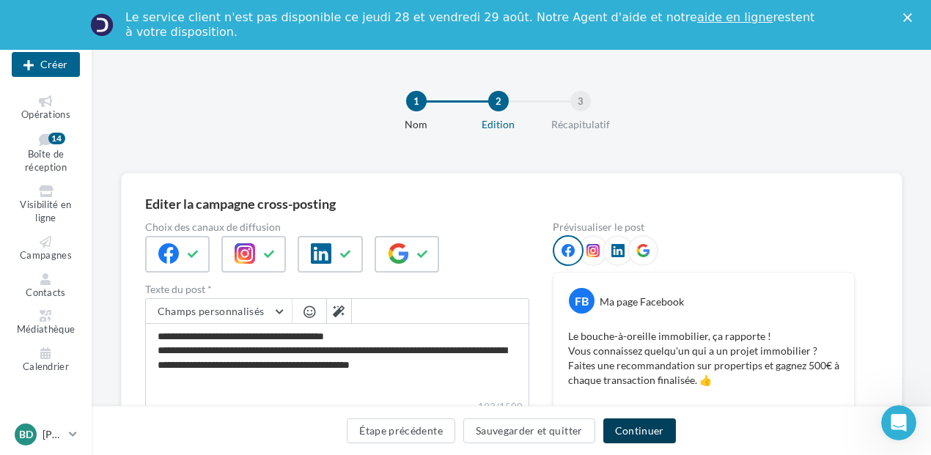
click at [643, 432] on button "Continuer" at bounding box center [639, 430] width 73 height 25
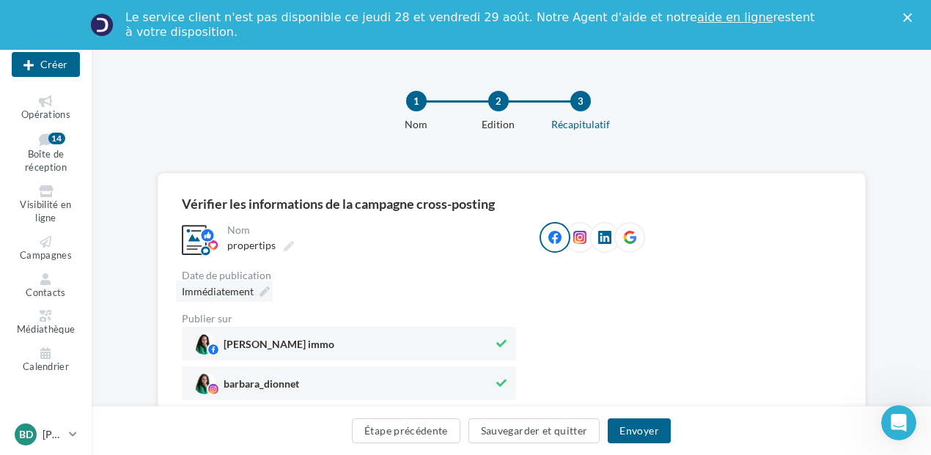
click at [264, 287] on icon at bounding box center [264, 292] width 10 height 10
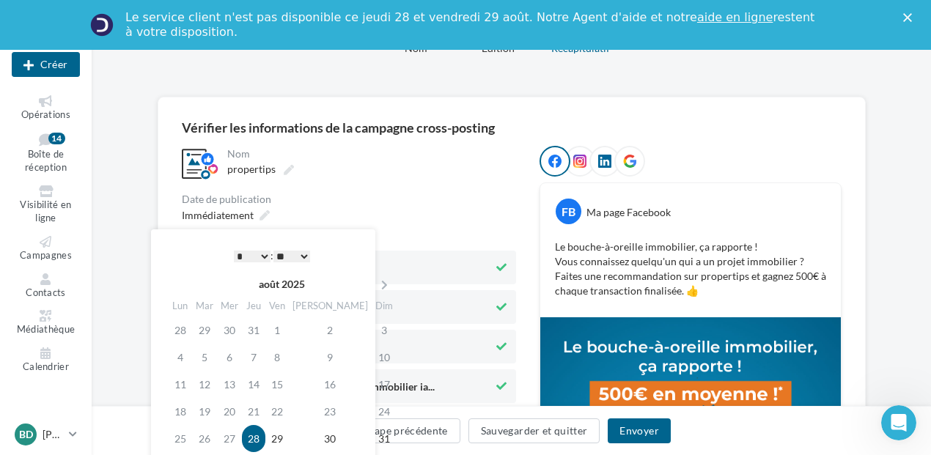
scroll to position [220, 0]
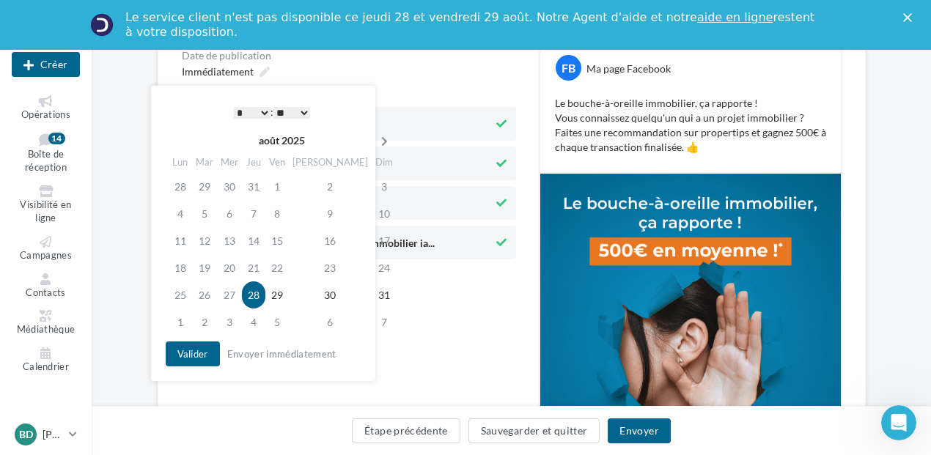
click at [375, 137] on icon at bounding box center [384, 141] width 18 height 10
click at [208, 266] on td "16" at bounding box center [206, 267] width 25 height 27
click at [265, 113] on select "* * * * * * * * * * ** ** ** ** ** ** ** ** ** ** ** ** ** **" at bounding box center [252, 113] width 37 height 12
click at [403, 318] on div "**********" at bounding box center [349, 248] width 334 height 492
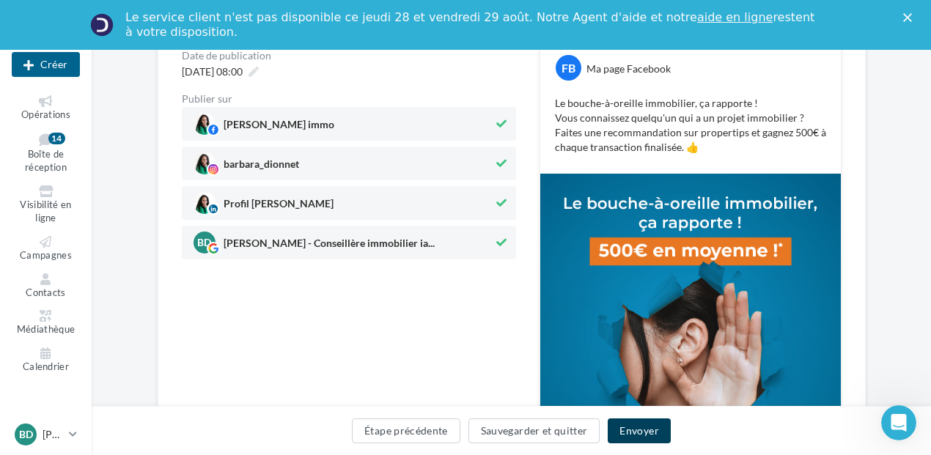
click at [630, 427] on button "Envoyer" at bounding box center [639, 430] width 62 height 25
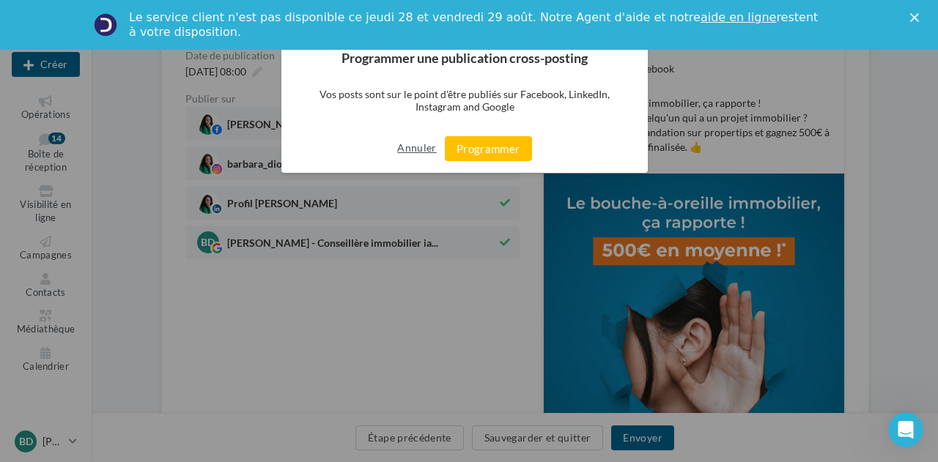
click at [429, 143] on button "Annuler" at bounding box center [416, 147] width 39 height 23
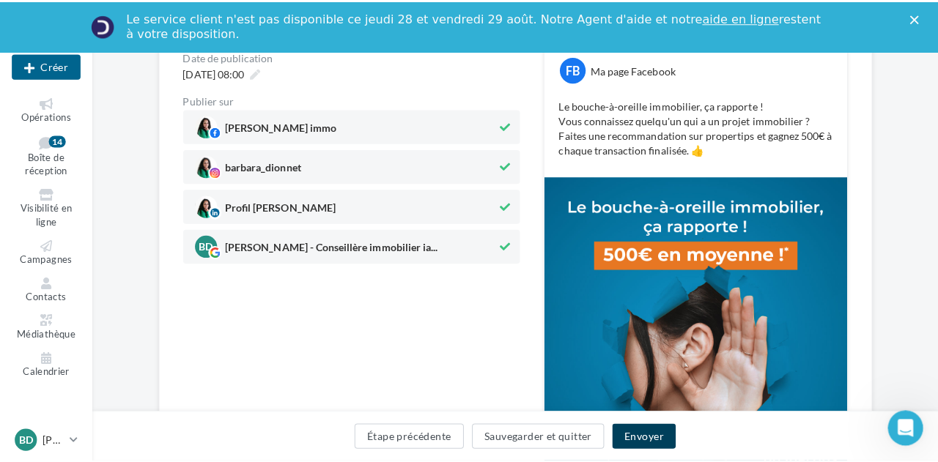
scroll to position [147, 0]
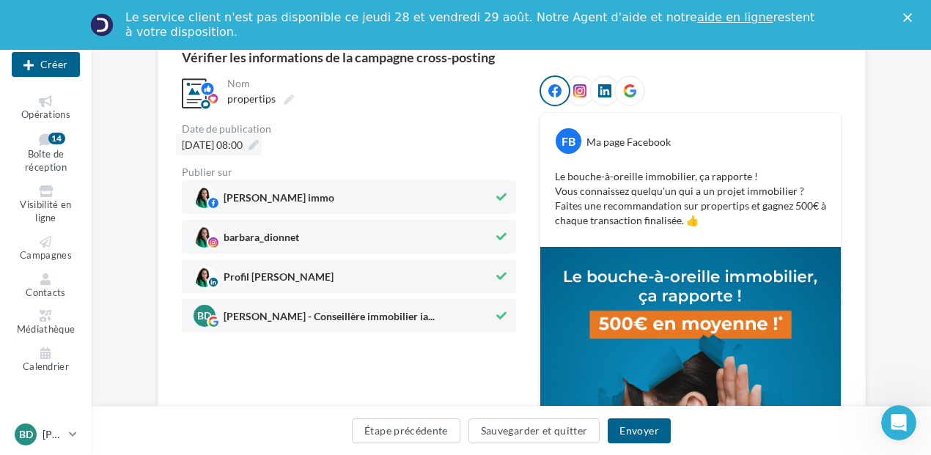
click at [259, 145] on icon at bounding box center [253, 145] width 10 height 10
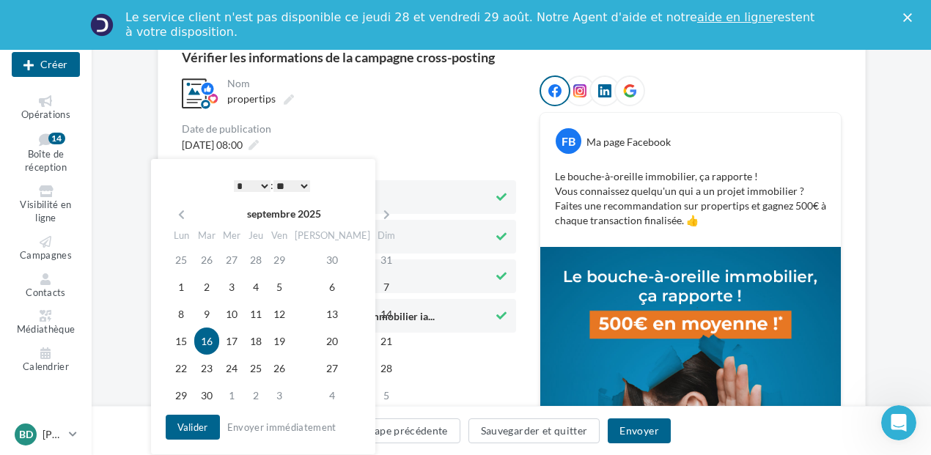
click at [211, 336] on td "16" at bounding box center [206, 341] width 25 height 27
click at [422, 134] on div "16/09/2025 à 08:00" at bounding box center [349, 144] width 334 height 21
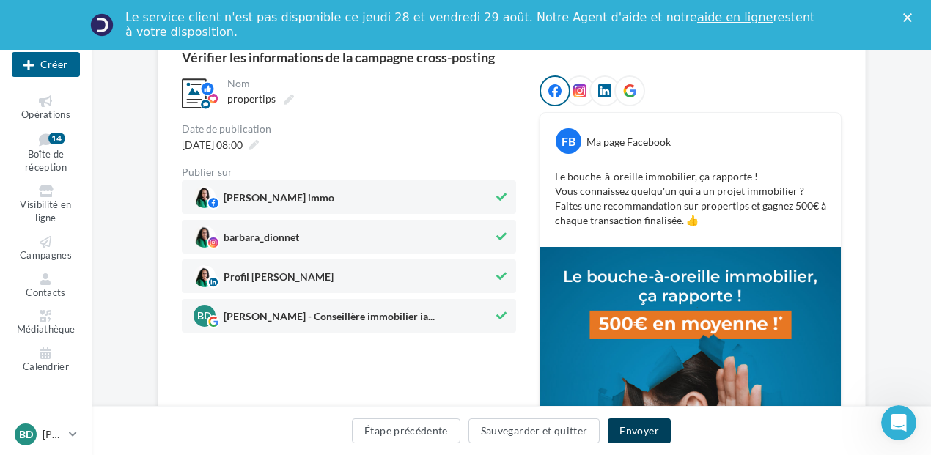
click at [628, 427] on button "Envoyer" at bounding box center [639, 430] width 62 height 25
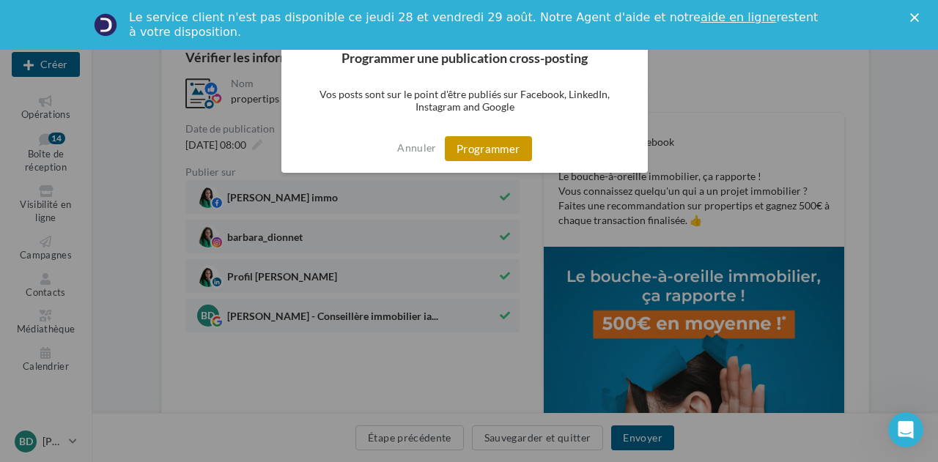
click at [482, 146] on button "Programmer" at bounding box center [488, 148] width 87 height 25
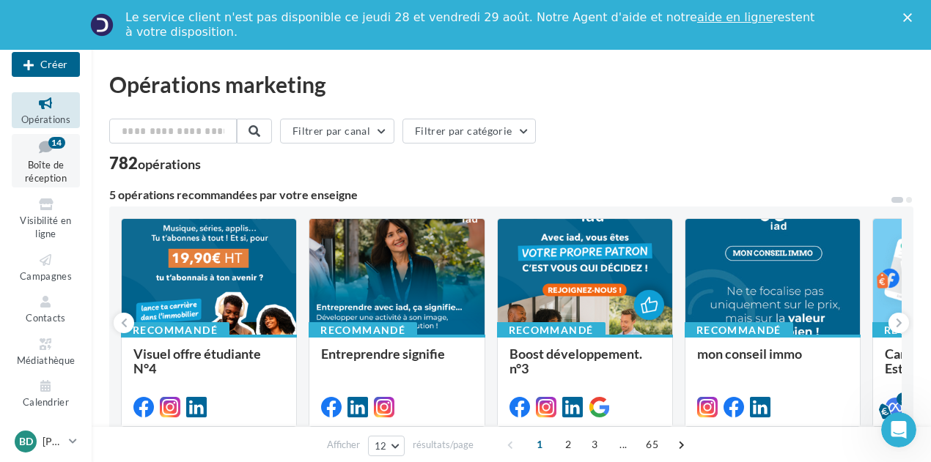
click at [33, 163] on span "Boîte de réception" at bounding box center [46, 172] width 42 height 26
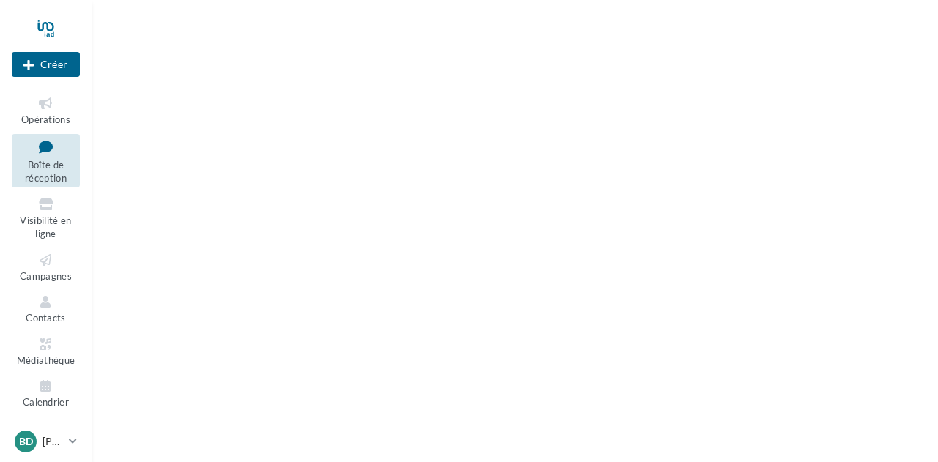
click at [49, 278] on span "Campagnes" at bounding box center [46, 276] width 52 height 12
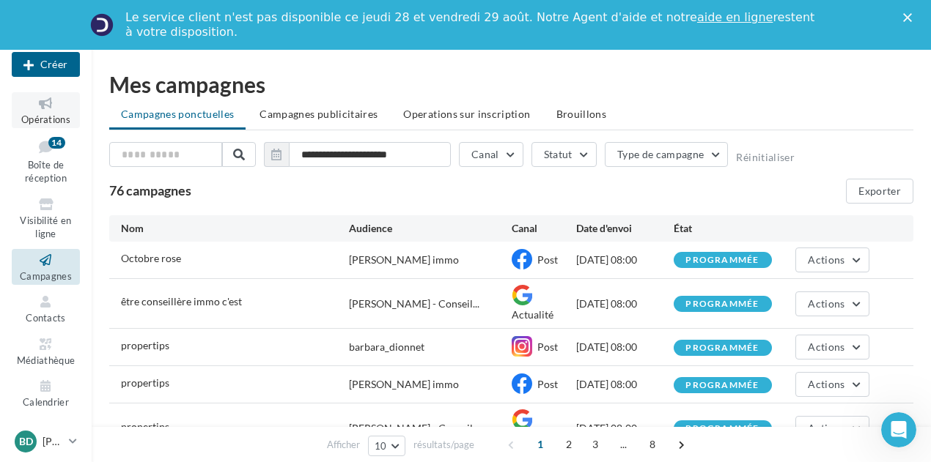
click at [54, 105] on icon at bounding box center [45, 103] width 59 height 17
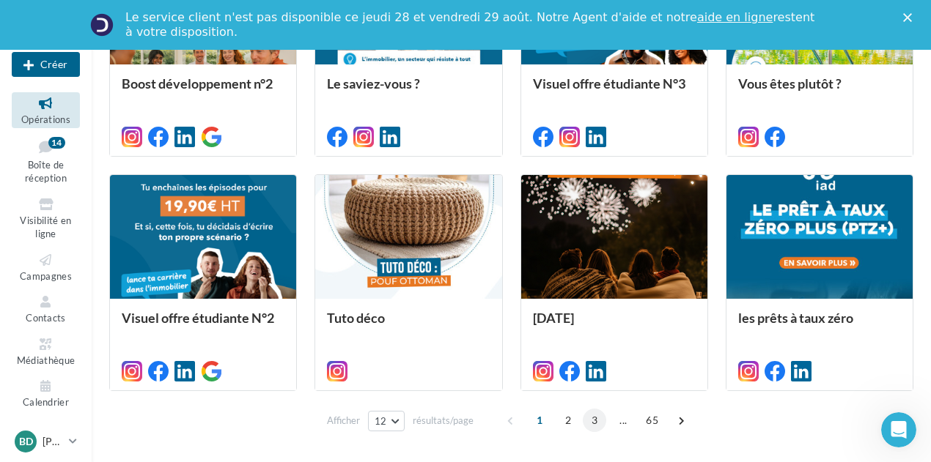
click at [588, 414] on span "3" at bounding box center [594, 420] width 23 height 23
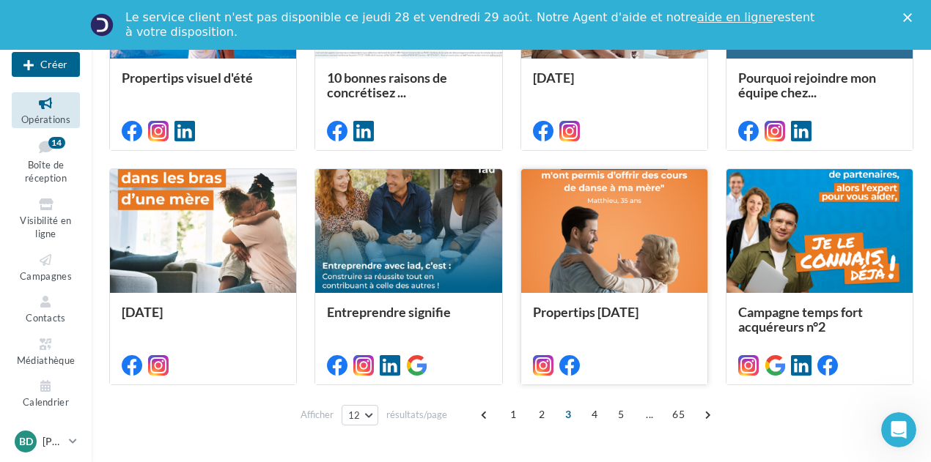
scroll to position [802, 0]
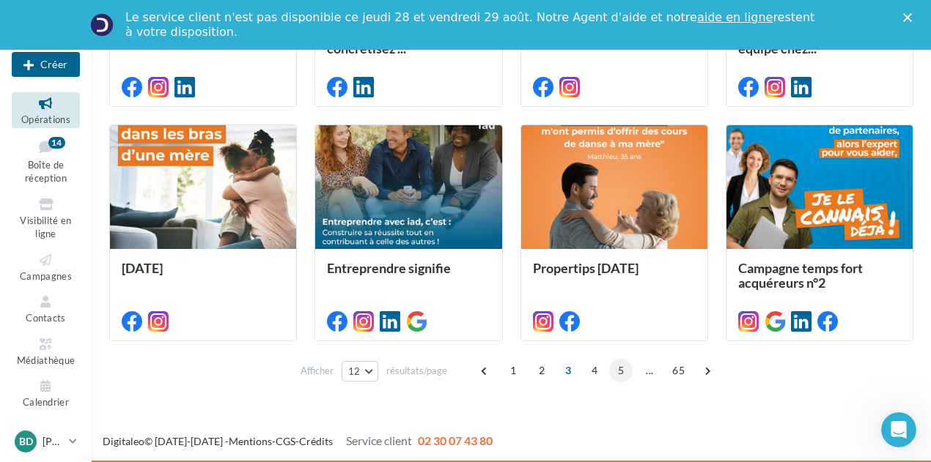
click at [621, 371] on span "5" at bounding box center [620, 370] width 23 height 23
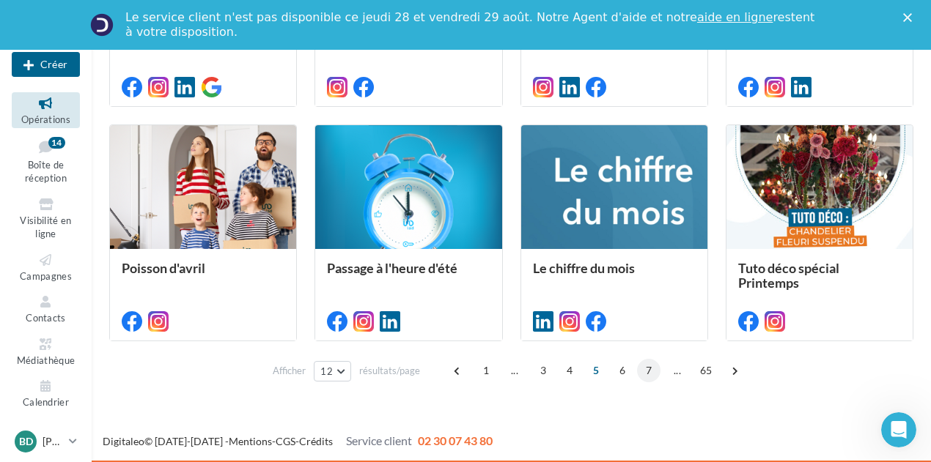
click at [643, 376] on span "7" at bounding box center [648, 370] width 23 height 23
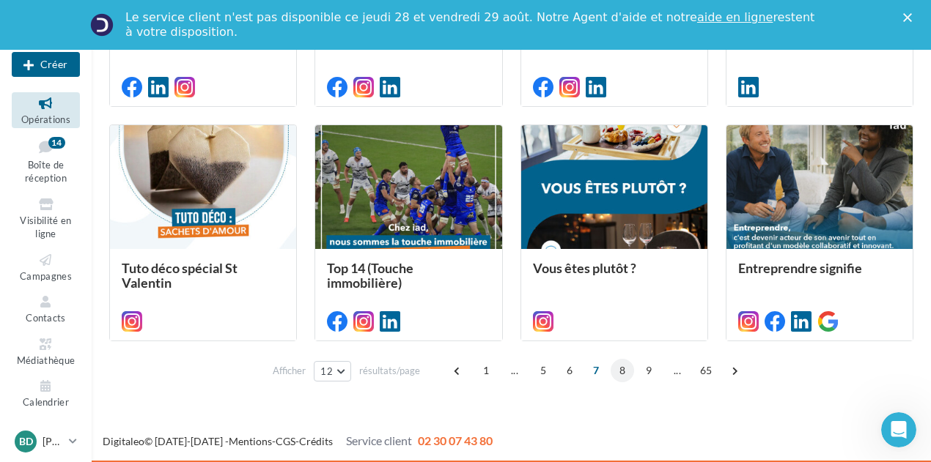
click at [624, 367] on span "8" at bounding box center [621, 370] width 23 height 23
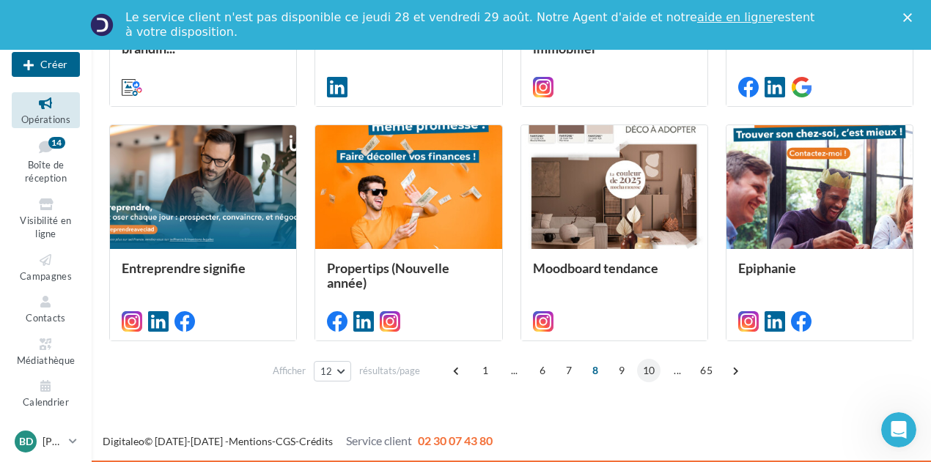
click at [651, 373] on span "10" at bounding box center [649, 370] width 24 height 23
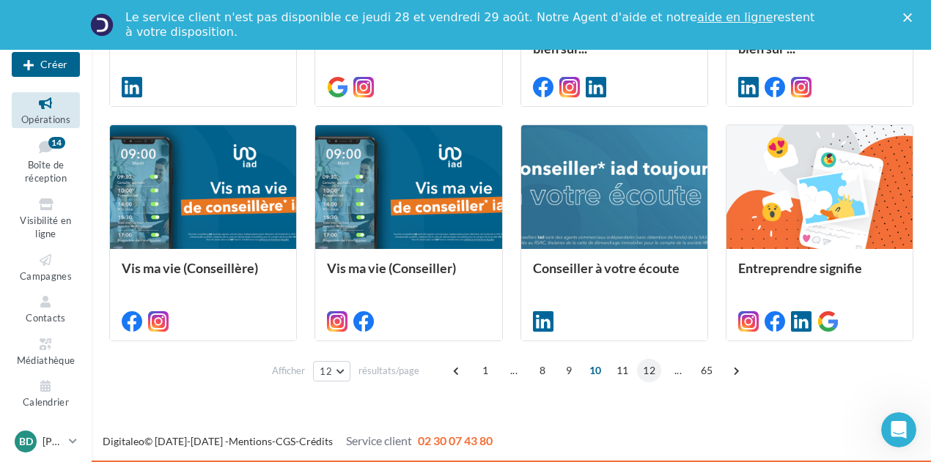
click at [649, 369] on span "12" at bounding box center [649, 370] width 24 height 23
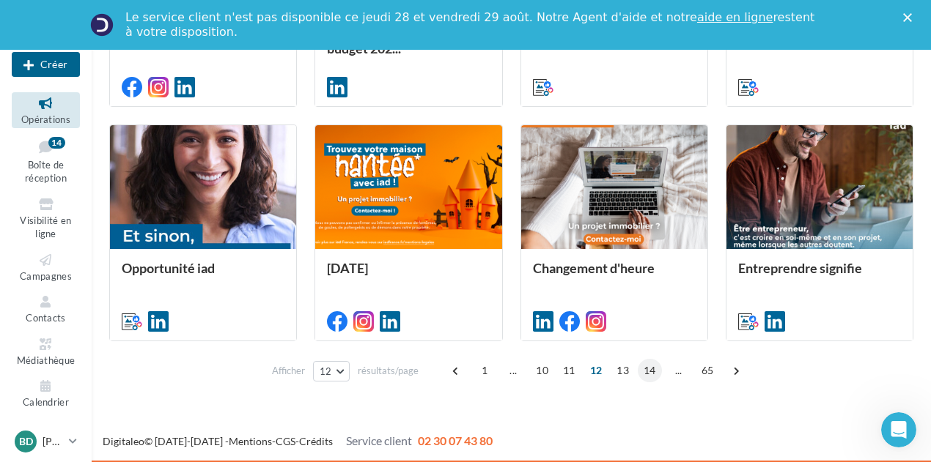
click at [645, 369] on span "14" at bounding box center [650, 370] width 24 height 23
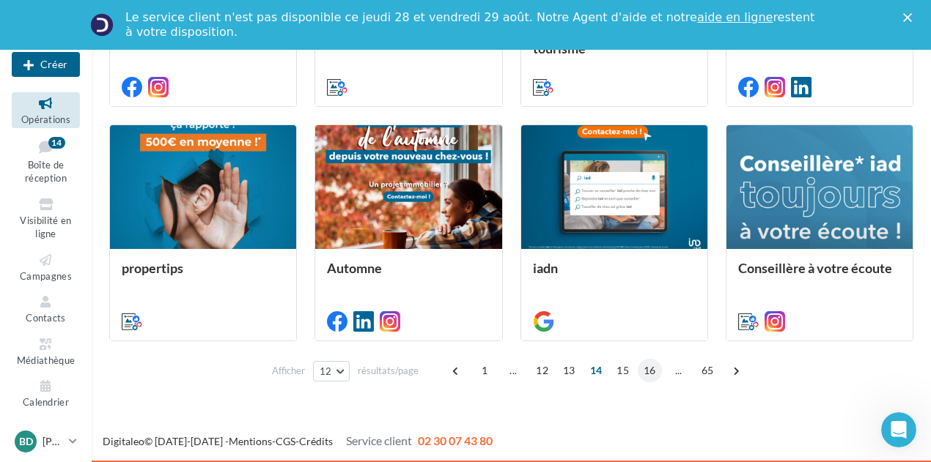
click at [647, 370] on span "16" at bounding box center [650, 370] width 24 height 23
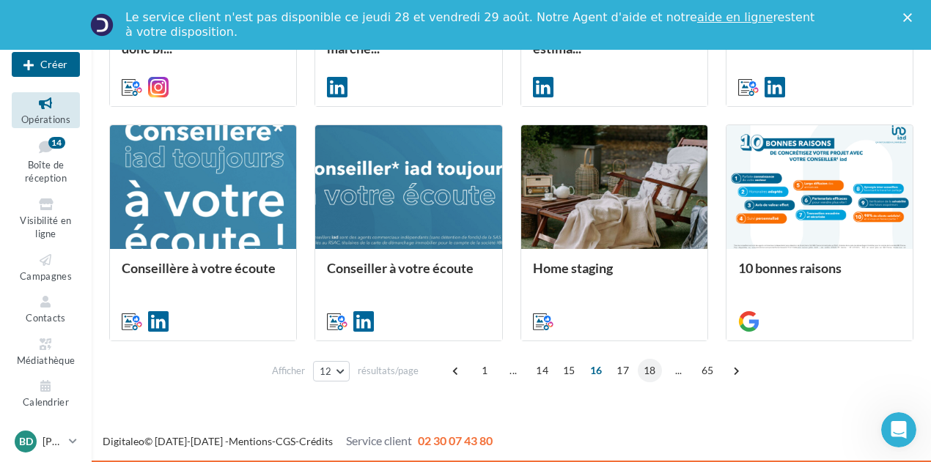
click at [651, 366] on span "18" at bounding box center [650, 370] width 24 height 23
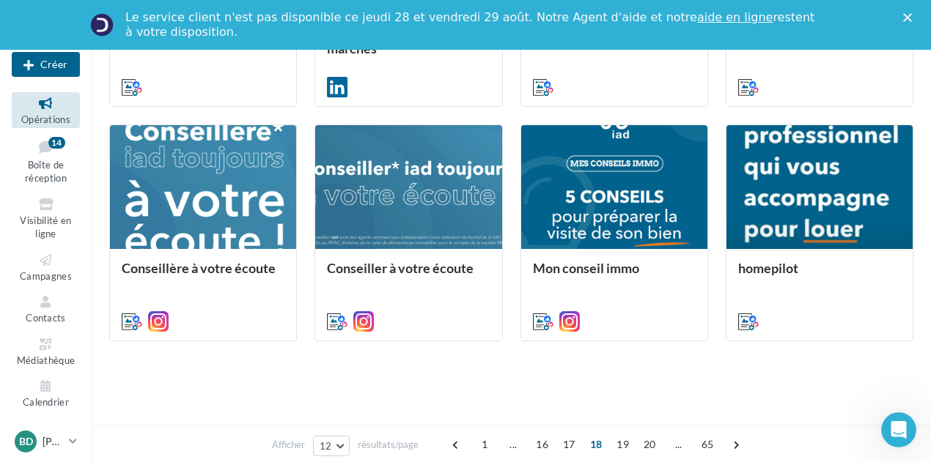
scroll to position [398, 0]
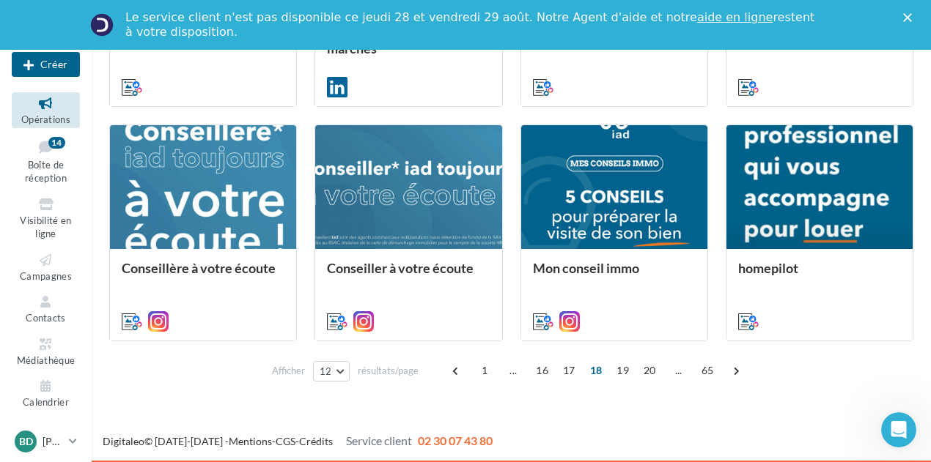
click at [651, 366] on span "20" at bounding box center [650, 370] width 24 height 23
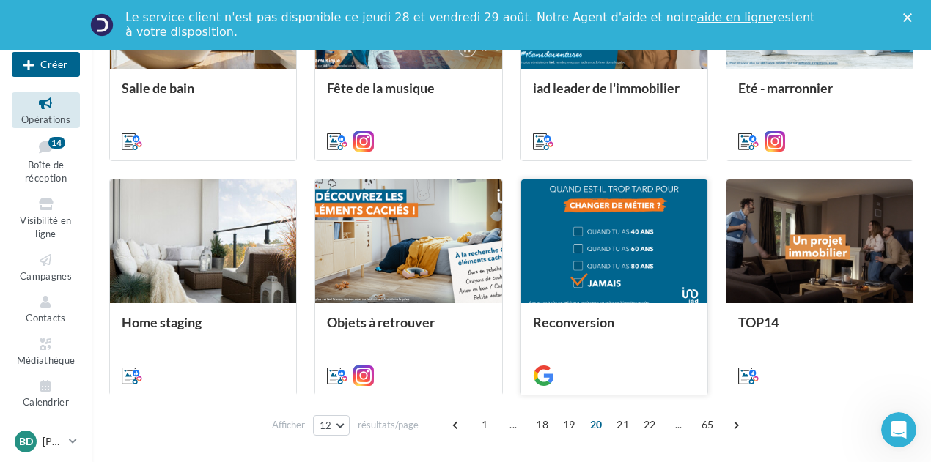
scroll to position [802, 0]
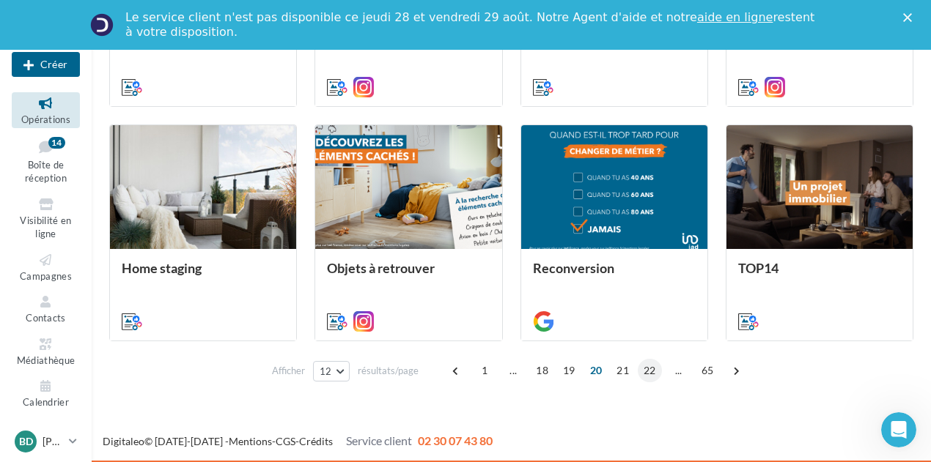
click at [649, 366] on span "22" at bounding box center [650, 370] width 24 height 23
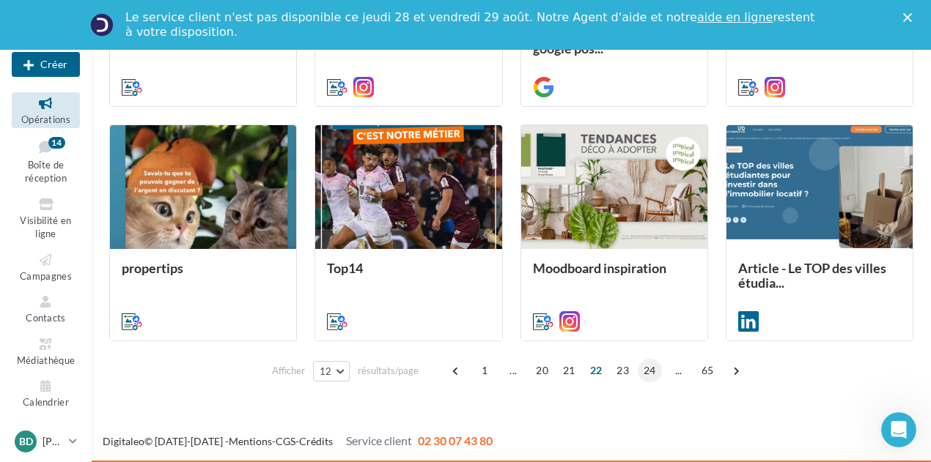
click at [651, 367] on span "24" at bounding box center [650, 370] width 24 height 23
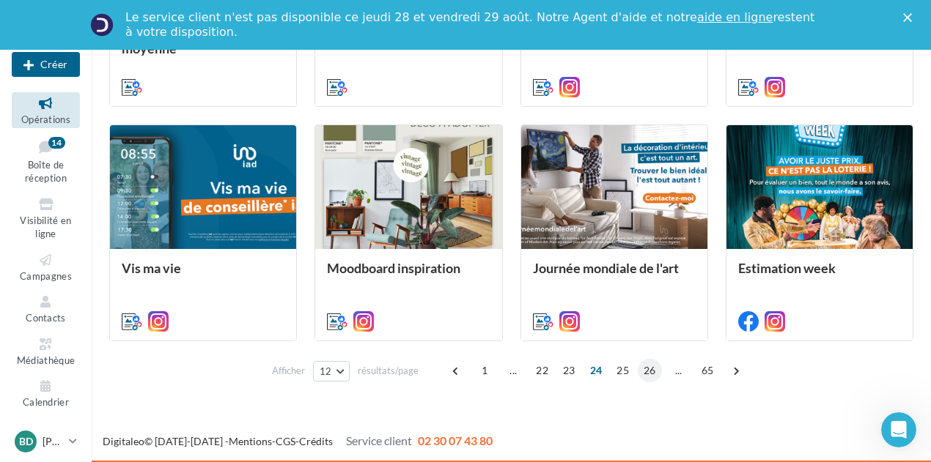
click at [657, 368] on span "26" at bounding box center [650, 370] width 24 height 23
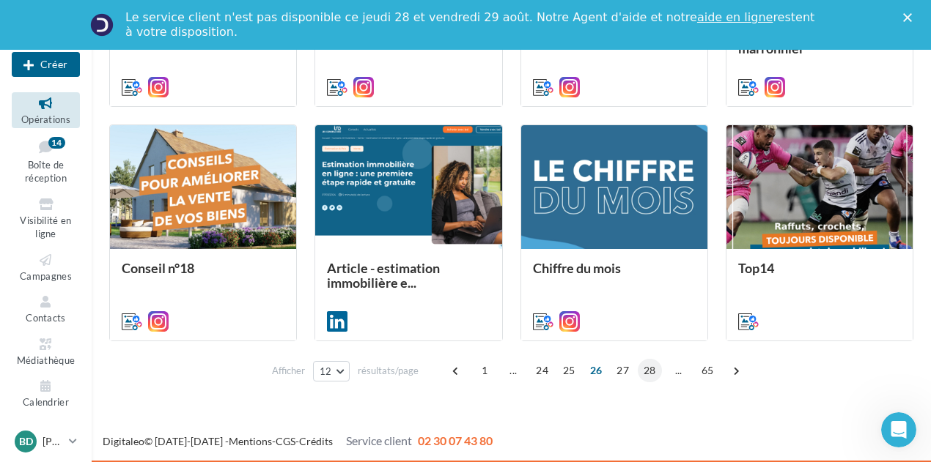
click at [651, 368] on span "28" at bounding box center [650, 370] width 24 height 23
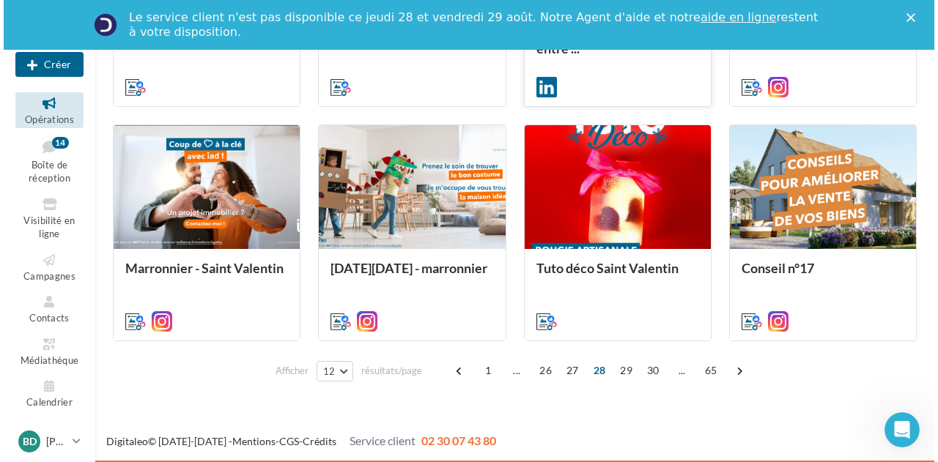
scroll to position [582, 0]
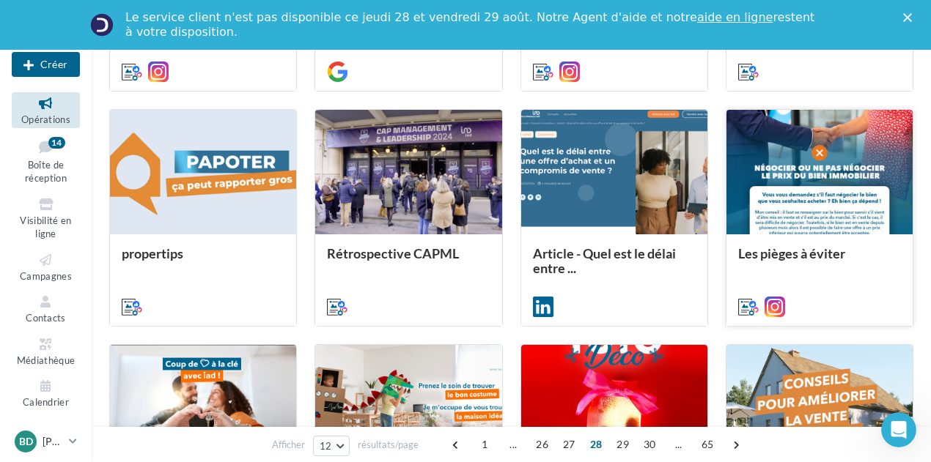
click at [805, 213] on div at bounding box center [819, 172] width 186 height 125
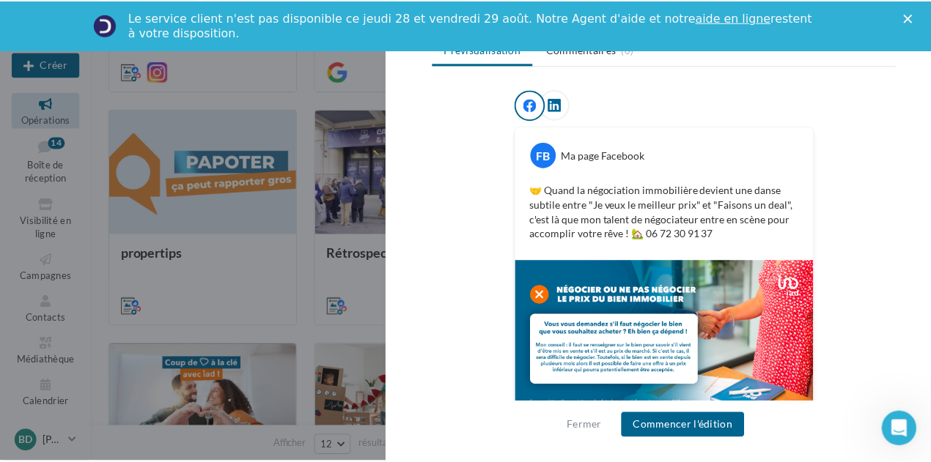
scroll to position [218, 0]
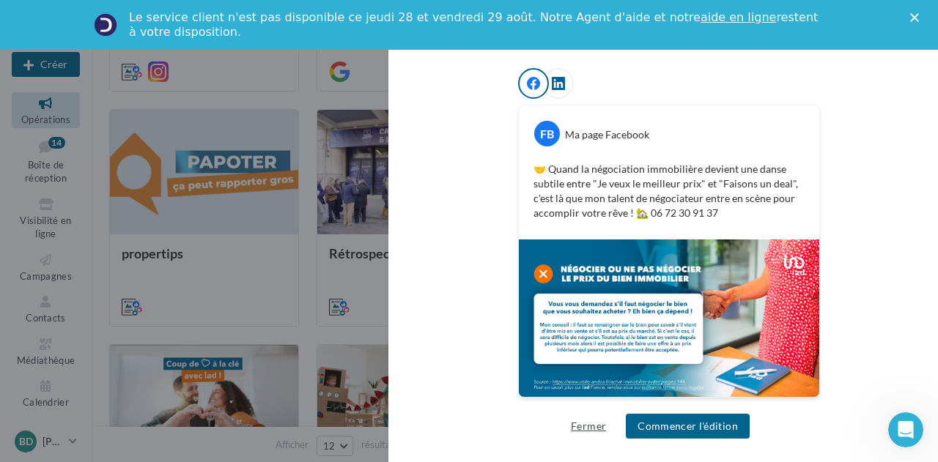
click at [582, 429] on button "Fermer" at bounding box center [588, 427] width 47 height 18
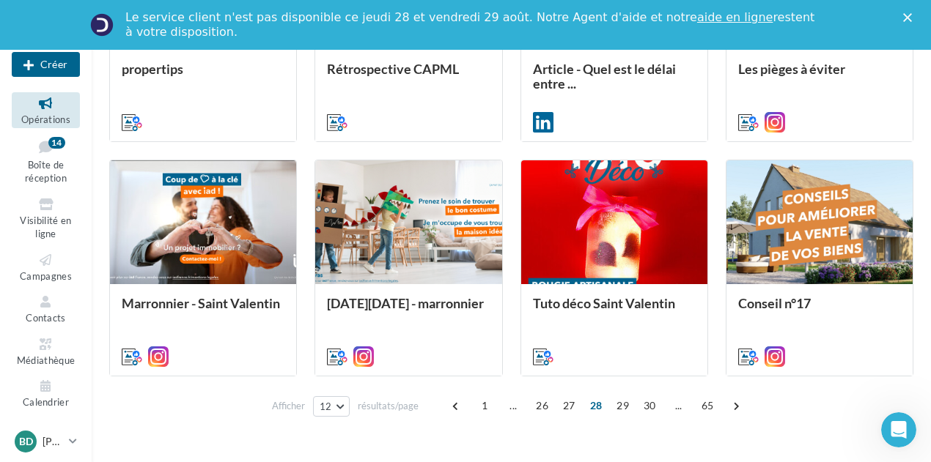
scroll to position [802, 0]
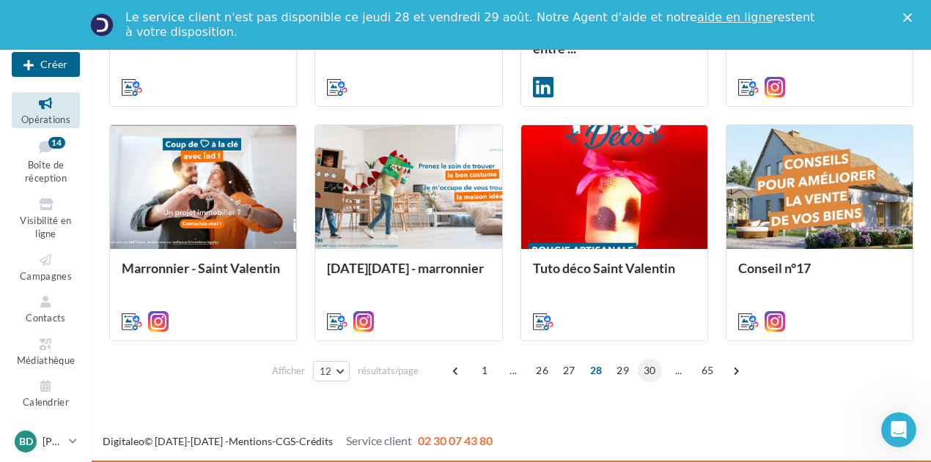
click at [654, 370] on span "30" at bounding box center [650, 370] width 24 height 23
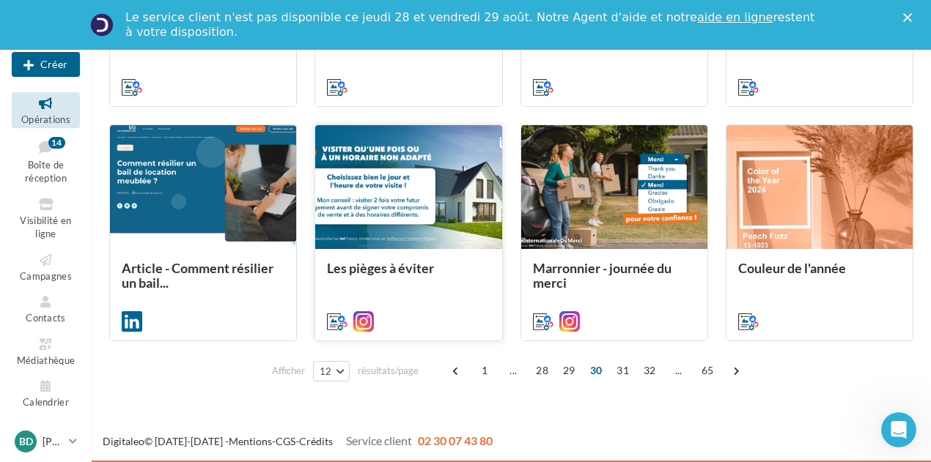
click at [448, 193] on div at bounding box center [408, 187] width 186 height 125
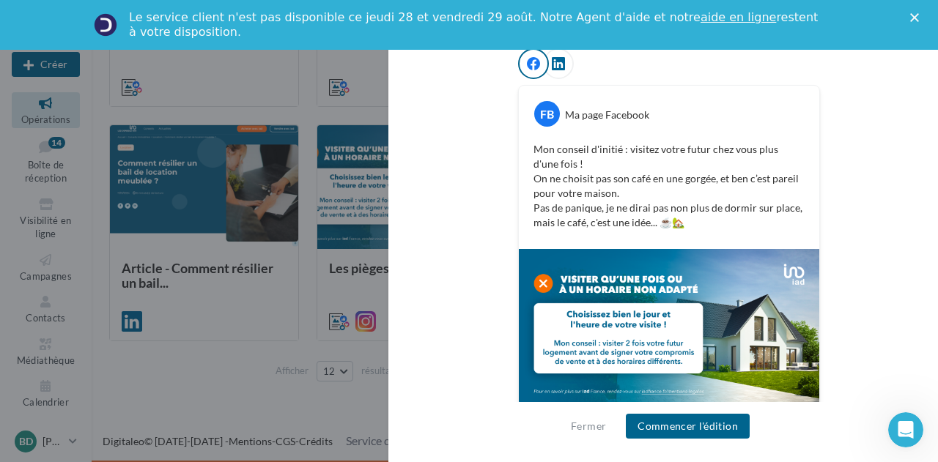
scroll to position [247, 0]
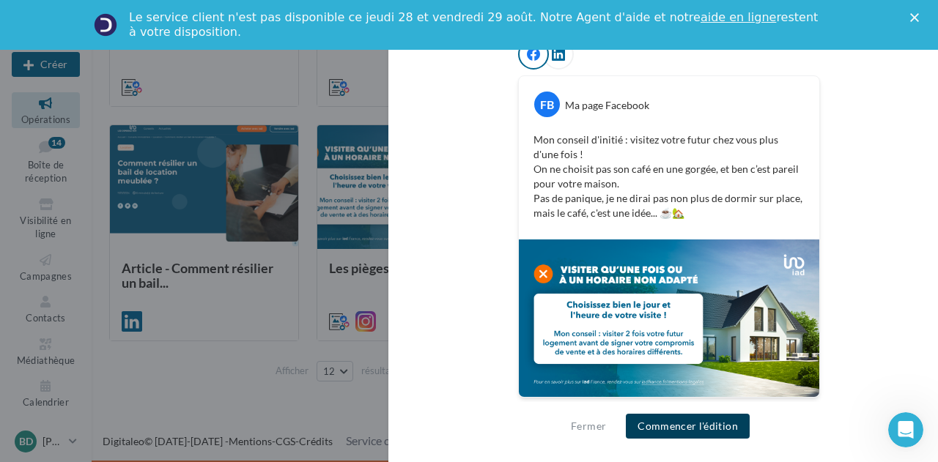
click at [696, 426] on button "Commencer l'édition" at bounding box center [688, 426] width 124 height 25
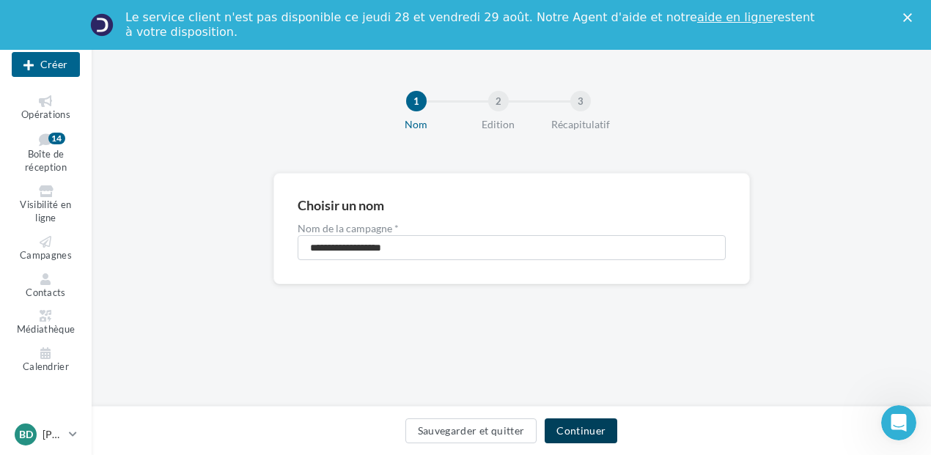
click at [586, 435] on button "Continuer" at bounding box center [581, 430] width 73 height 25
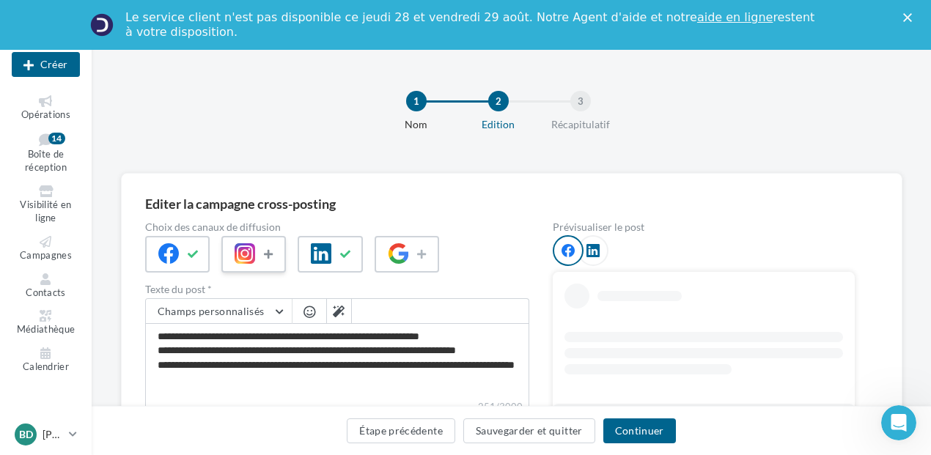
click at [262, 257] on button at bounding box center [270, 254] width 18 height 22
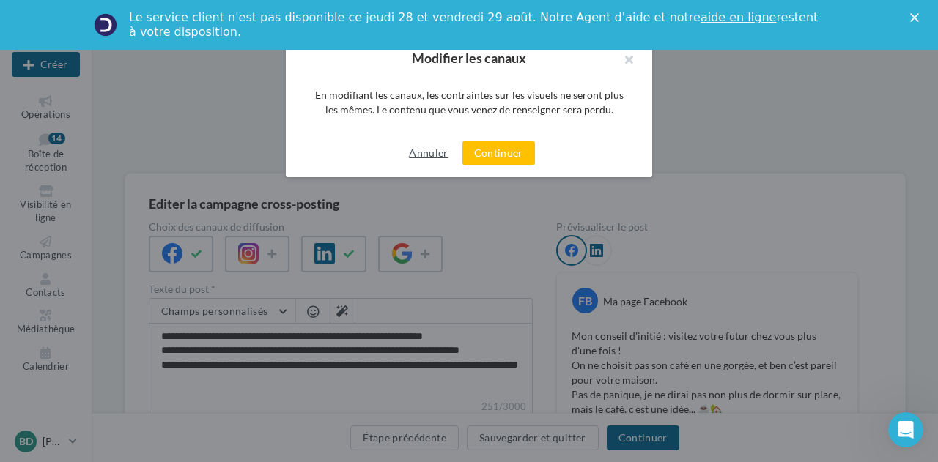
click at [434, 147] on button "Annuler" at bounding box center [428, 153] width 51 height 18
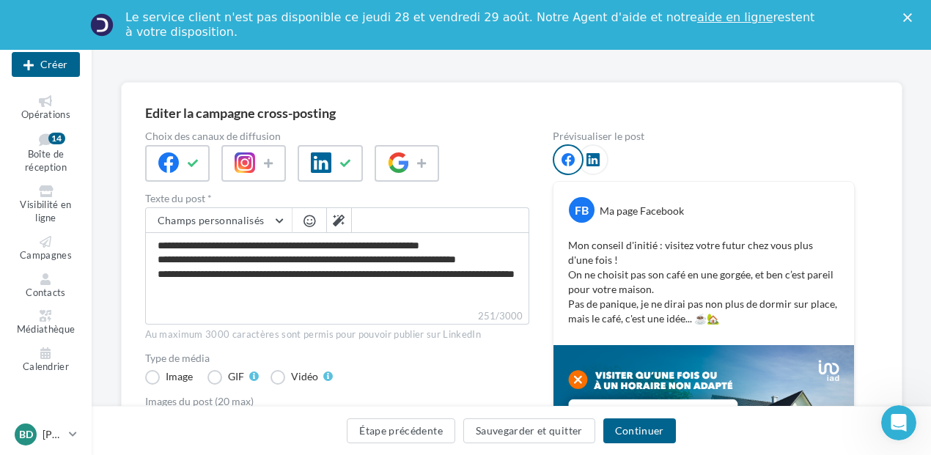
scroll to position [293, 0]
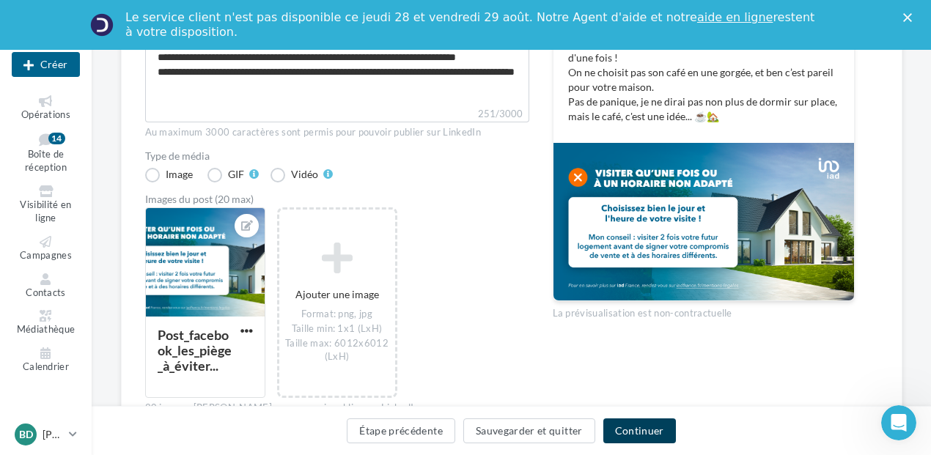
click at [640, 427] on button "Continuer" at bounding box center [639, 430] width 73 height 25
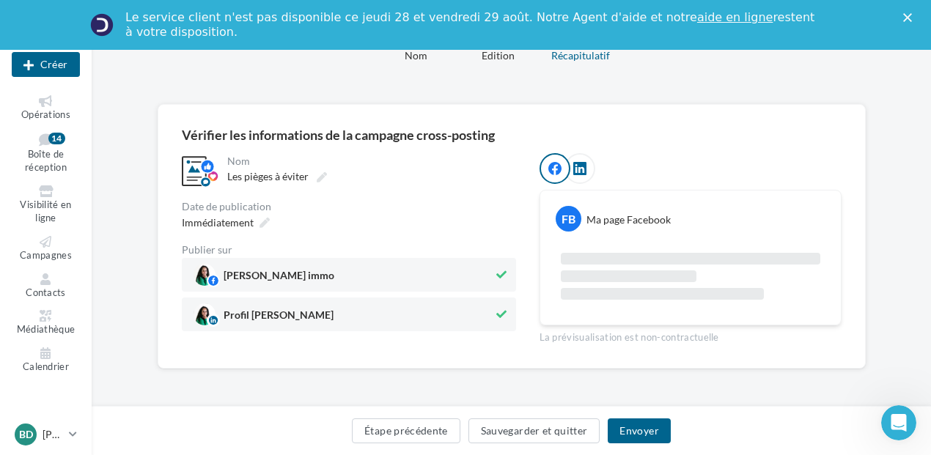
scroll to position [67, 0]
click at [259, 224] on icon at bounding box center [264, 224] width 10 height 10
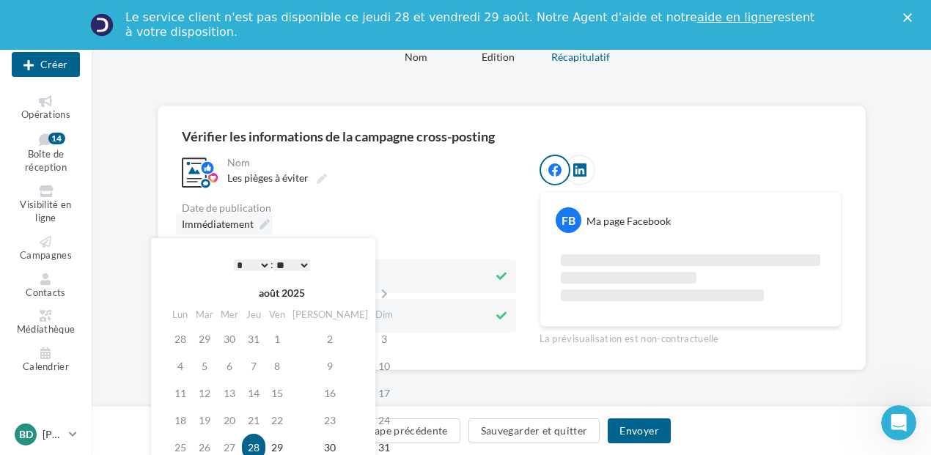
scroll to position [145, 0]
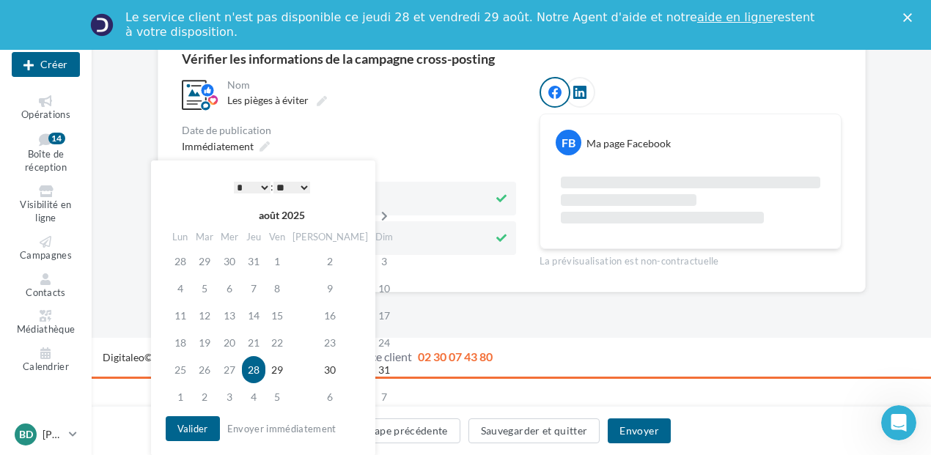
click at [375, 212] on icon at bounding box center [384, 216] width 18 height 10
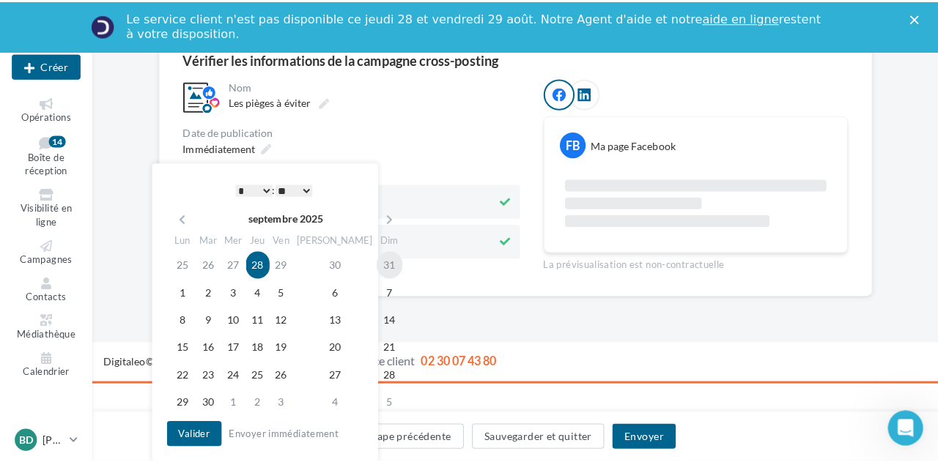
scroll to position [202, 0]
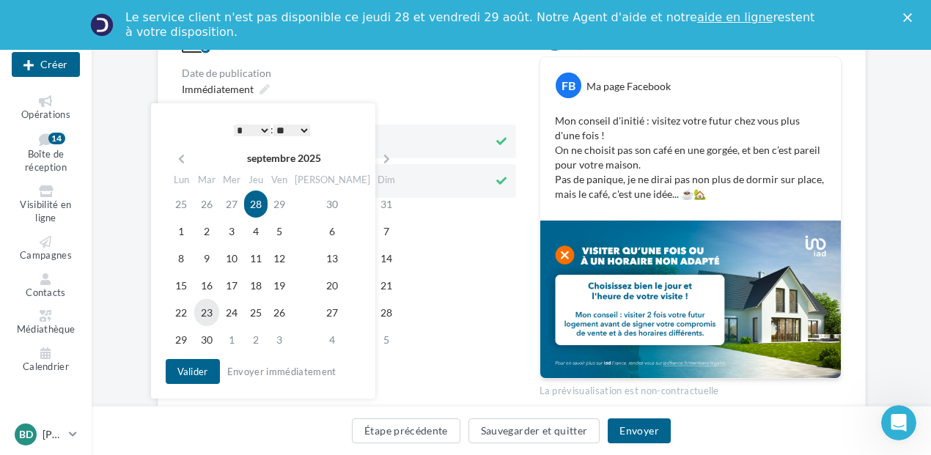
click at [210, 311] on td "23" at bounding box center [206, 312] width 25 height 27
click at [264, 128] on select "* * * * * * * * * * ** ** ** ** ** ** ** ** ** ** ** ** ** **" at bounding box center [252, 131] width 37 height 12
click at [309, 128] on select "** ** ** ** ** **" at bounding box center [291, 131] width 37 height 12
click at [197, 372] on button "Valider" at bounding box center [193, 371] width 54 height 25
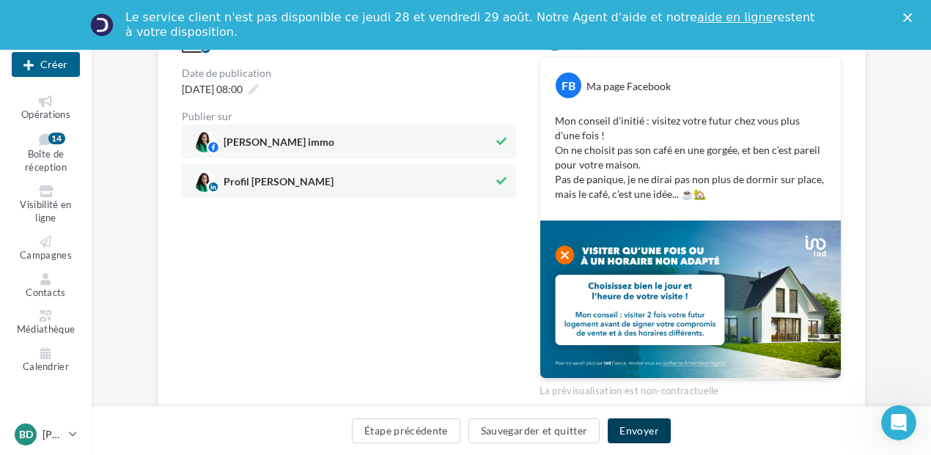
click at [648, 438] on button "Envoyer" at bounding box center [639, 430] width 62 height 25
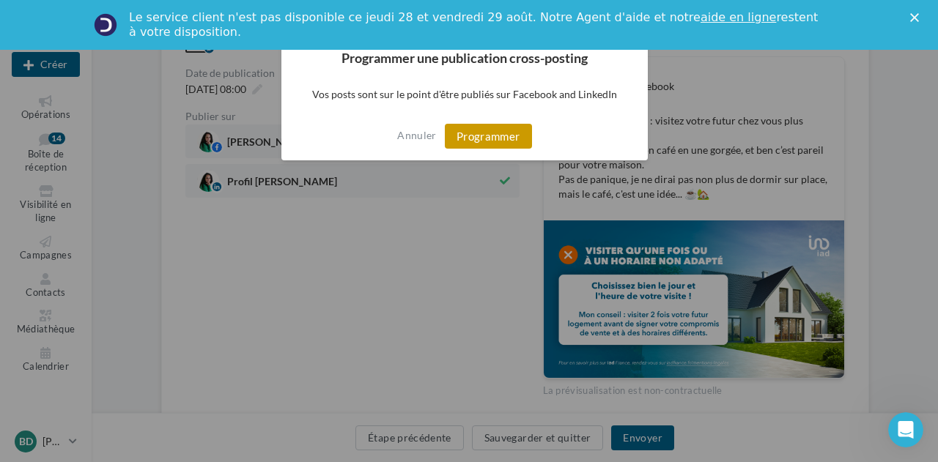
click at [505, 139] on button "Programmer" at bounding box center [488, 136] width 87 height 25
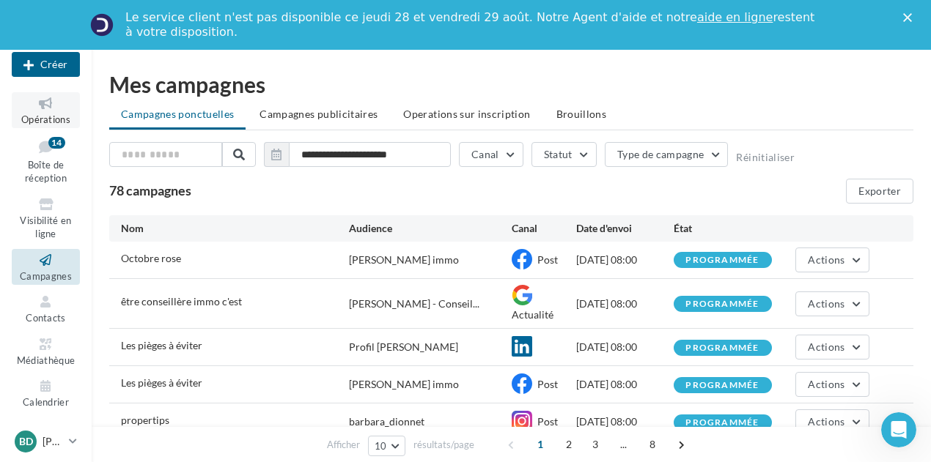
click at [42, 104] on icon at bounding box center [45, 103] width 59 height 17
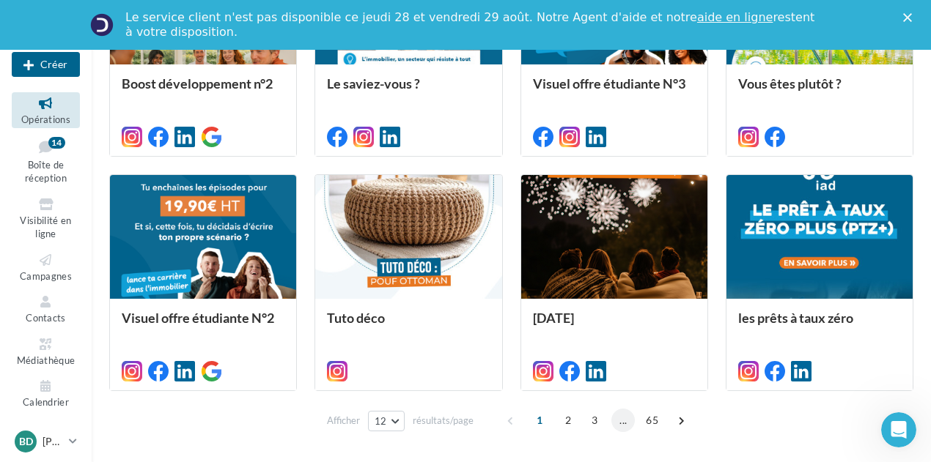
click at [623, 420] on span "..." at bounding box center [622, 420] width 23 height 23
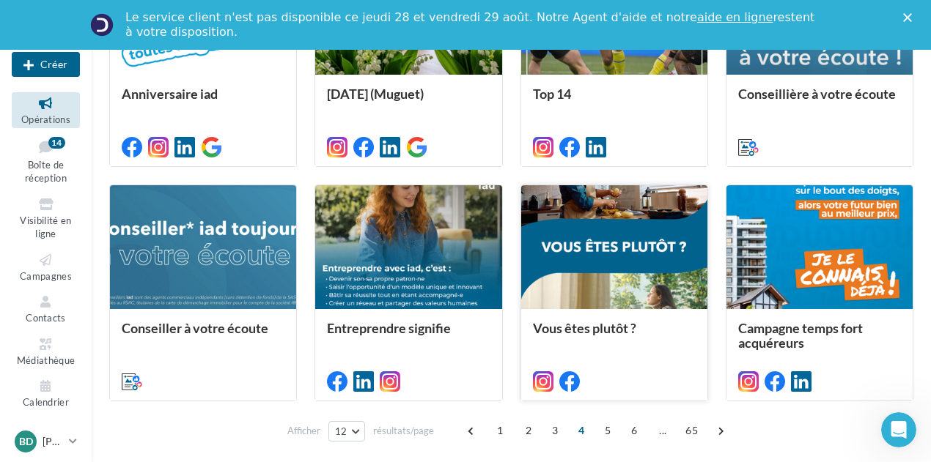
scroll to position [802, 0]
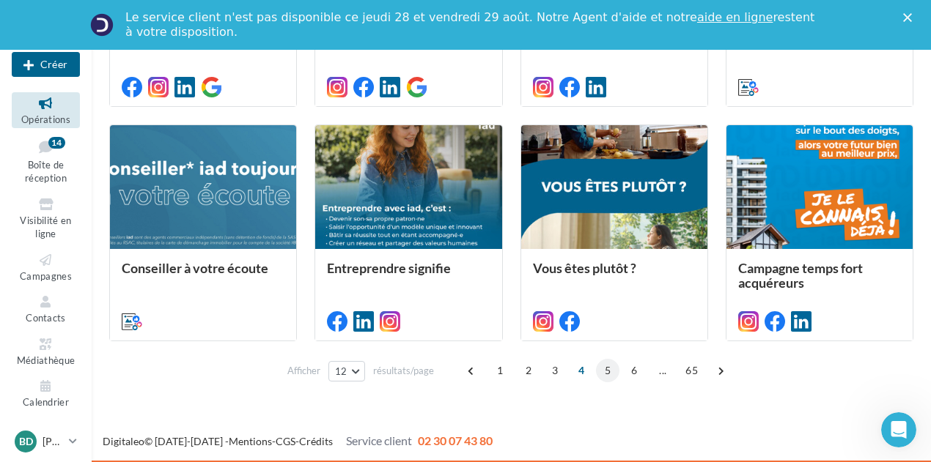
click at [609, 369] on span "5" at bounding box center [607, 370] width 23 height 23
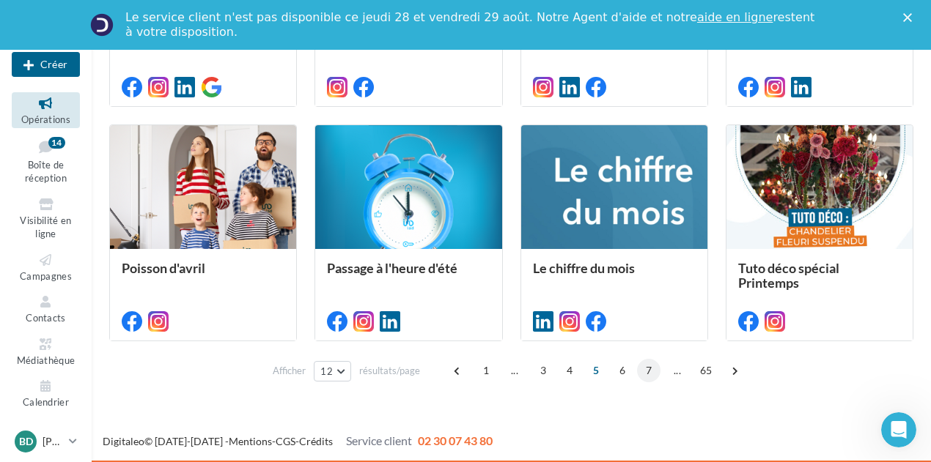
click at [647, 373] on span "7" at bounding box center [648, 370] width 23 height 23
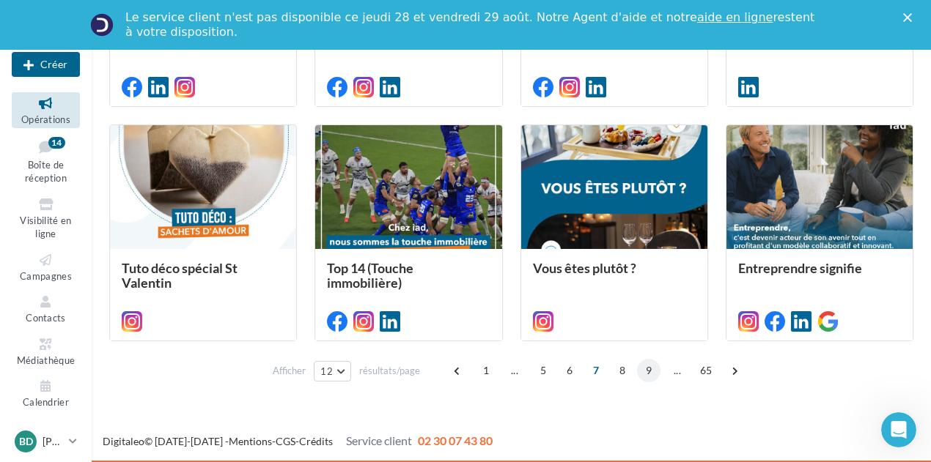
click at [643, 374] on span "9" at bounding box center [648, 370] width 23 height 23
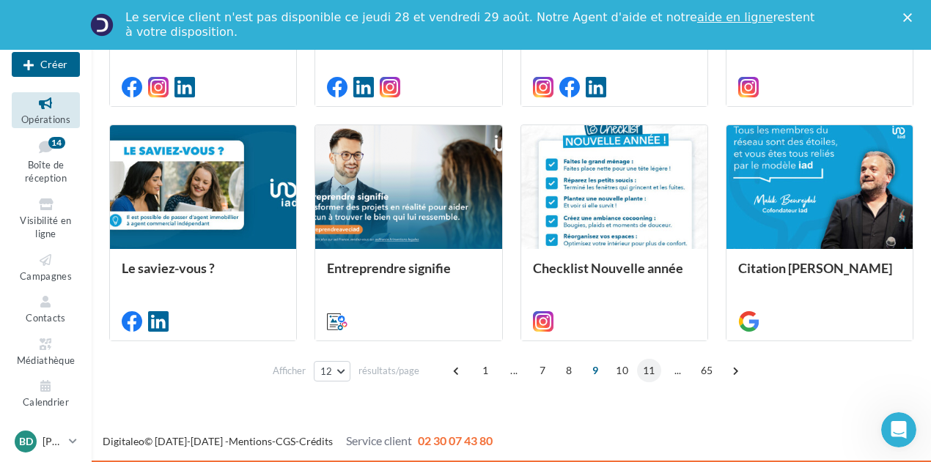
click at [646, 373] on span "11" at bounding box center [649, 370] width 24 height 23
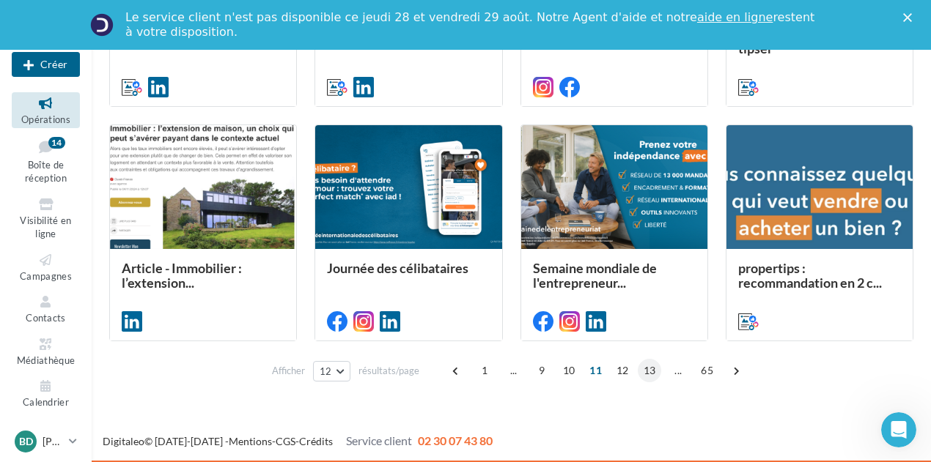
click at [644, 372] on span "13" at bounding box center [650, 370] width 24 height 23
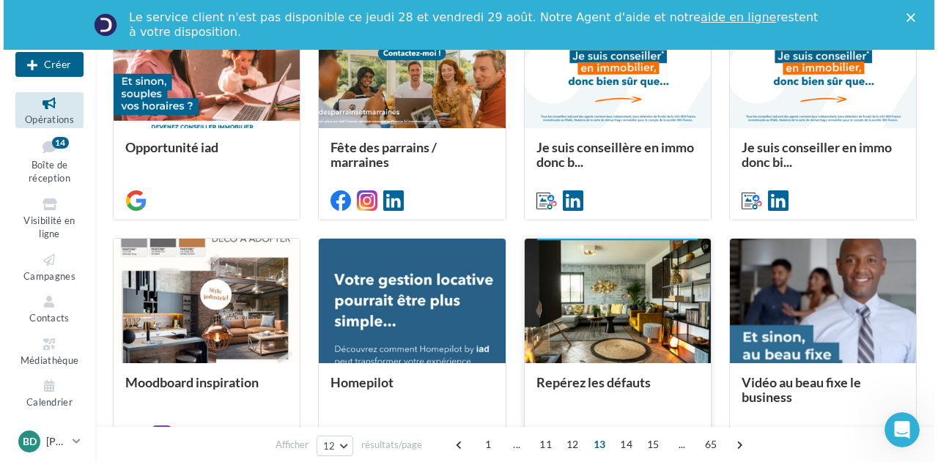
scroll to position [618, 0]
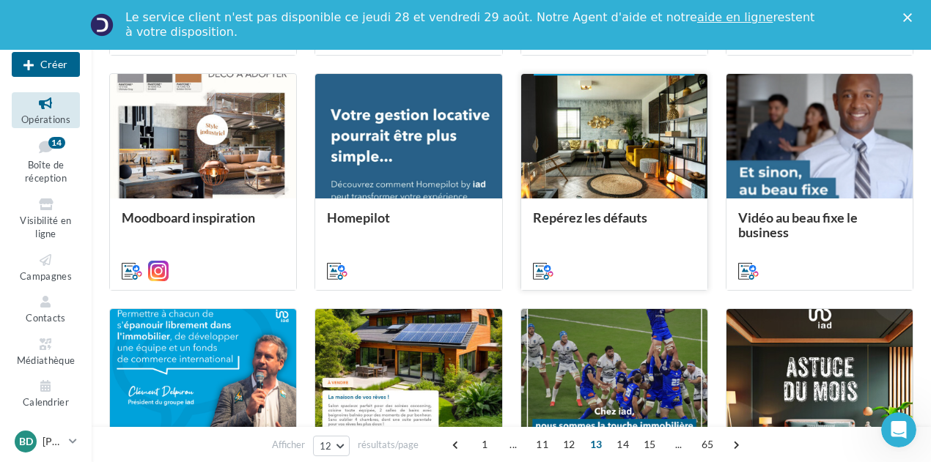
click at [613, 109] on div at bounding box center [614, 136] width 186 height 125
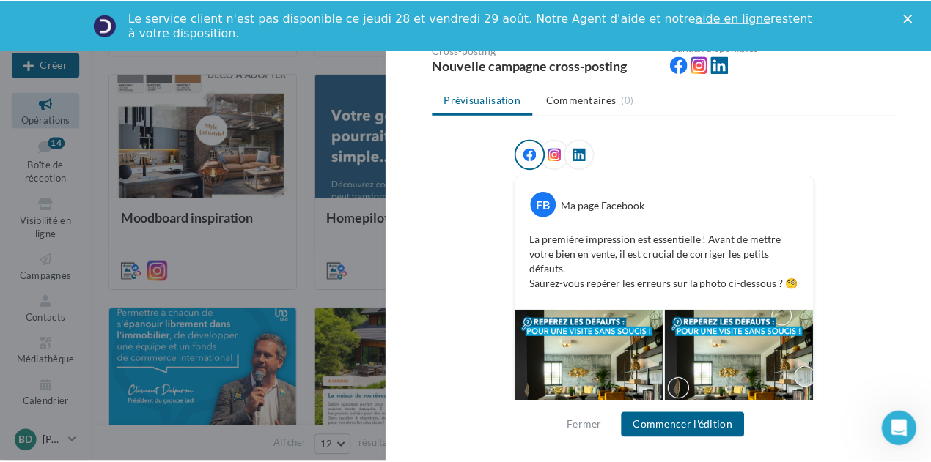
scroll to position [210, 0]
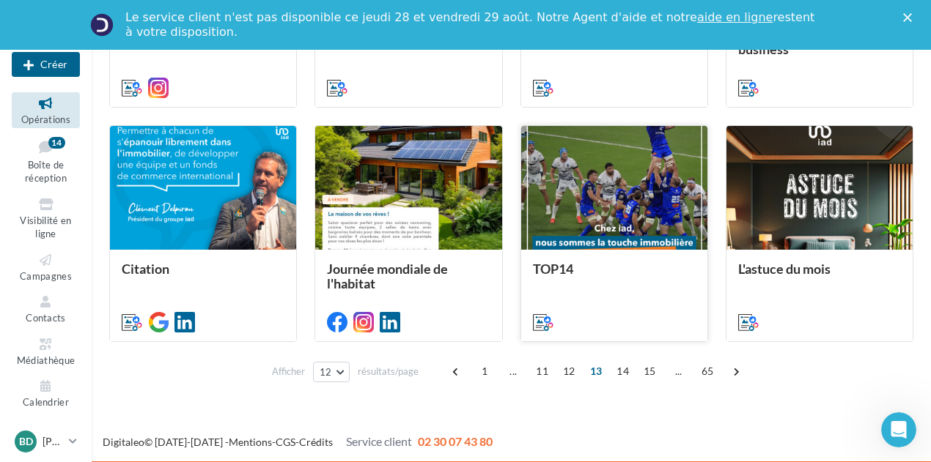
scroll to position [802, 0]
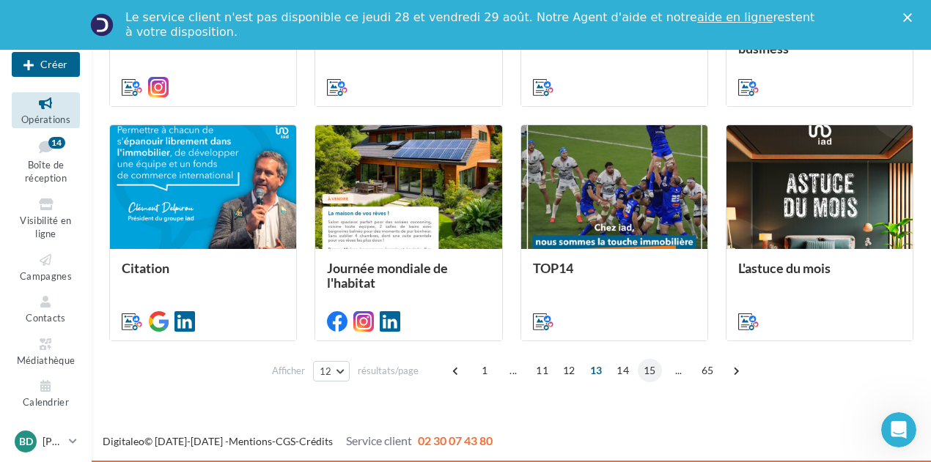
click at [638, 369] on span "15" at bounding box center [650, 370] width 24 height 23
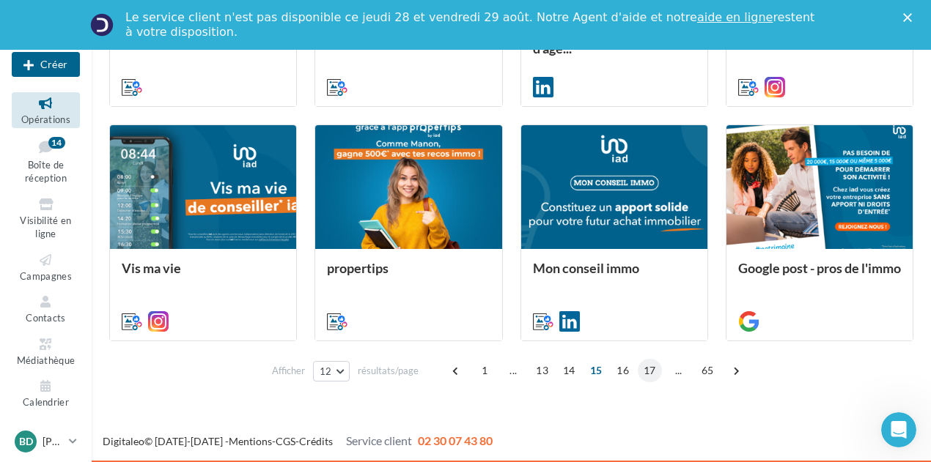
click at [648, 370] on span "17" at bounding box center [650, 370] width 24 height 23
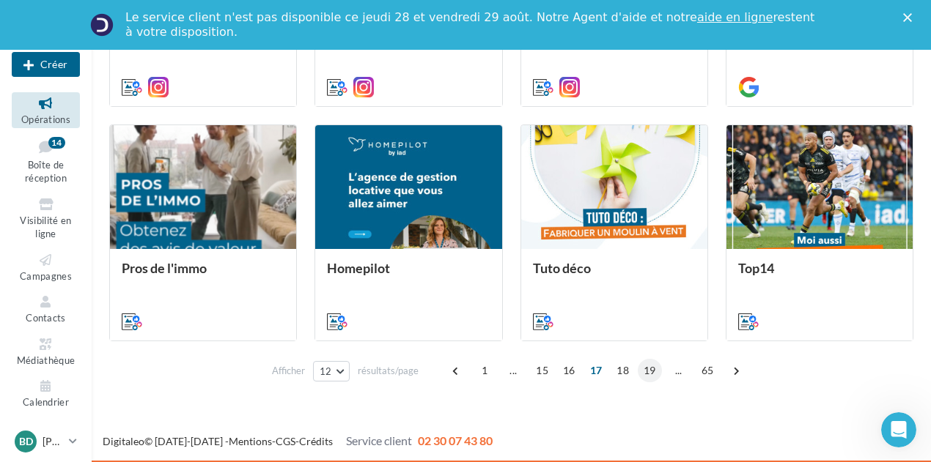
click at [652, 369] on span "19" at bounding box center [650, 370] width 24 height 23
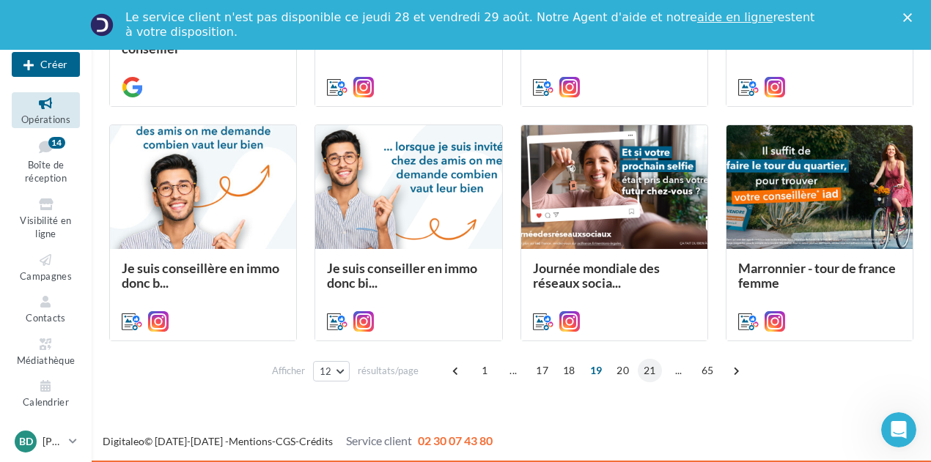
click at [642, 364] on span "21" at bounding box center [650, 370] width 24 height 23
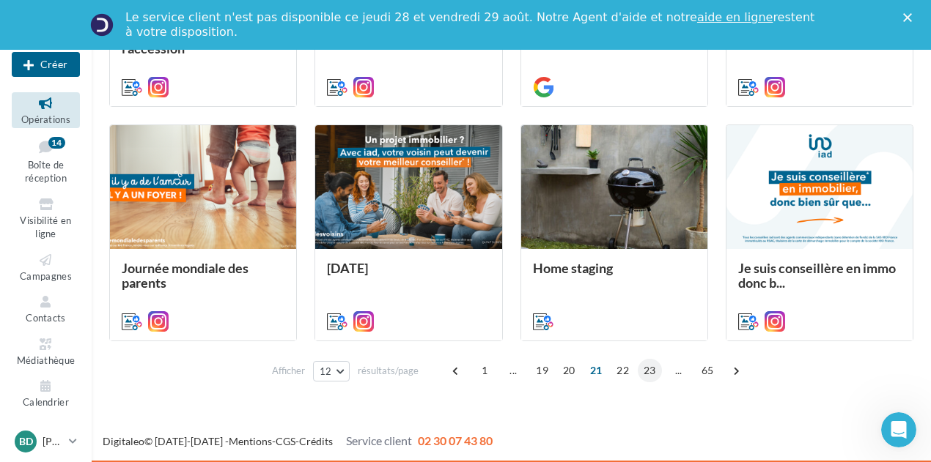
click at [648, 371] on span "23" at bounding box center [650, 370] width 24 height 23
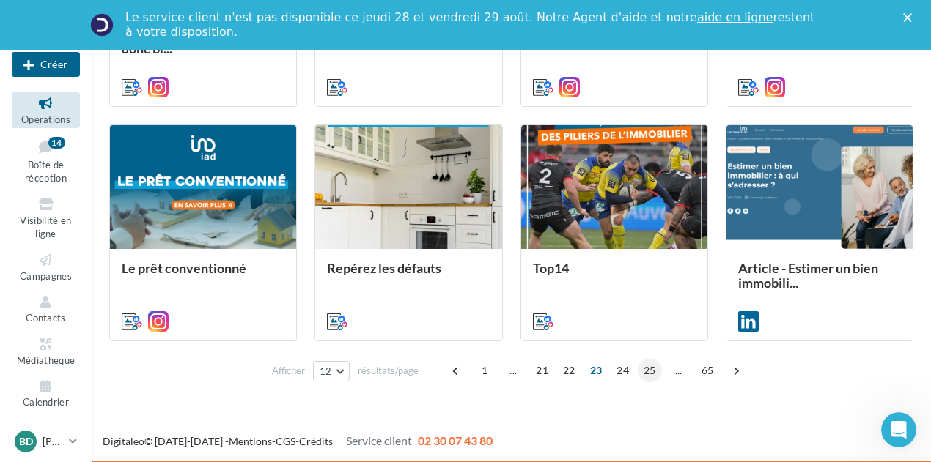
click at [654, 372] on span "25" at bounding box center [650, 370] width 24 height 23
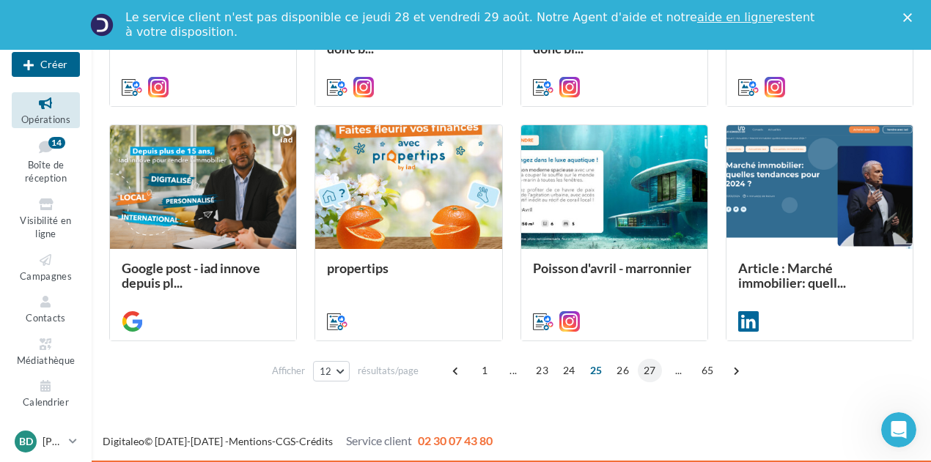
click at [648, 370] on span "27" at bounding box center [650, 370] width 24 height 23
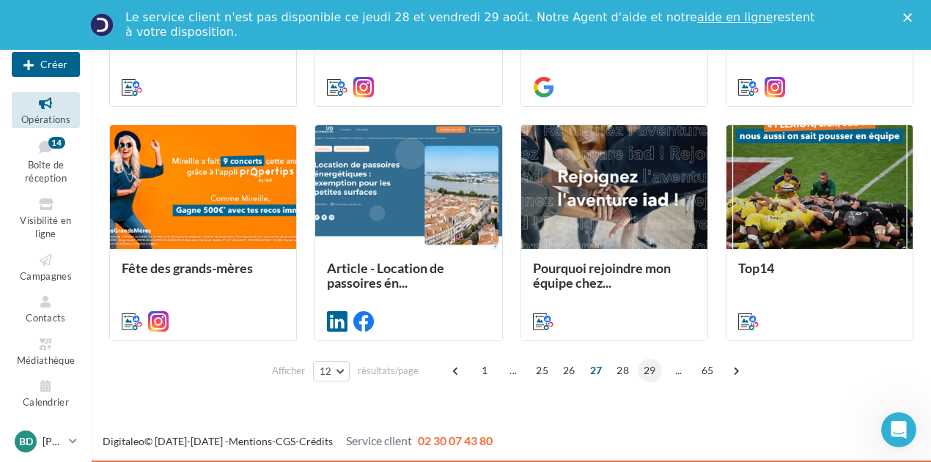
click at [648, 369] on span "29" at bounding box center [650, 370] width 24 height 23
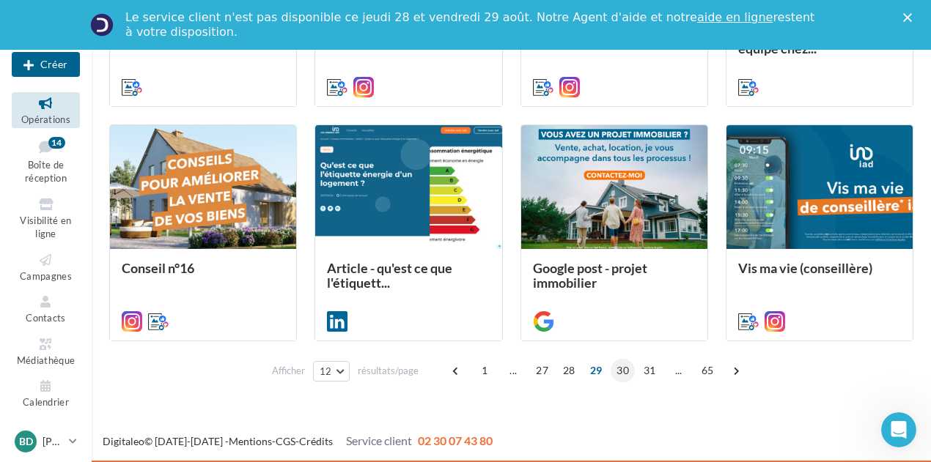
click at [625, 366] on span "30" at bounding box center [622, 370] width 24 height 23
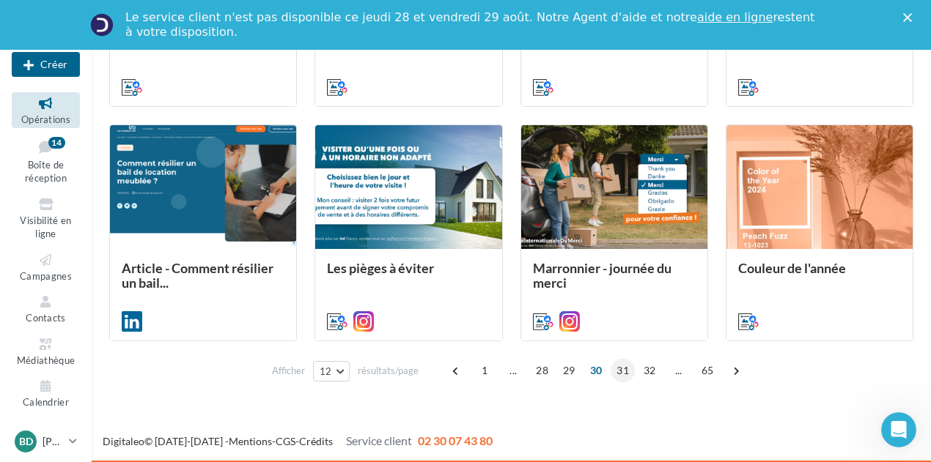
click at [620, 365] on span "31" at bounding box center [622, 370] width 24 height 23
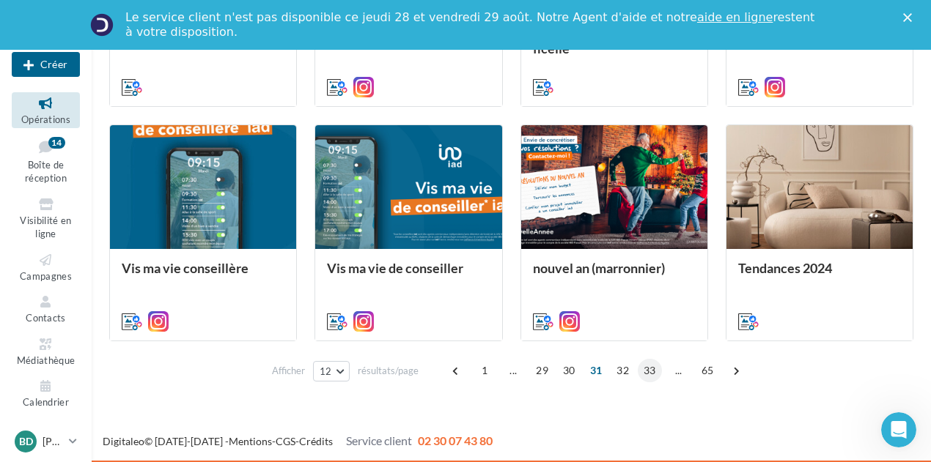
click at [647, 376] on span "33" at bounding box center [650, 370] width 24 height 23
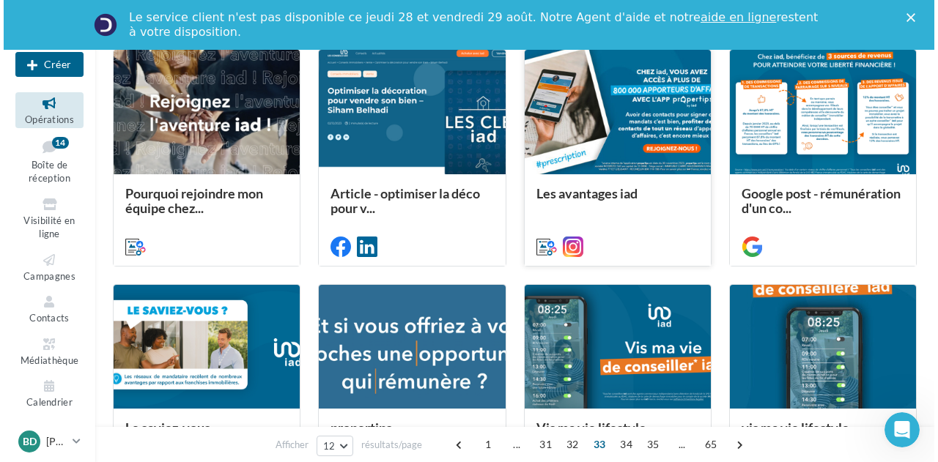
scroll to position [618, 0]
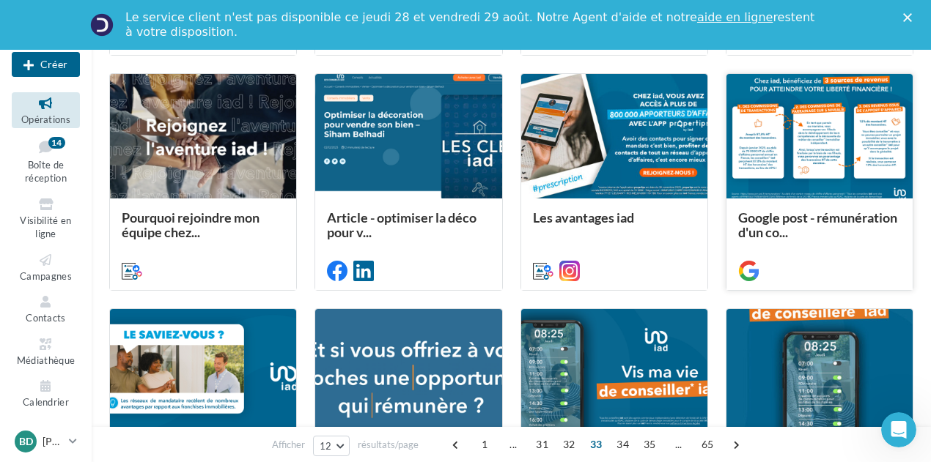
click at [822, 141] on div at bounding box center [819, 136] width 186 height 125
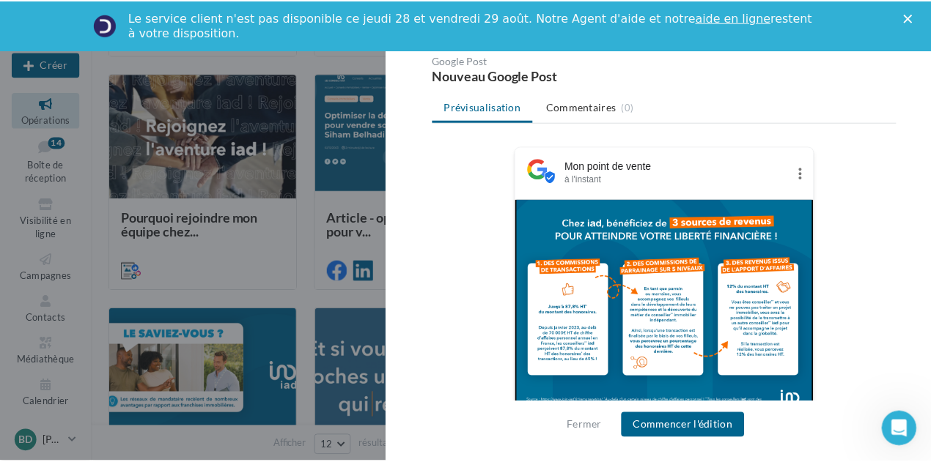
scroll to position [147, 0]
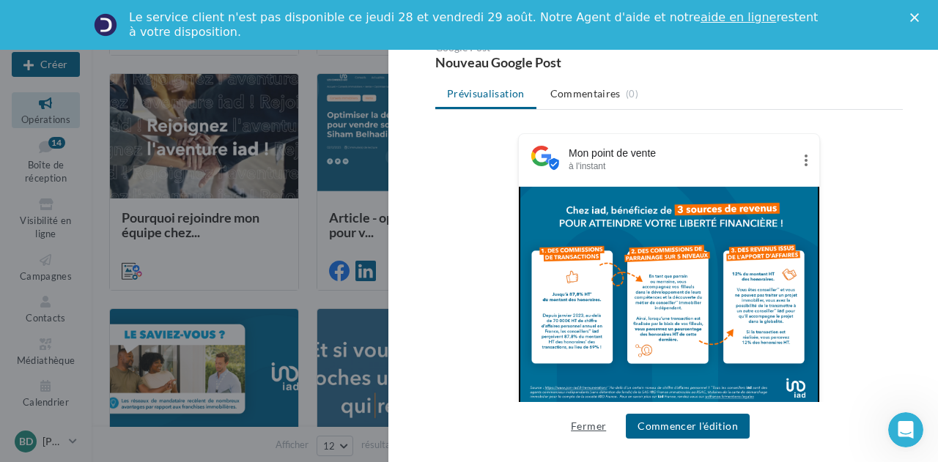
click at [597, 425] on button "Fermer" at bounding box center [588, 427] width 47 height 18
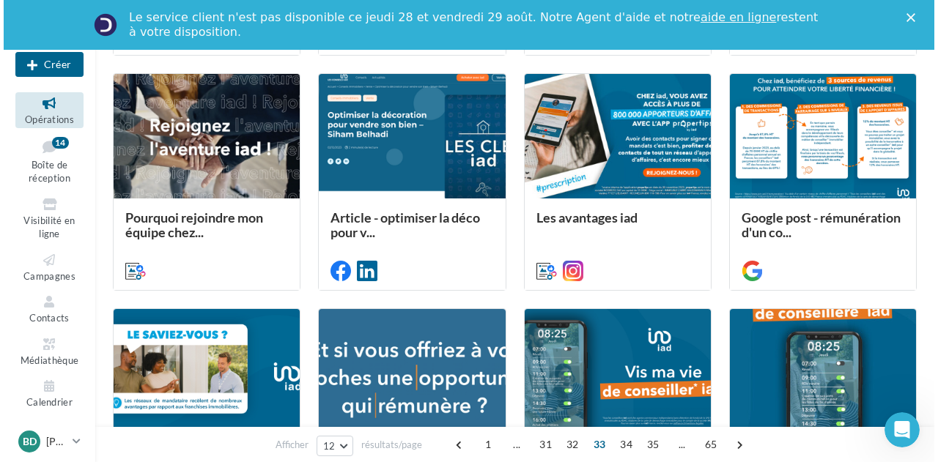
scroll to position [802, 0]
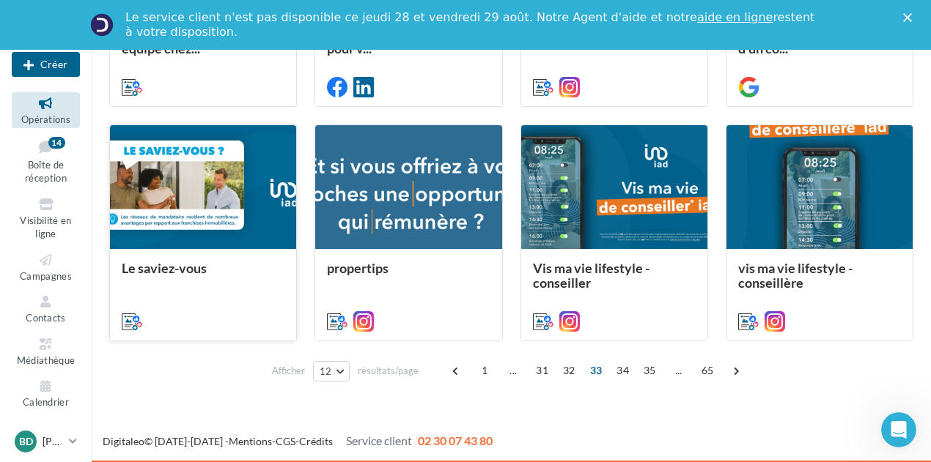
click at [199, 193] on div at bounding box center [203, 187] width 186 height 125
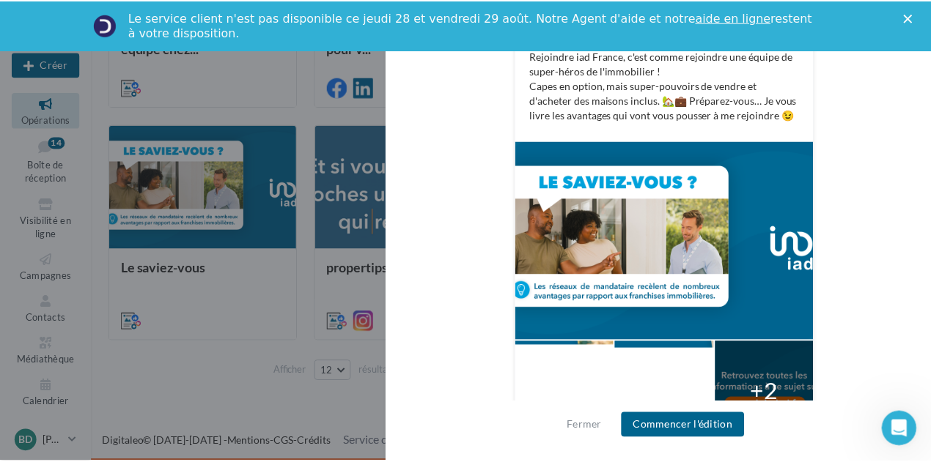
scroll to position [375, 0]
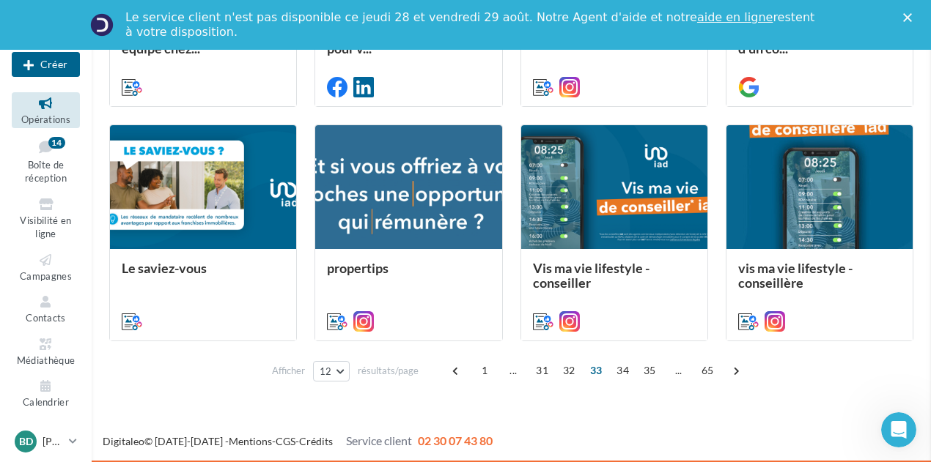
click at [300, 400] on div "Le saviez-vous Description Non renseignée Cross-posting Nouvelle campagne cross…" at bounding box center [511, 400] width 804 height 0
click at [623, 367] on span "34" at bounding box center [622, 370] width 24 height 23
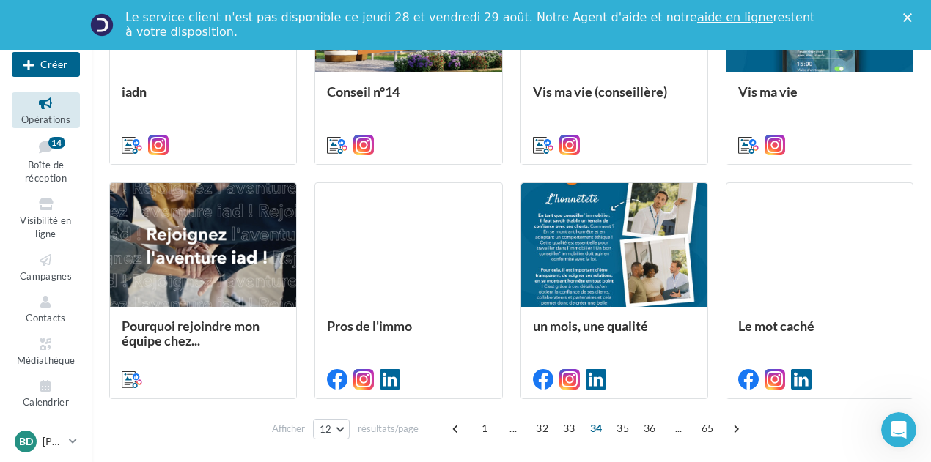
scroll to position [802, 0]
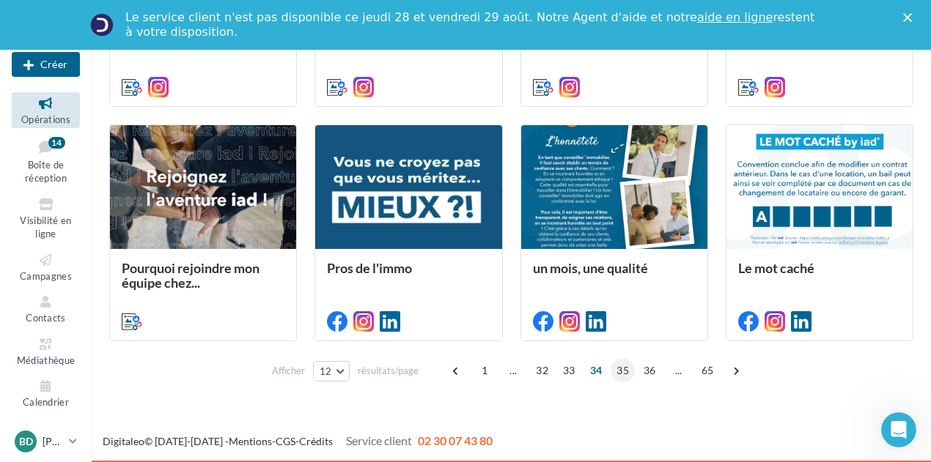
click at [624, 370] on span "35" at bounding box center [622, 370] width 24 height 23
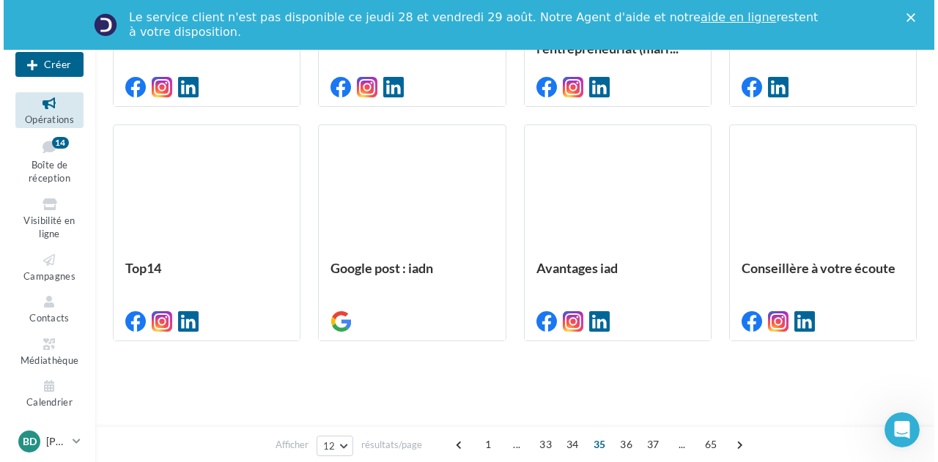
scroll to position [398, 0]
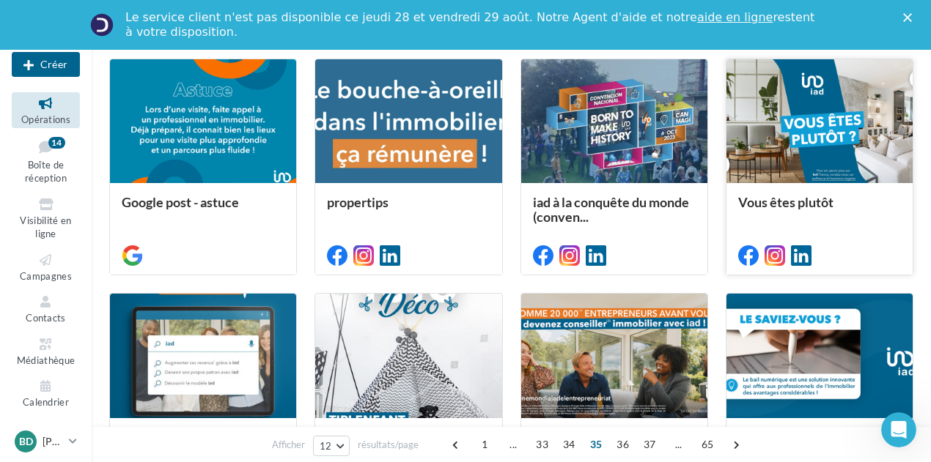
click at [771, 147] on div at bounding box center [819, 121] width 186 height 125
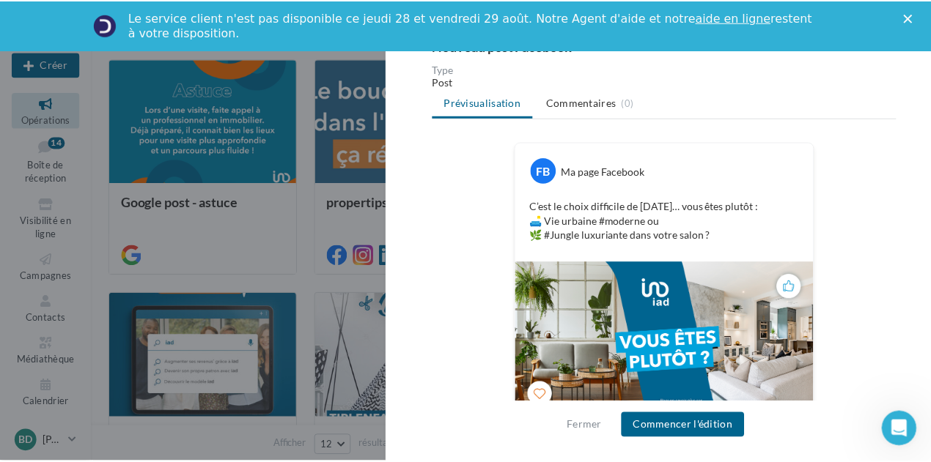
scroll to position [179, 0]
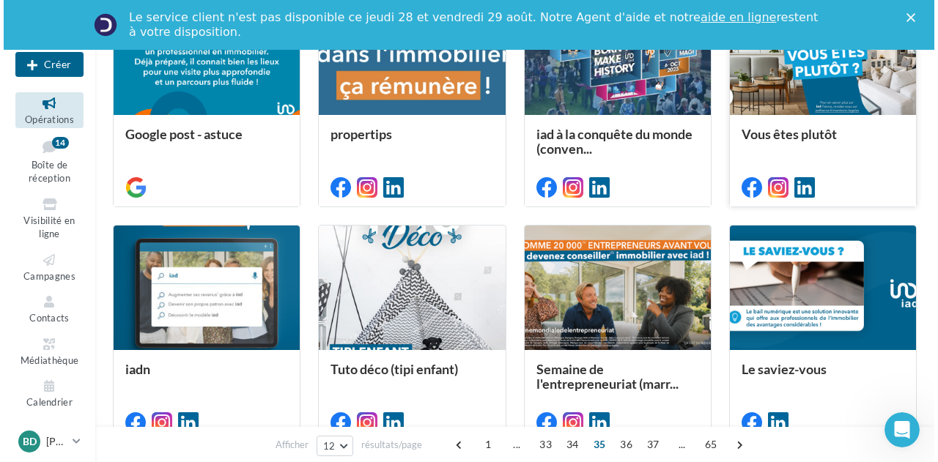
scroll to position [618, 0]
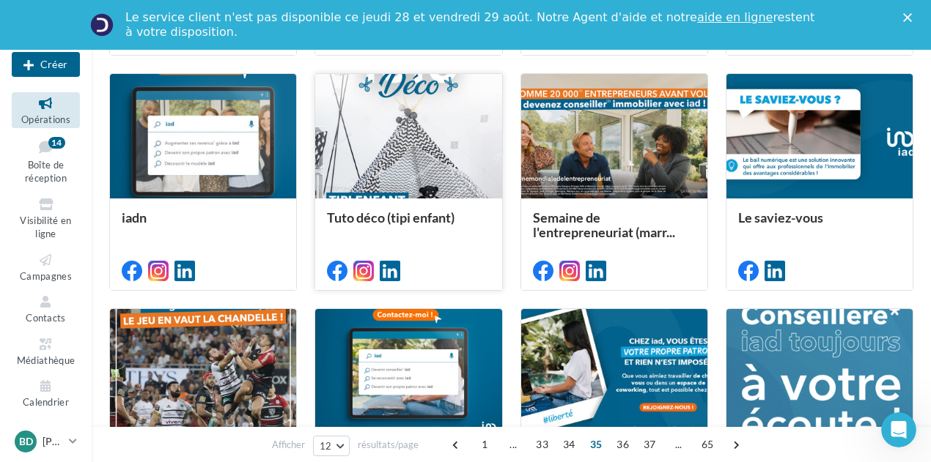
click at [434, 152] on div at bounding box center [408, 136] width 186 height 125
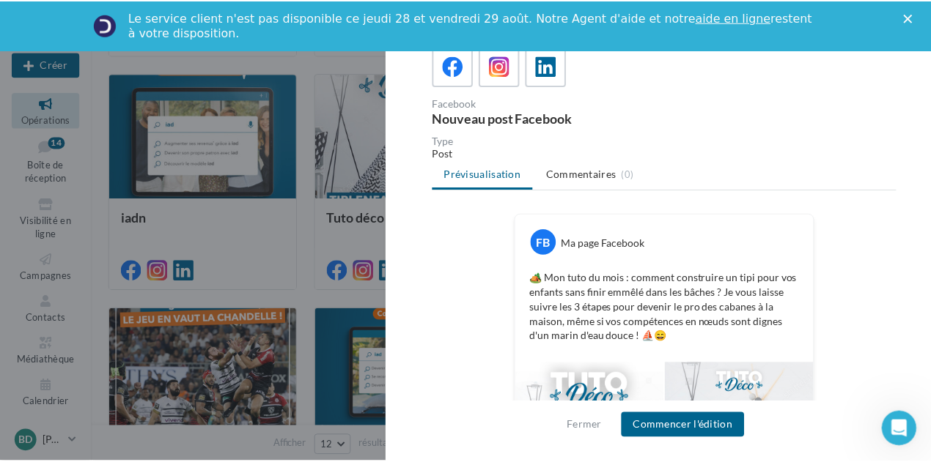
scroll to position [66, 0]
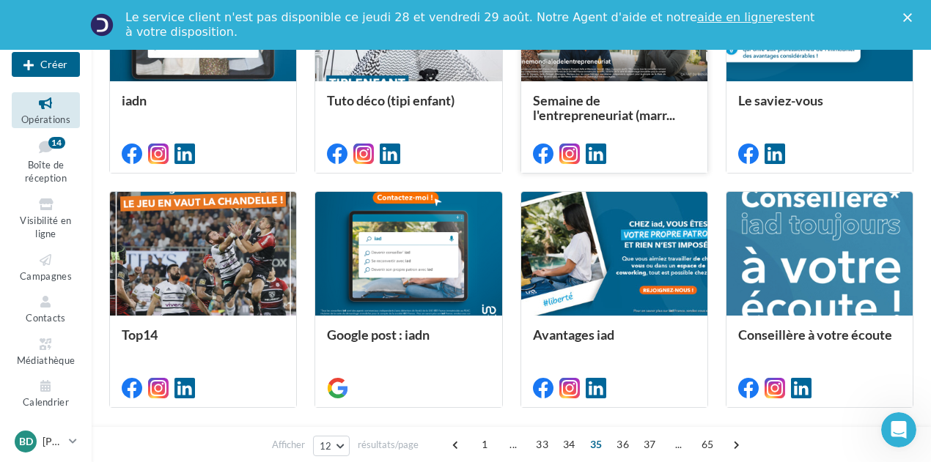
scroll to position [764, 0]
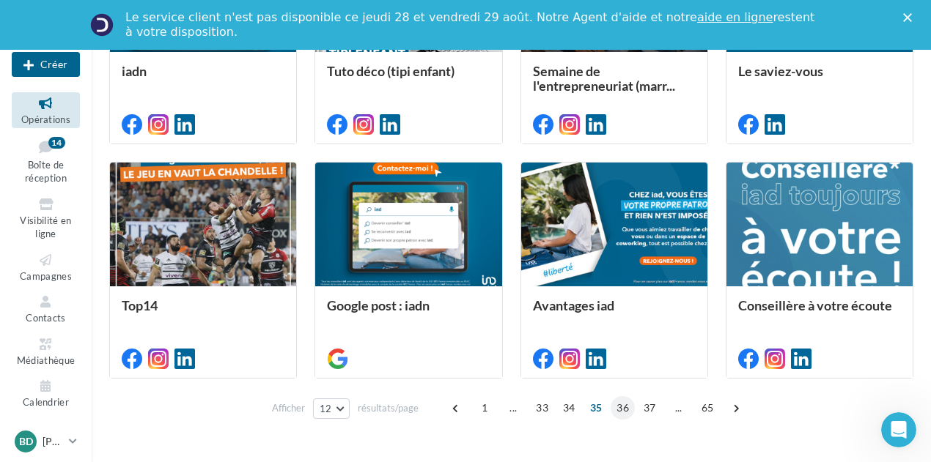
click at [617, 408] on span "36" at bounding box center [622, 407] width 24 height 23
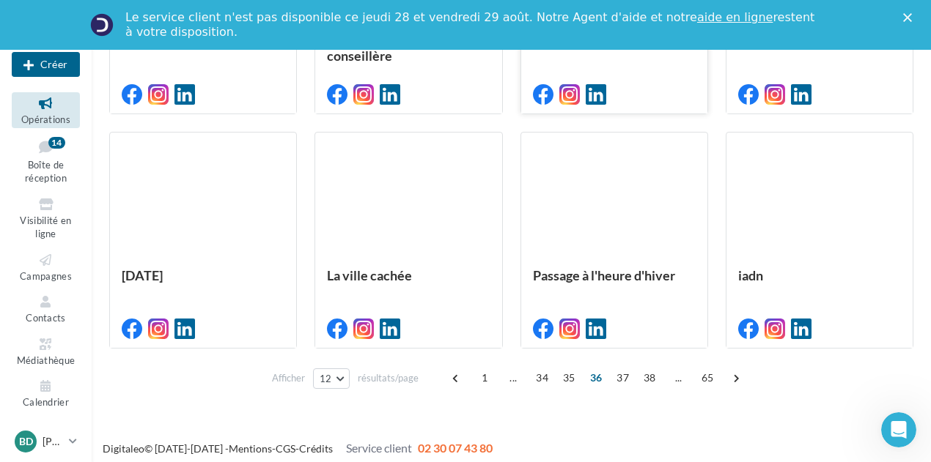
scroll to position [802, 0]
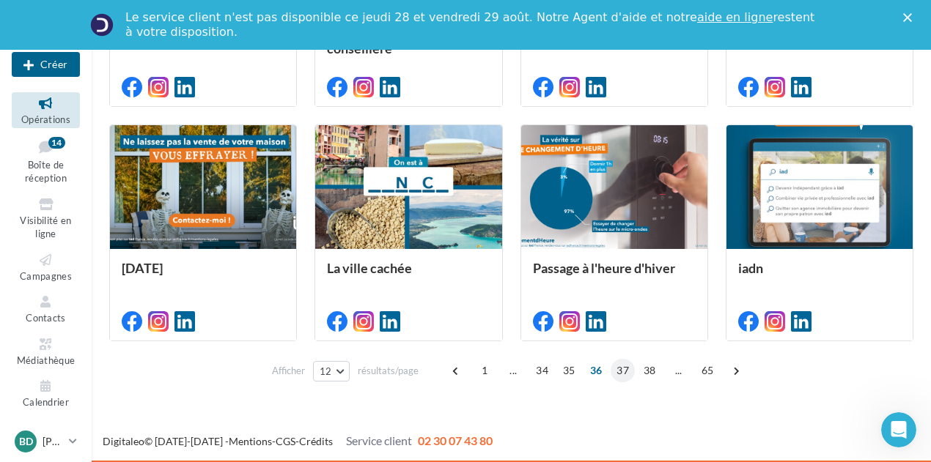
click at [621, 364] on span "37" at bounding box center [622, 370] width 24 height 23
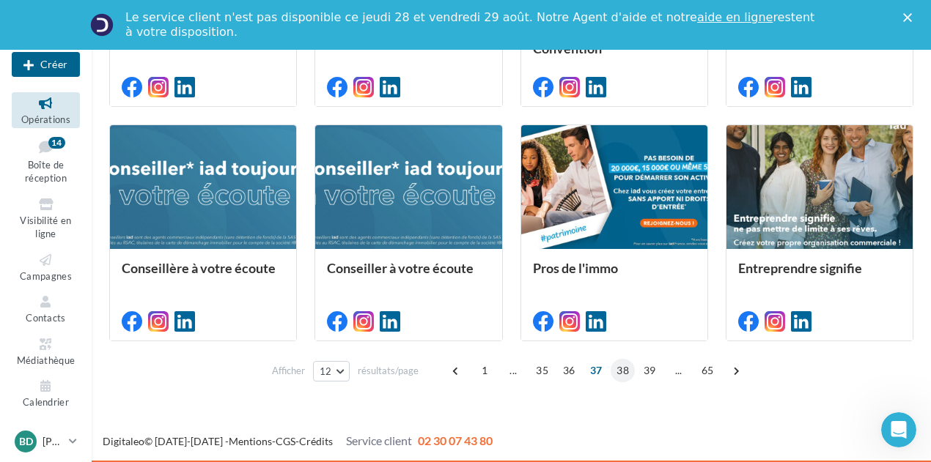
click at [627, 372] on span "38" at bounding box center [622, 370] width 24 height 23
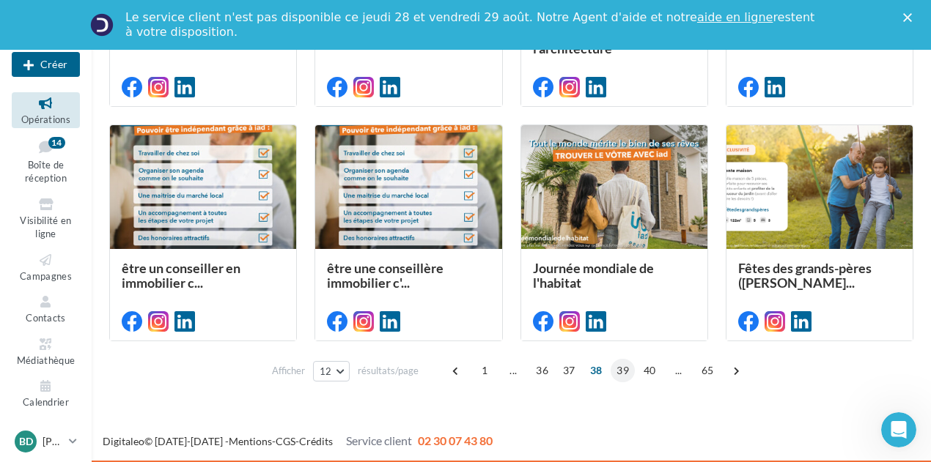
click at [622, 373] on span "39" at bounding box center [622, 370] width 24 height 23
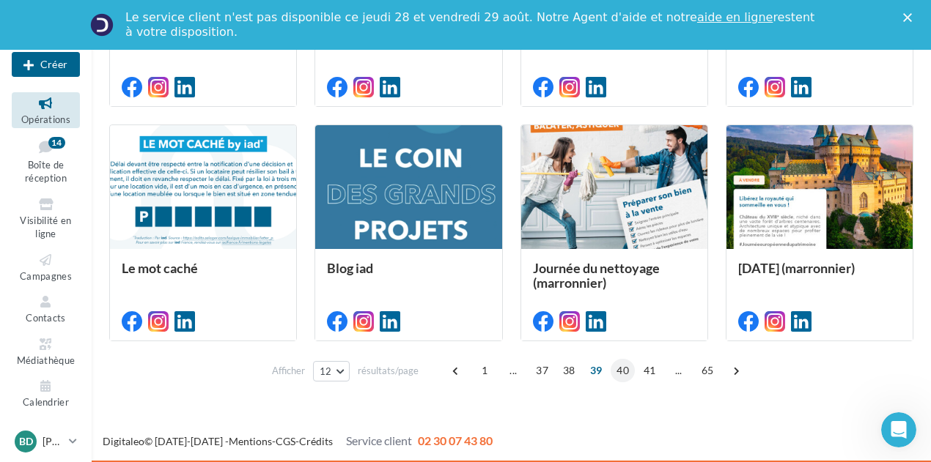
click at [623, 369] on span "40" at bounding box center [622, 370] width 24 height 23
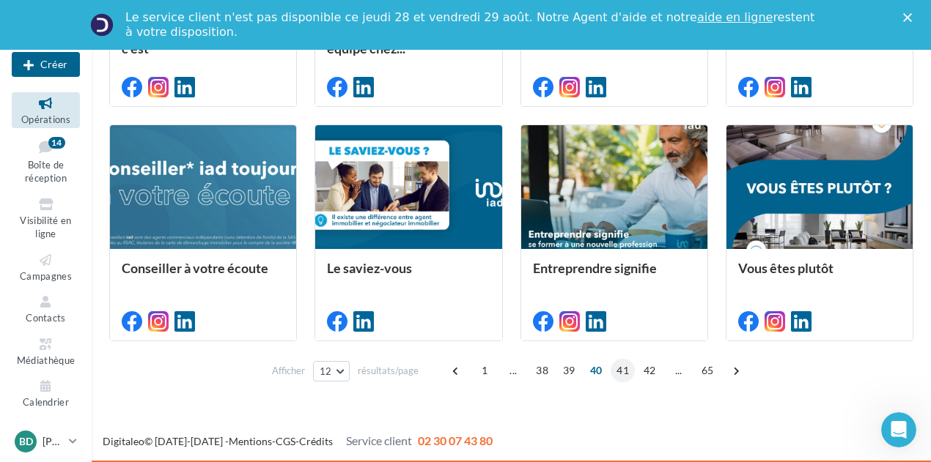
click at [624, 370] on span "41" at bounding box center [622, 370] width 24 height 23
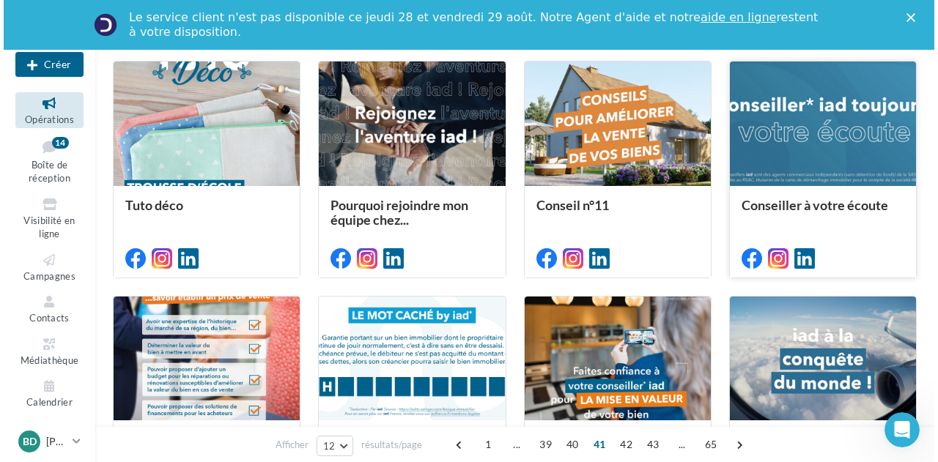
scroll to position [618, 0]
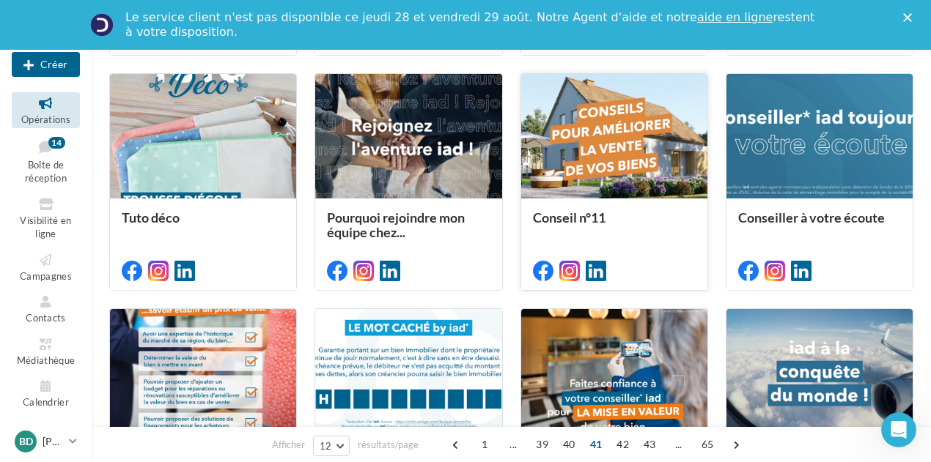
click at [591, 161] on div at bounding box center [614, 136] width 186 height 125
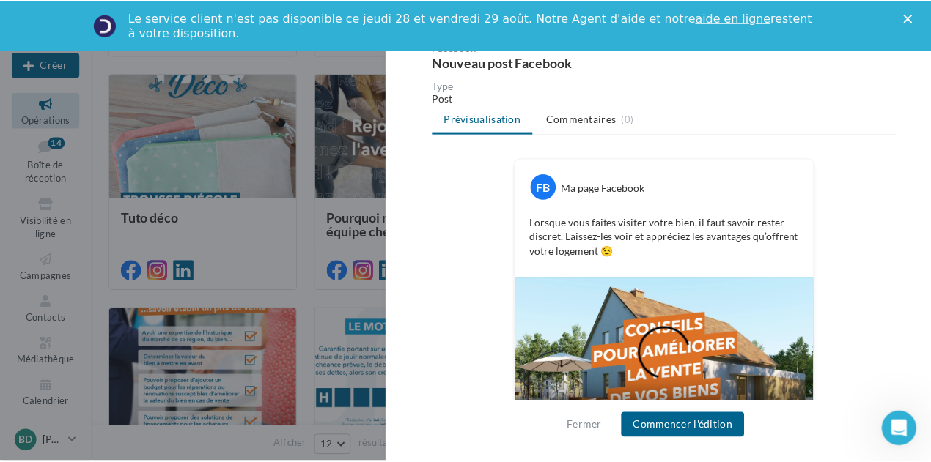
scroll to position [197, 0]
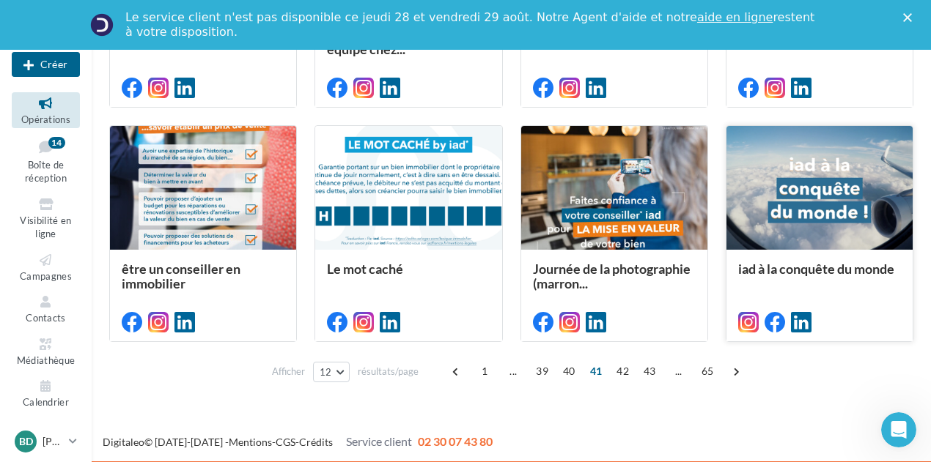
scroll to position [802, 0]
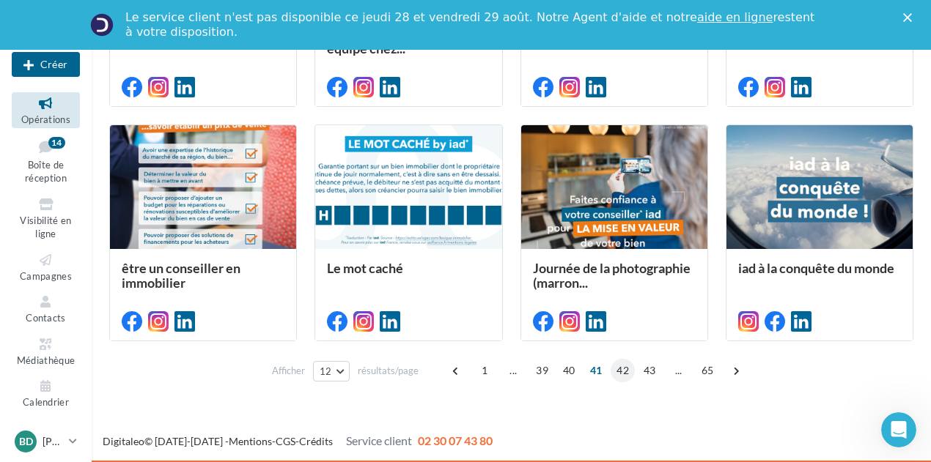
click at [623, 366] on span "42" at bounding box center [622, 370] width 24 height 23
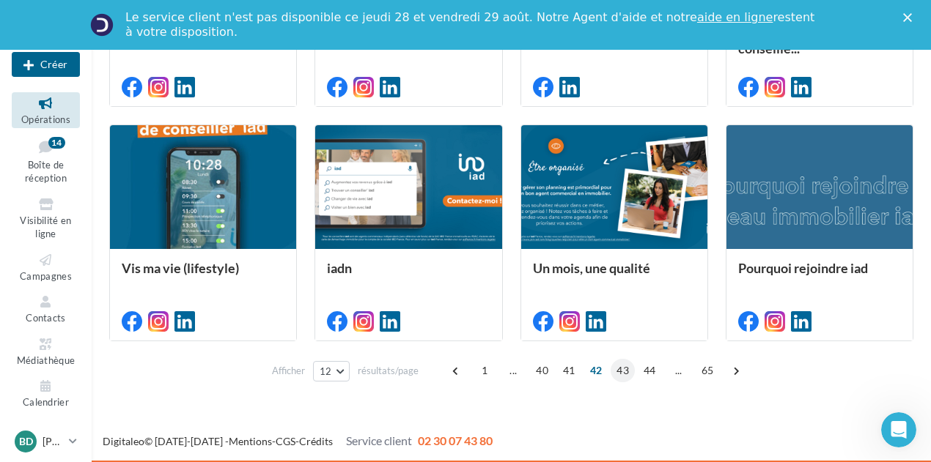
click at [620, 372] on span "43" at bounding box center [622, 370] width 24 height 23
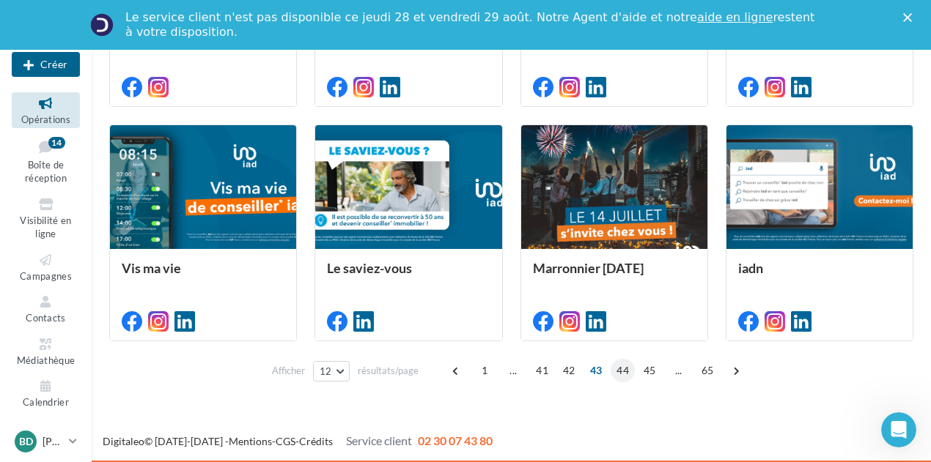
click at [617, 371] on span "44" at bounding box center [622, 370] width 24 height 23
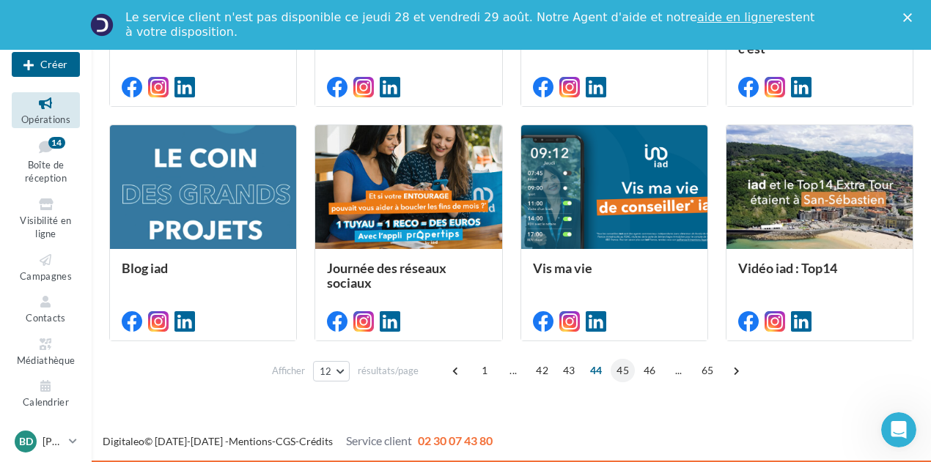
click at [625, 365] on span "45" at bounding box center [622, 370] width 24 height 23
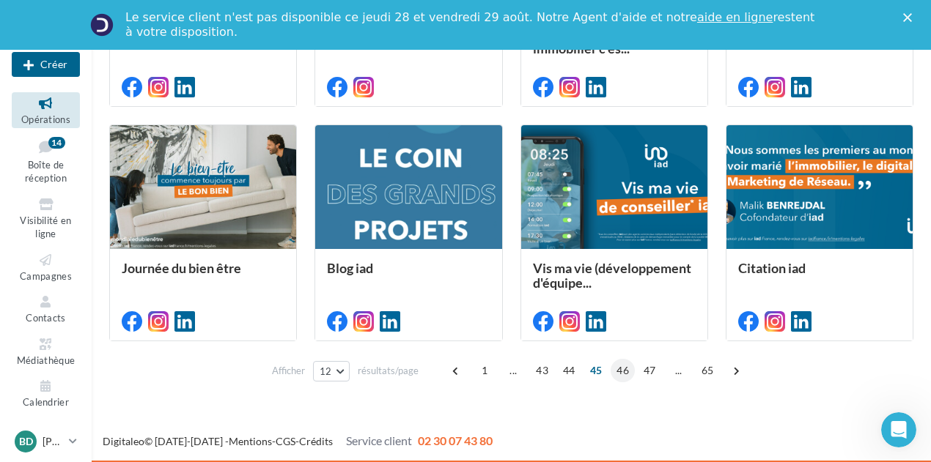
click at [617, 369] on span "46" at bounding box center [622, 370] width 24 height 23
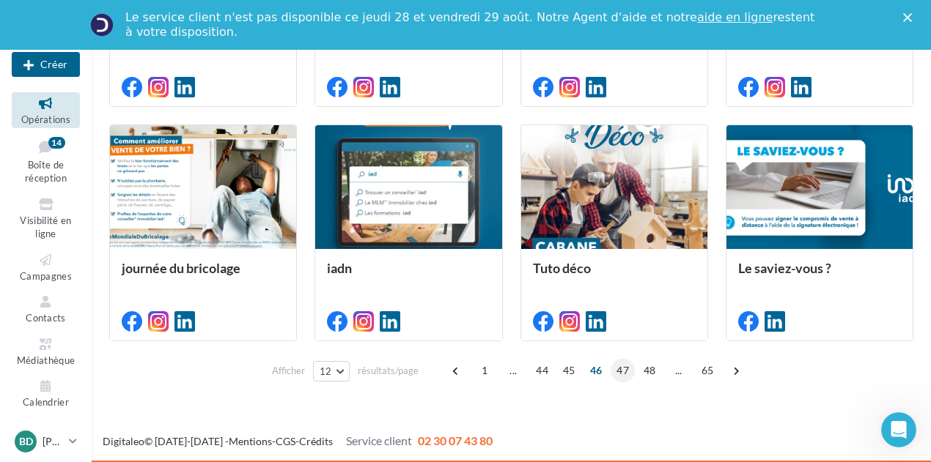
click at [622, 369] on span "47" at bounding box center [622, 370] width 24 height 23
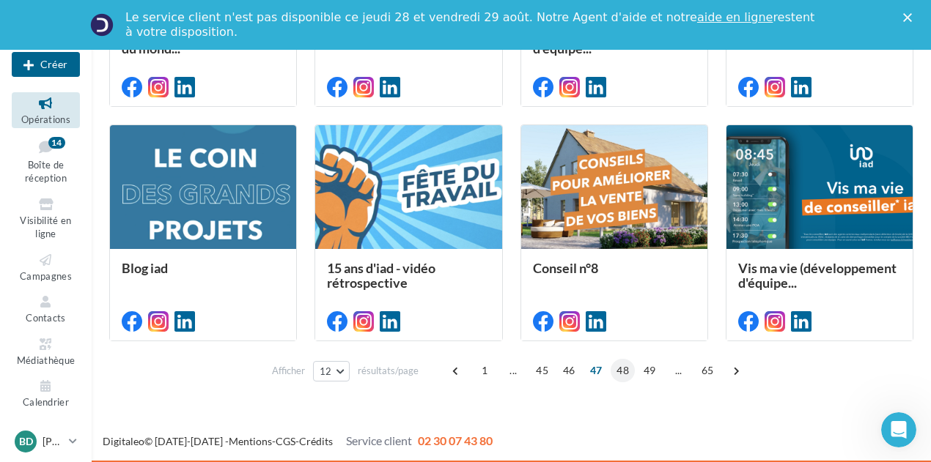
click at [622, 370] on span "48" at bounding box center [622, 370] width 24 height 23
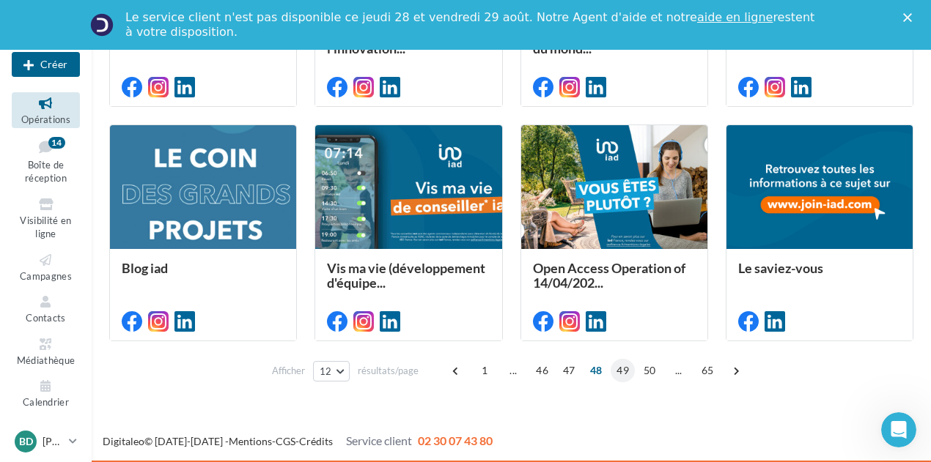
click at [627, 373] on span "49" at bounding box center [622, 370] width 24 height 23
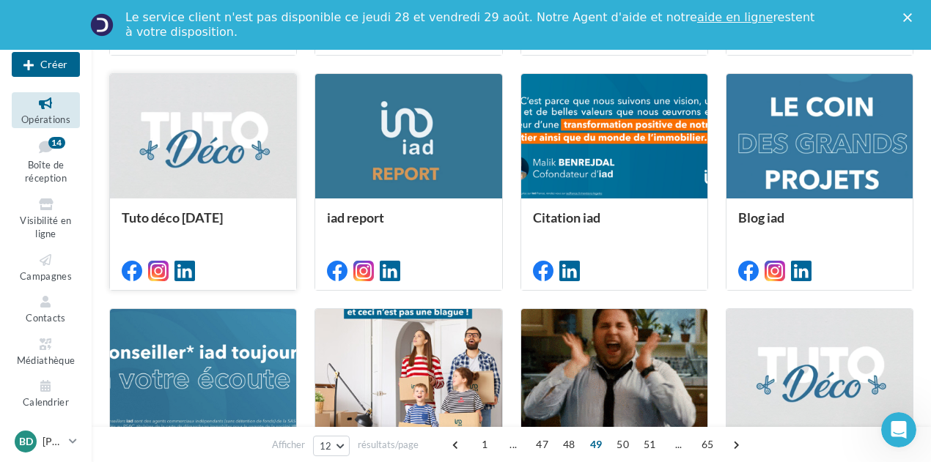
scroll to position [764, 0]
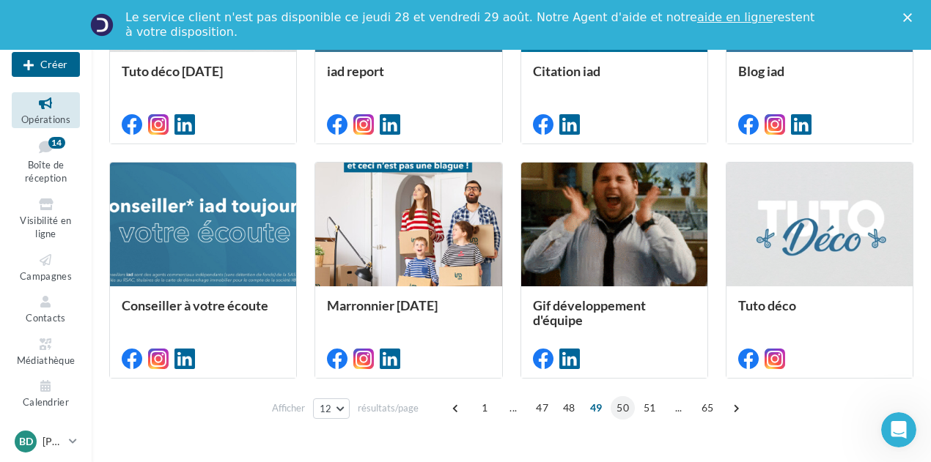
click at [617, 408] on span "50" at bounding box center [622, 407] width 24 height 23
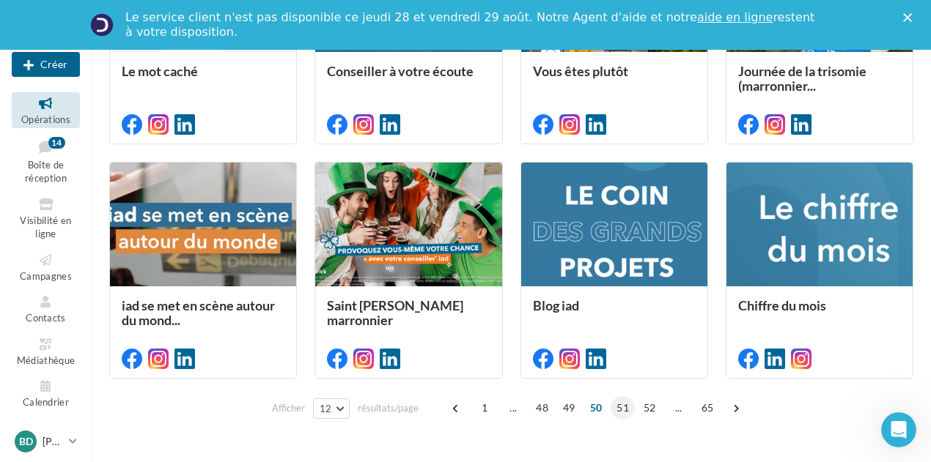
click at [619, 413] on span "51" at bounding box center [622, 407] width 24 height 23
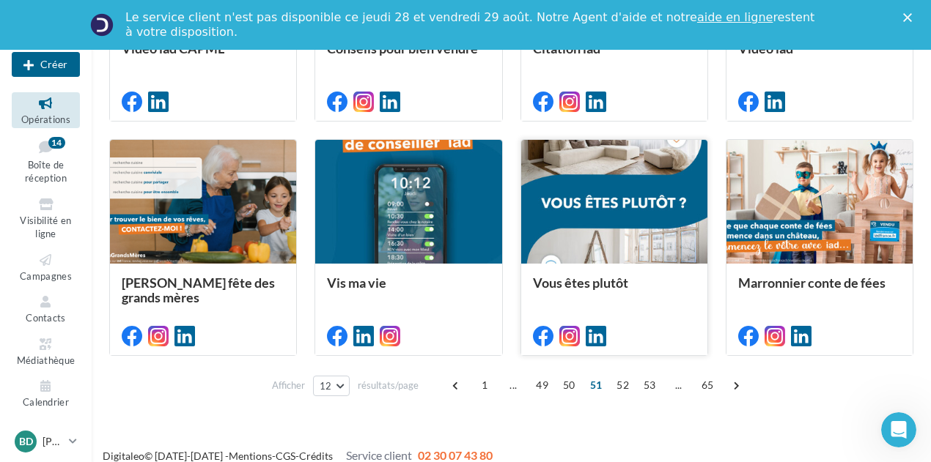
scroll to position [802, 0]
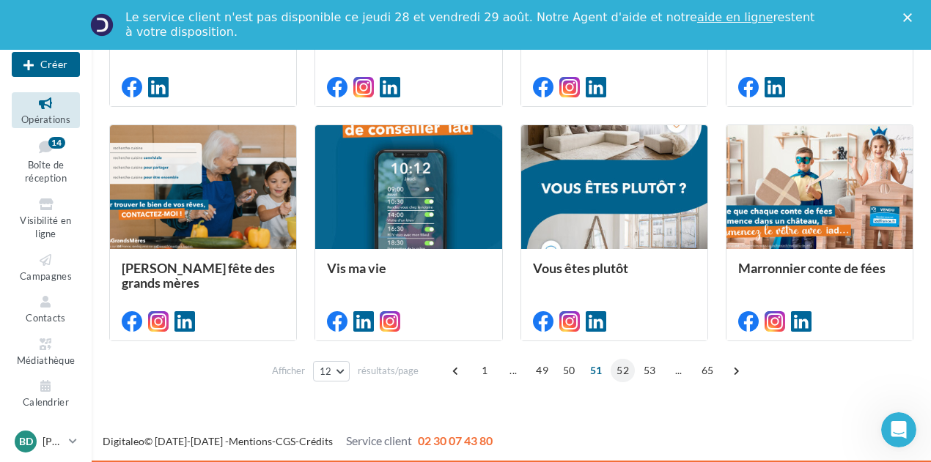
click at [619, 369] on span "52" at bounding box center [622, 370] width 24 height 23
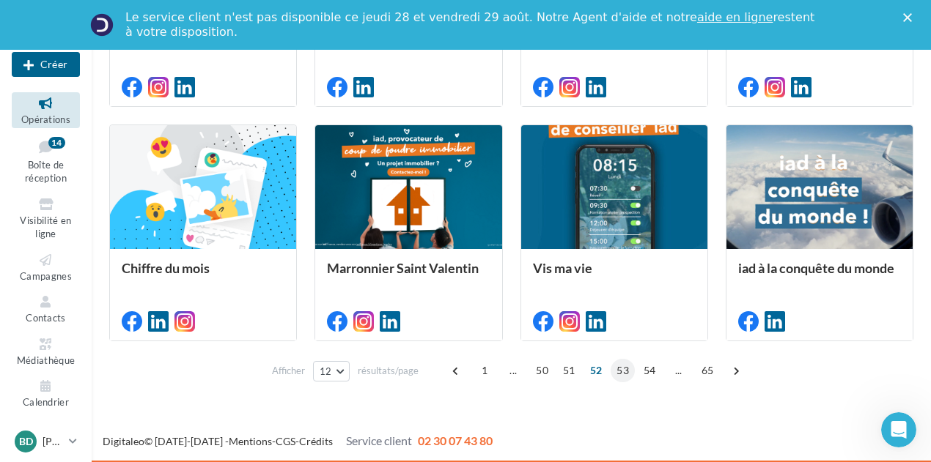
click at [622, 371] on span "53" at bounding box center [622, 370] width 24 height 23
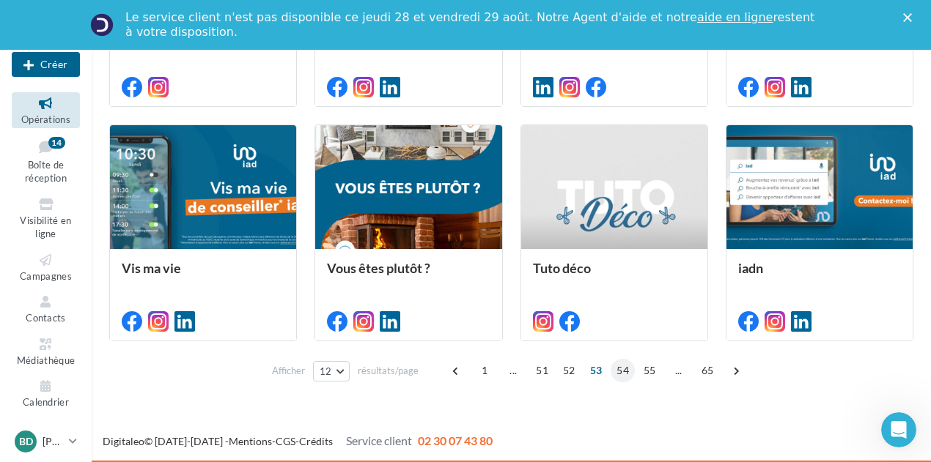
click at [615, 370] on span "54" at bounding box center [622, 370] width 24 height 23
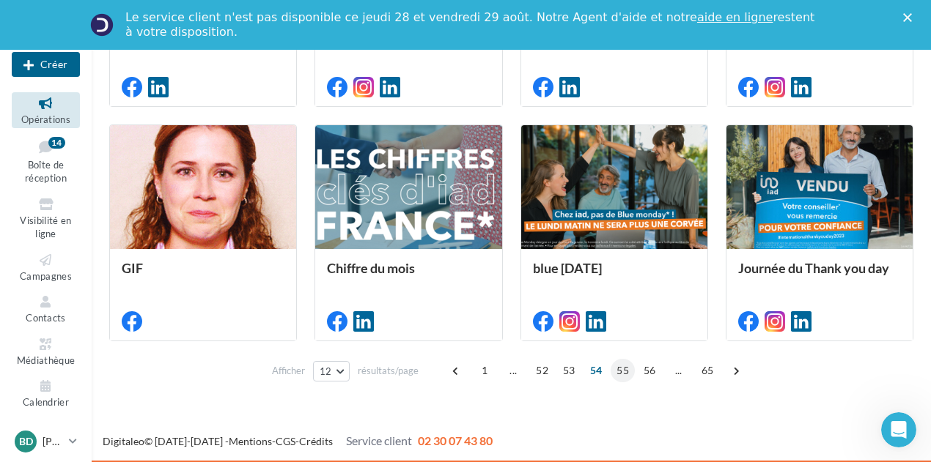
click at [620, 370] on span "55" at bounding box center [622, 370] width 24 height 23
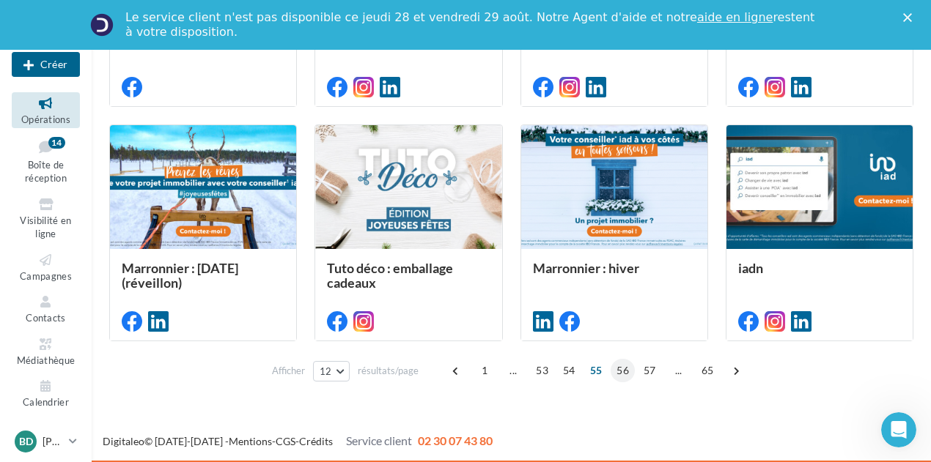
click at [614, 370] on span "56" at bounding box center [622, 370] width 24 height 23
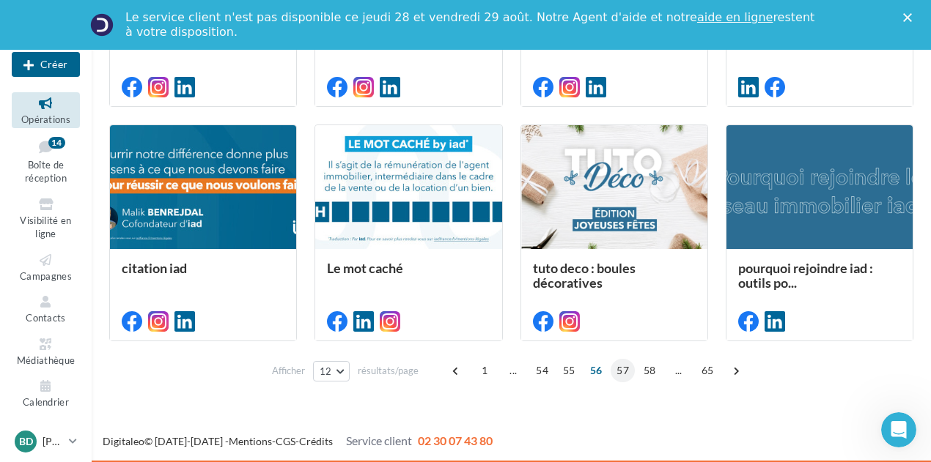
click at [624, 372] on span "57" at bounding box center [622, 370] width 24 height 23
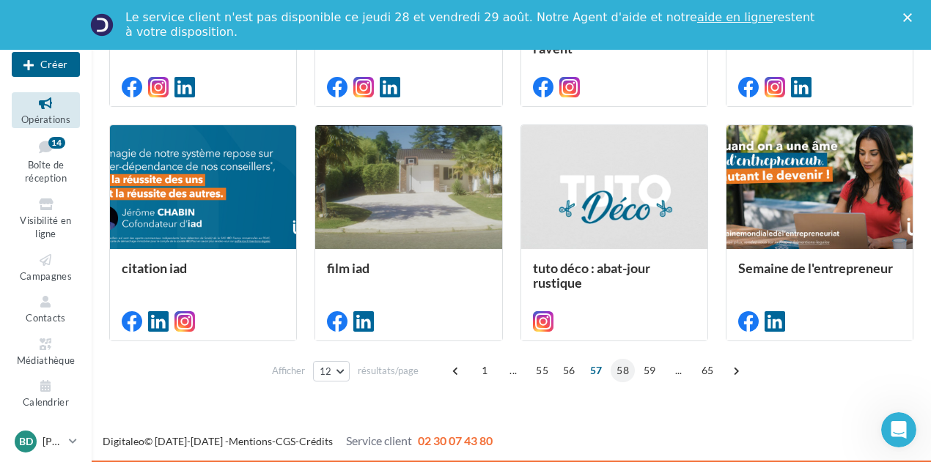
click at [623, 372] on span "58" at bounding box center [622, 370] width 24 height 23
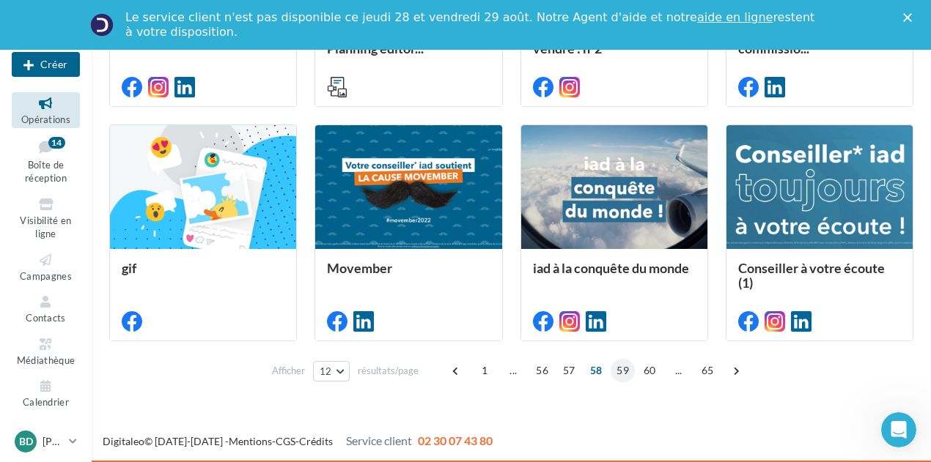
click at [623, 369] on span "59" at bounding box center [622, 370] width 24 height 23
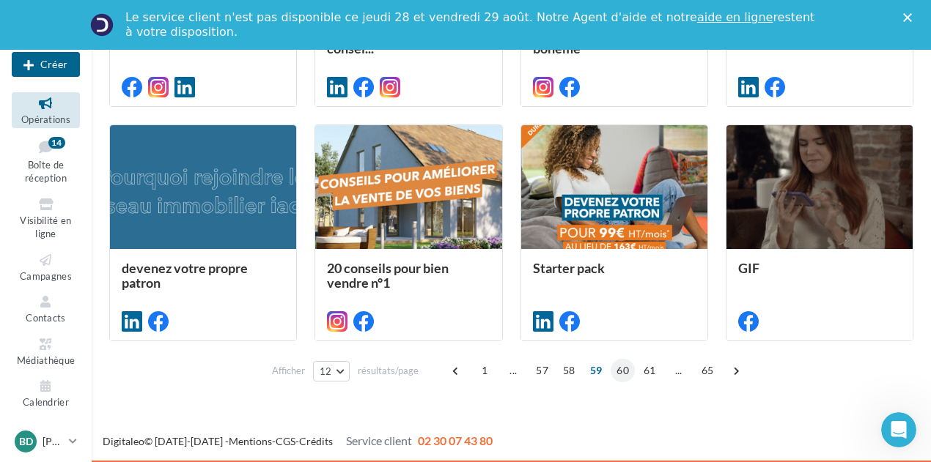
click at [626, 365] on span "60" at bounding box center [622, 370] width 24 height 23
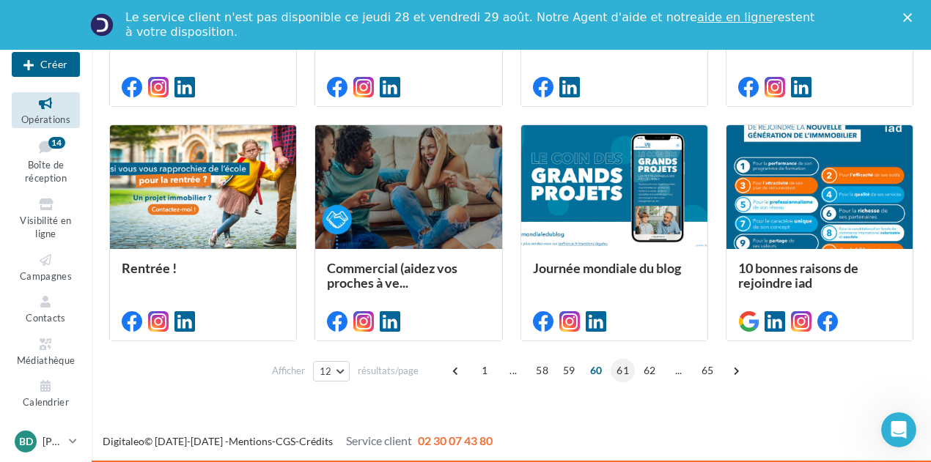
click at [617, 369] on span "61" at bounding box center [622, 370] width 24 height 23
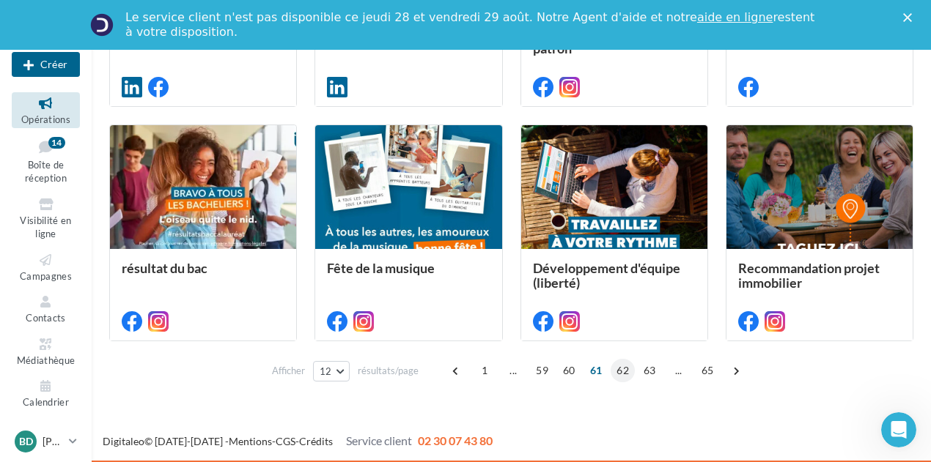
click at [630, 368] on span "62" at bounding box center [622, 370] width 24 height 23
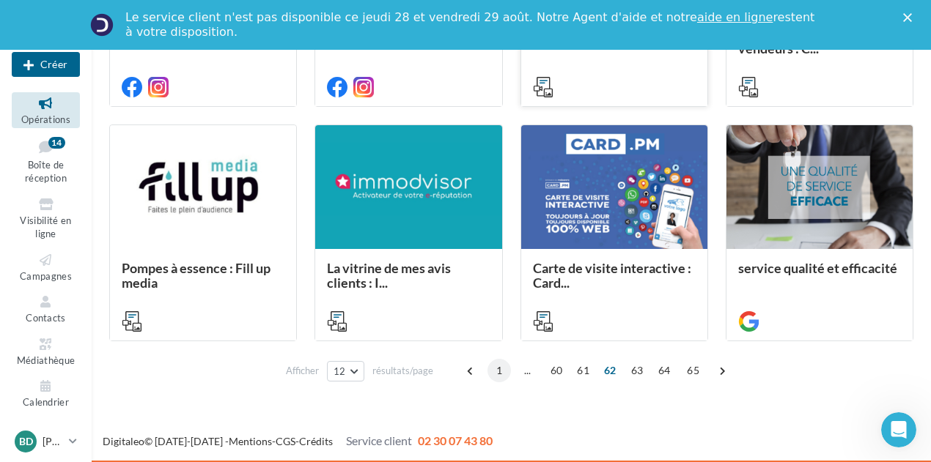
click at [504, 368] on span "1" at bounding box center [498, 370] width 23 height 23
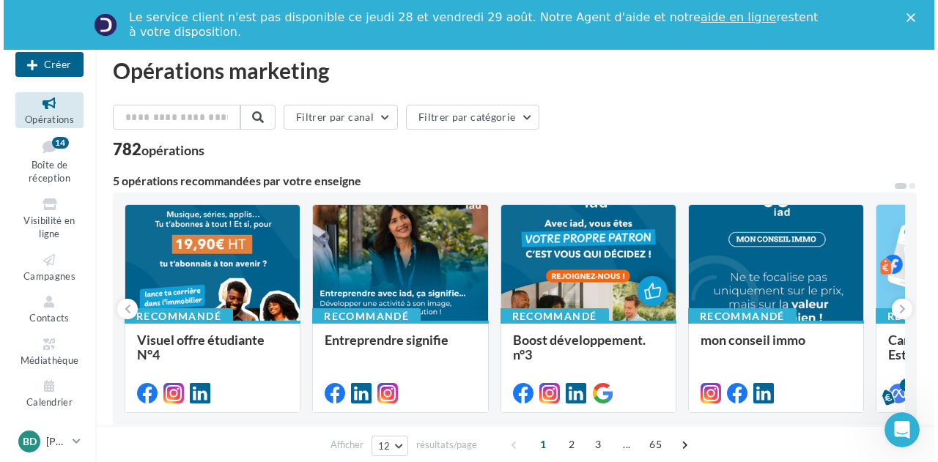
scroll to position [0, 0]
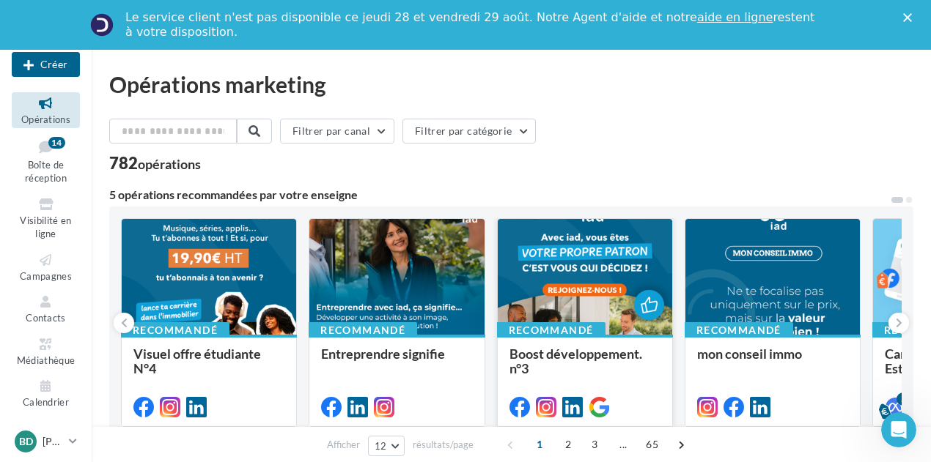
click at [608, 262] on div at bounding box center [585, 277] width 174 height 117
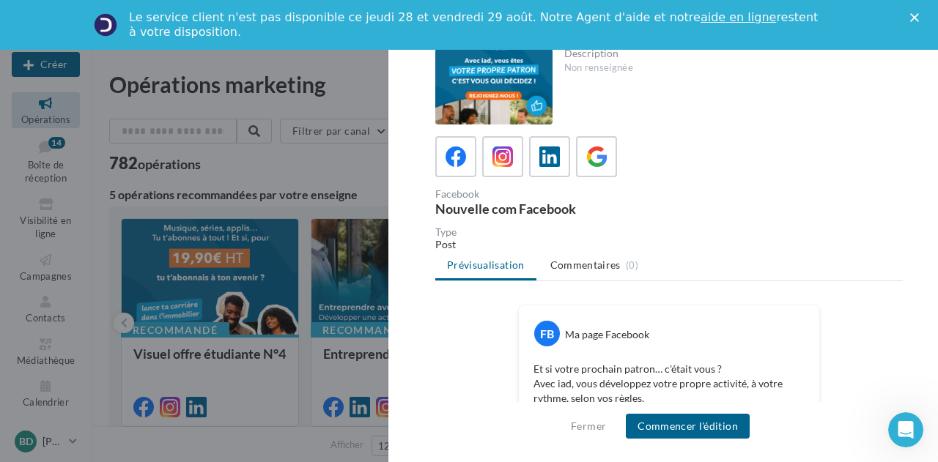
click at [912, 21] on icon "Fermer" at bounding box center [914, 17] width 9 height 9
